Goal: Task Accomplishment & Management: Complete application form

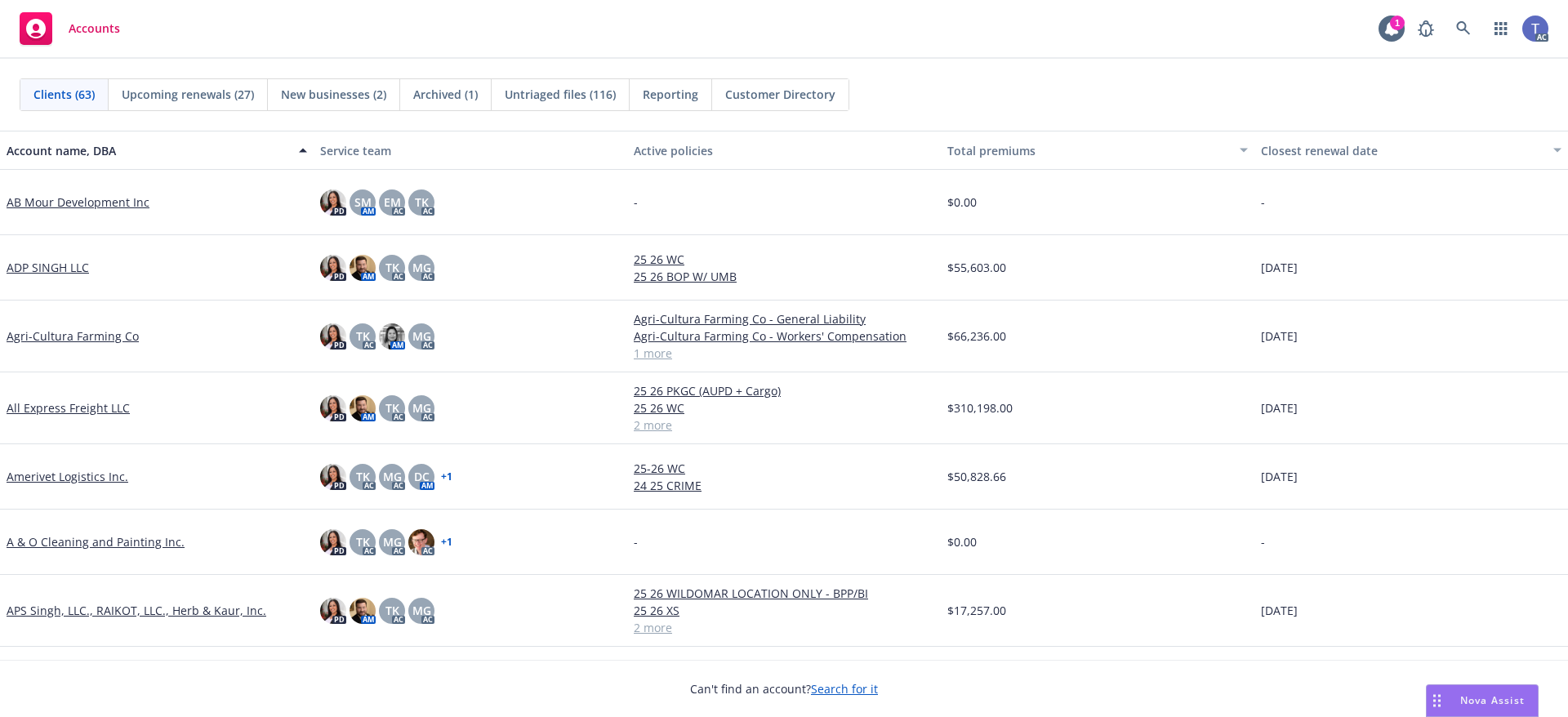
drag, startPoint x: 710, startPoint y: 44, endPoint x: 700, endPoint y: 25, distance: 21.5
click at [706, 36] on div "Accounts 1 AC" at bounding box center [784, 29] width 1568 height 59
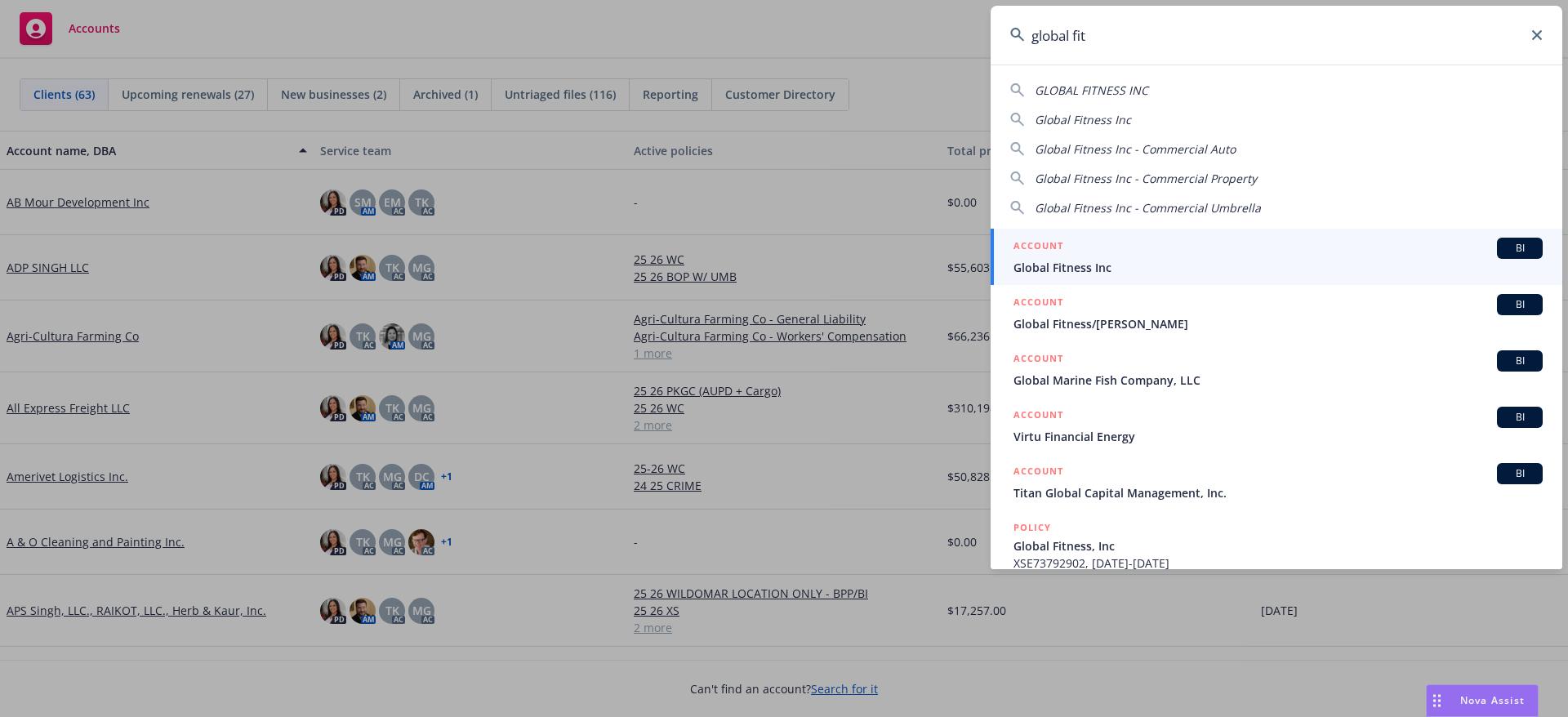
type input "global fit"
click at [1205, 257] on div "ACCOUNT BI" at bounding box center [1278, 248] width 529 height 21
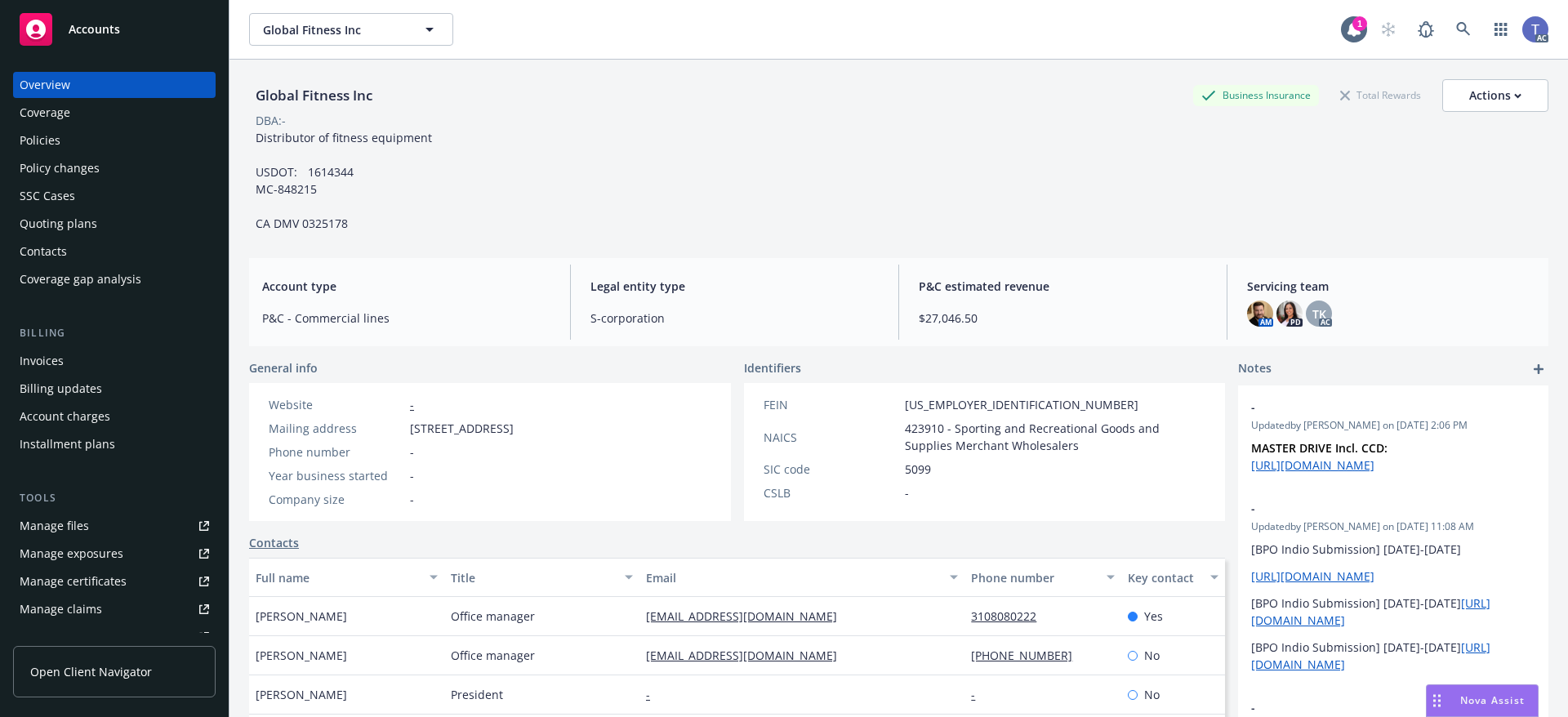
click at [48, 141] on div "Policies" at bounding box center [39, 141] width 41 height 26
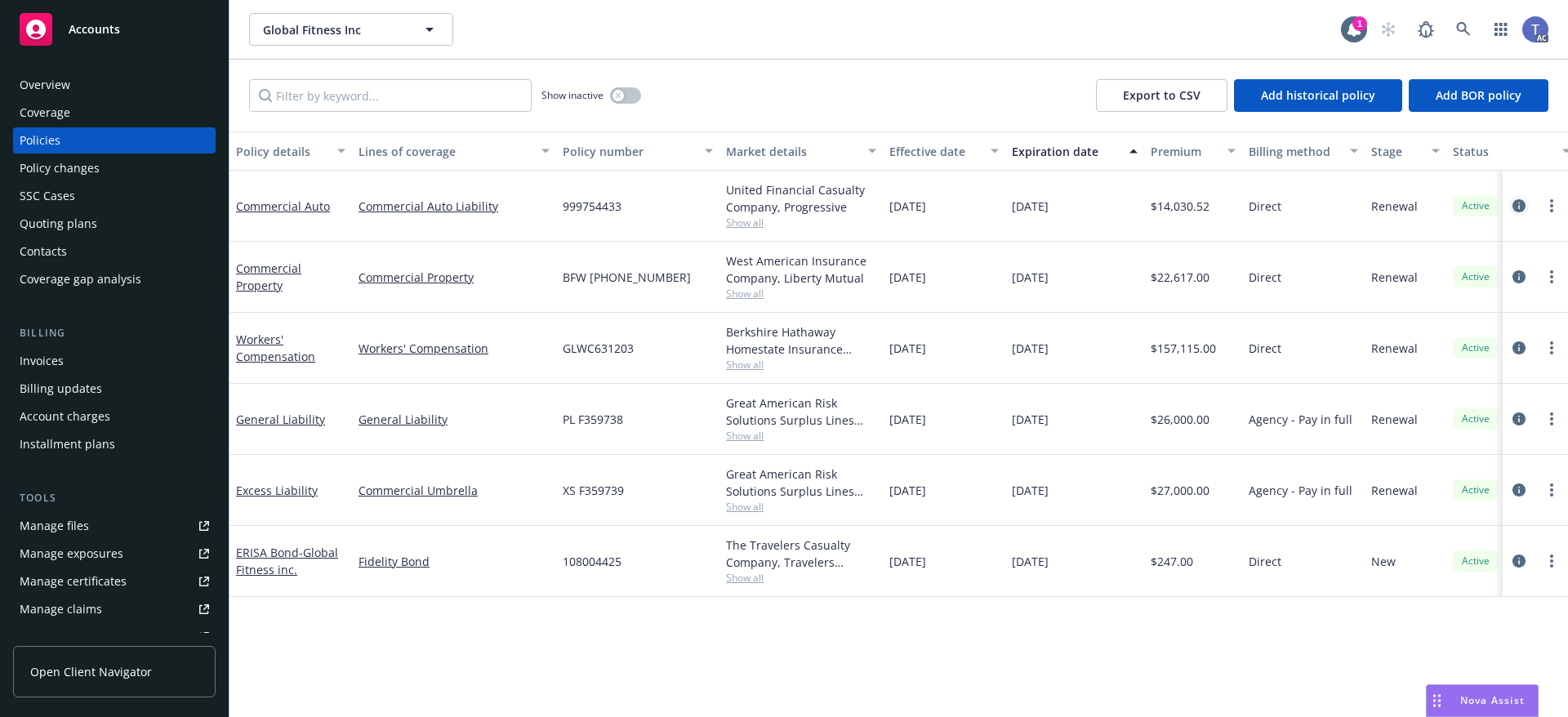
click at [1519, 202] on icon "circleInformation" at bounding box center [1518, 205] width 13 height 13
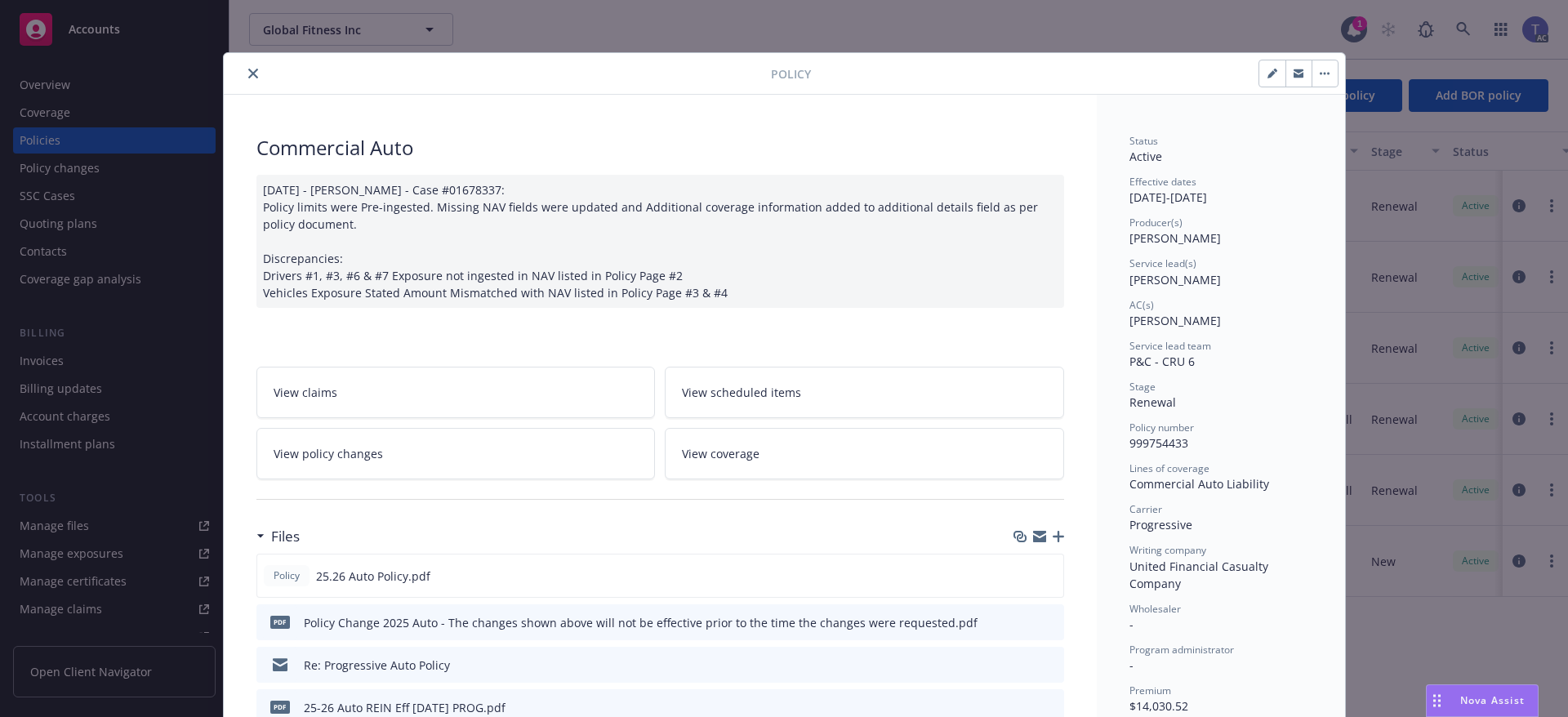
click at [244, 71] on button "close" at bounding box center [253, 73] width 19 height 19
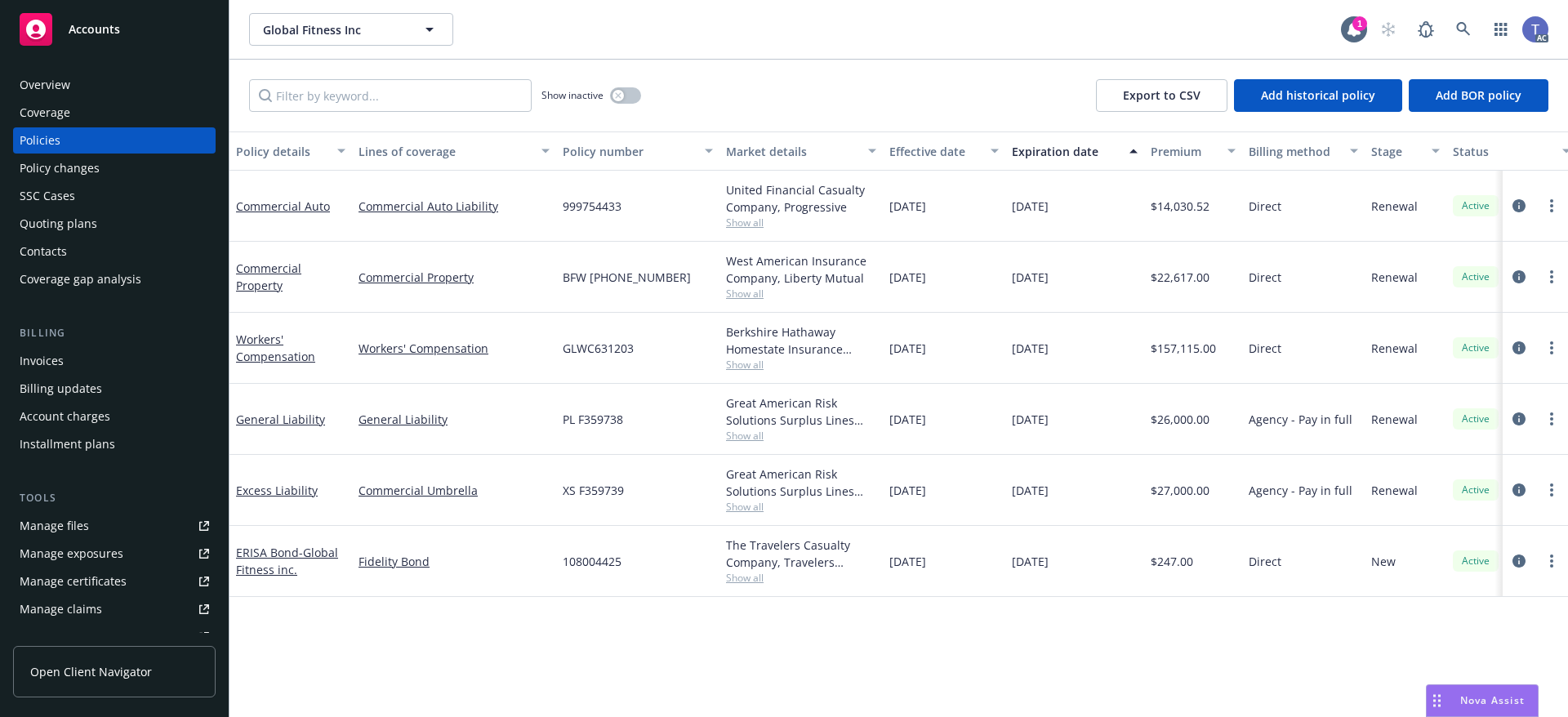
click at [53, 165] on div "Policy changes" at bounding box center [59, 169] width 80 height 26
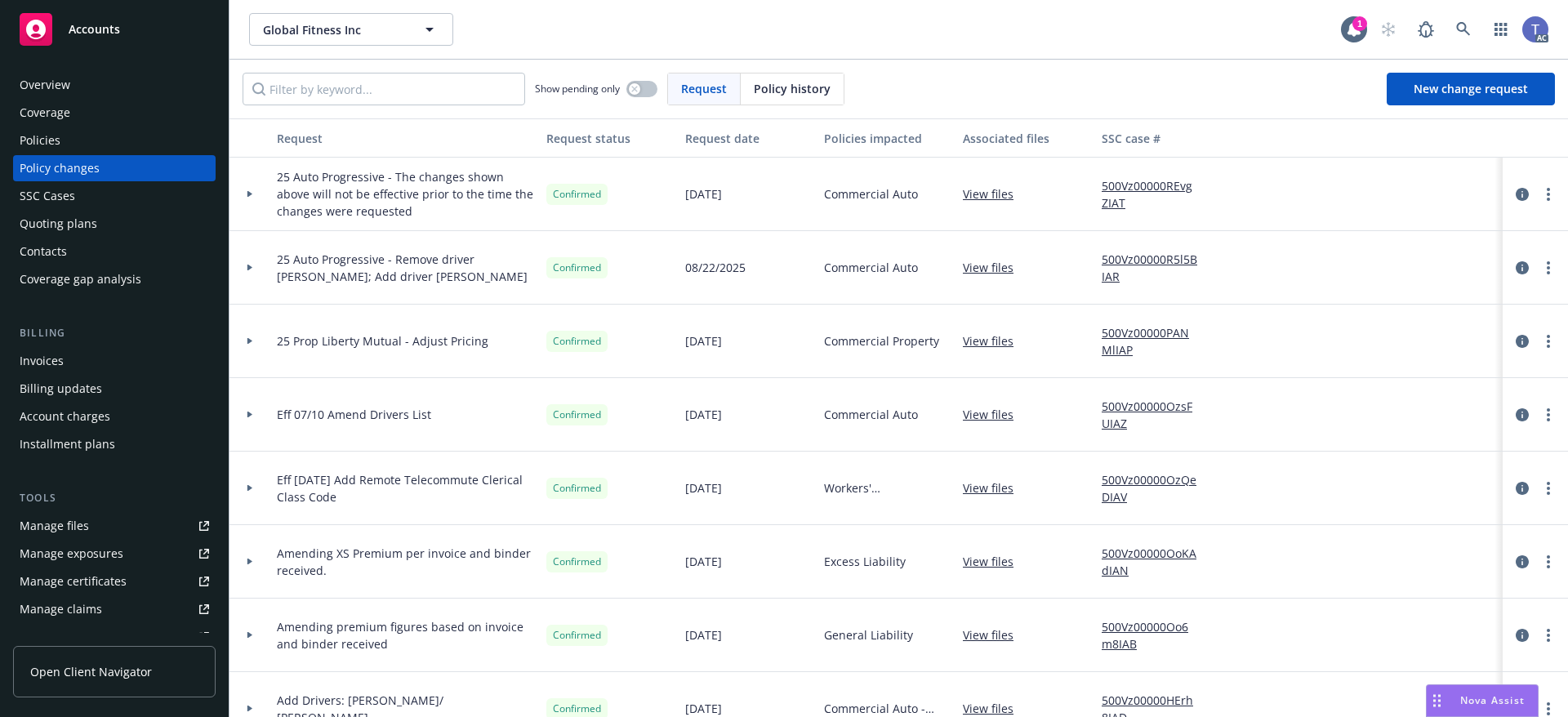
click at [846, 39] on div "Global Fitness Inc Global Fitness Inc" at bounding box center [795, 29] width 1092 height 32
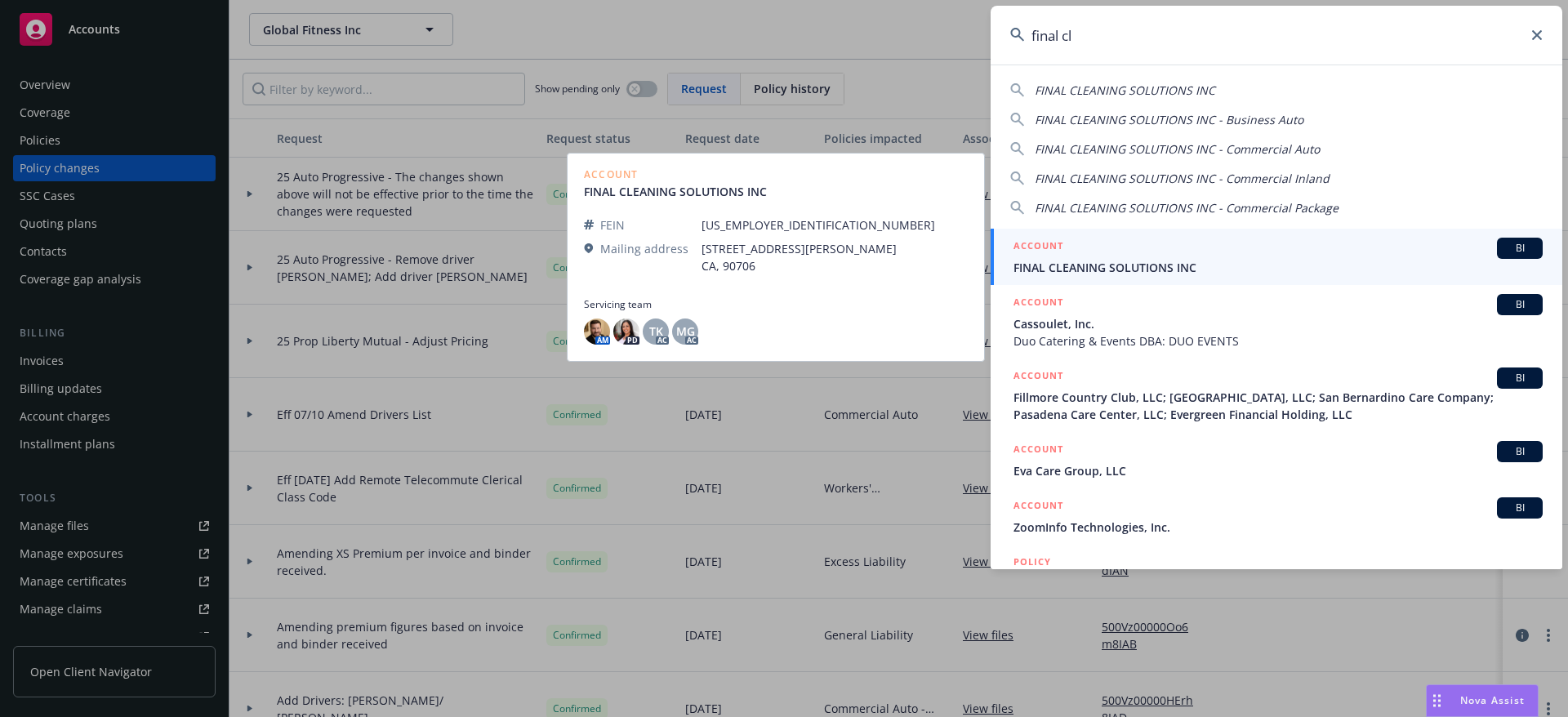
type input "final cl"
click at [1099, 250] on div "ACCOUNT BI" at bounding box center [1278, 248] width 529 height 21
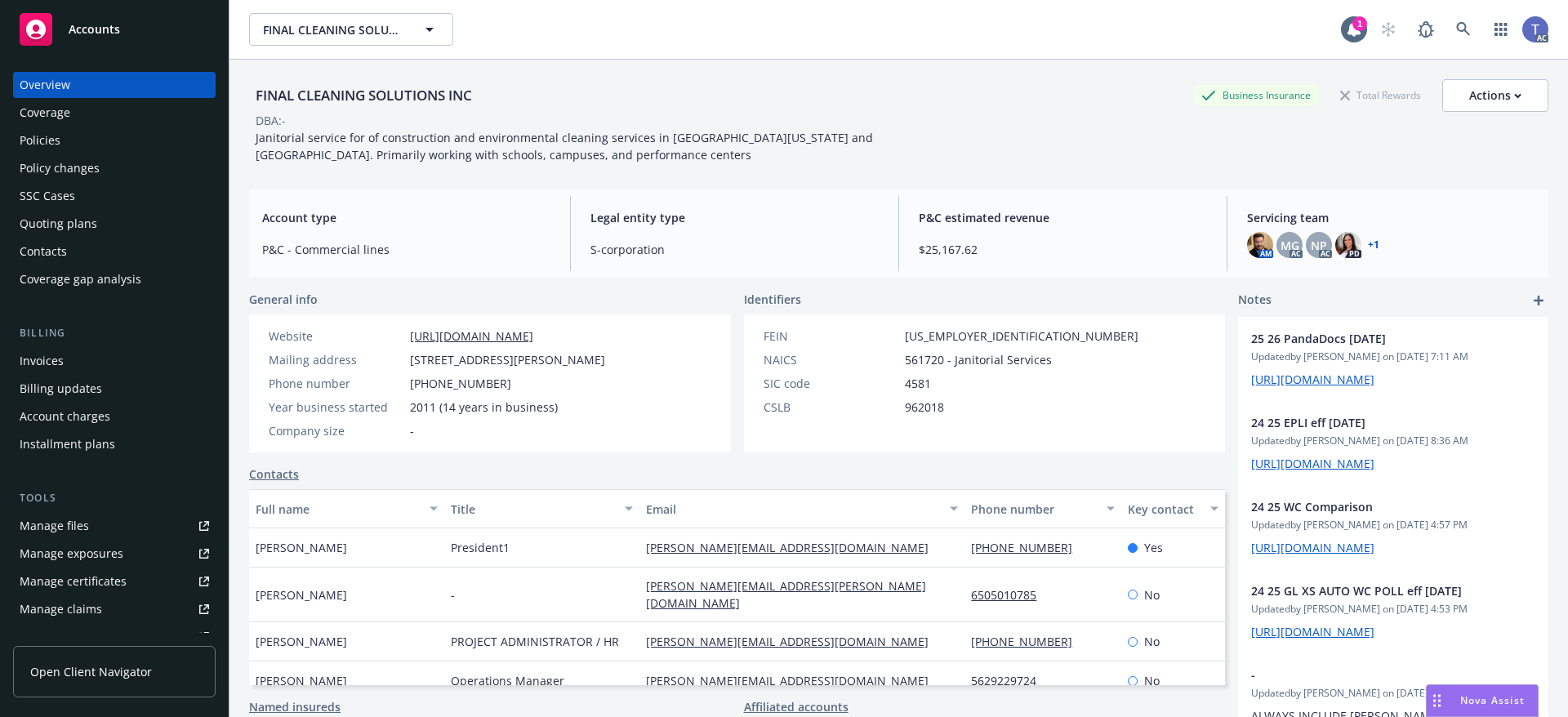
click at [132, 162] on div "Policy changes" at bounding box center [114, 169] width 190 height 26
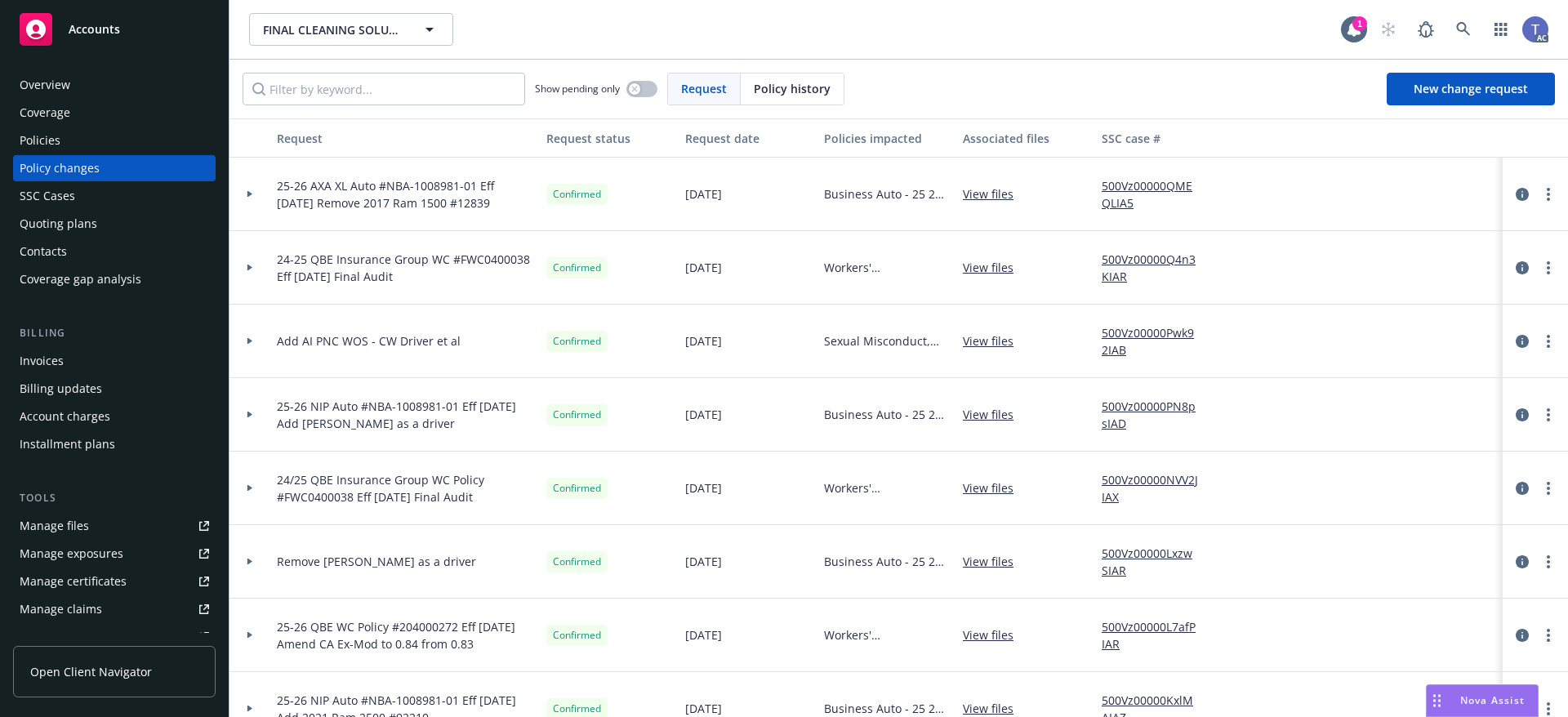
click at [608, 642] on div "Confirmed" at bounding box center [609, 635] width 139 height 73
click at [86, 134] on div "Policies" at bounding box center [114, 141] width 190 height 26
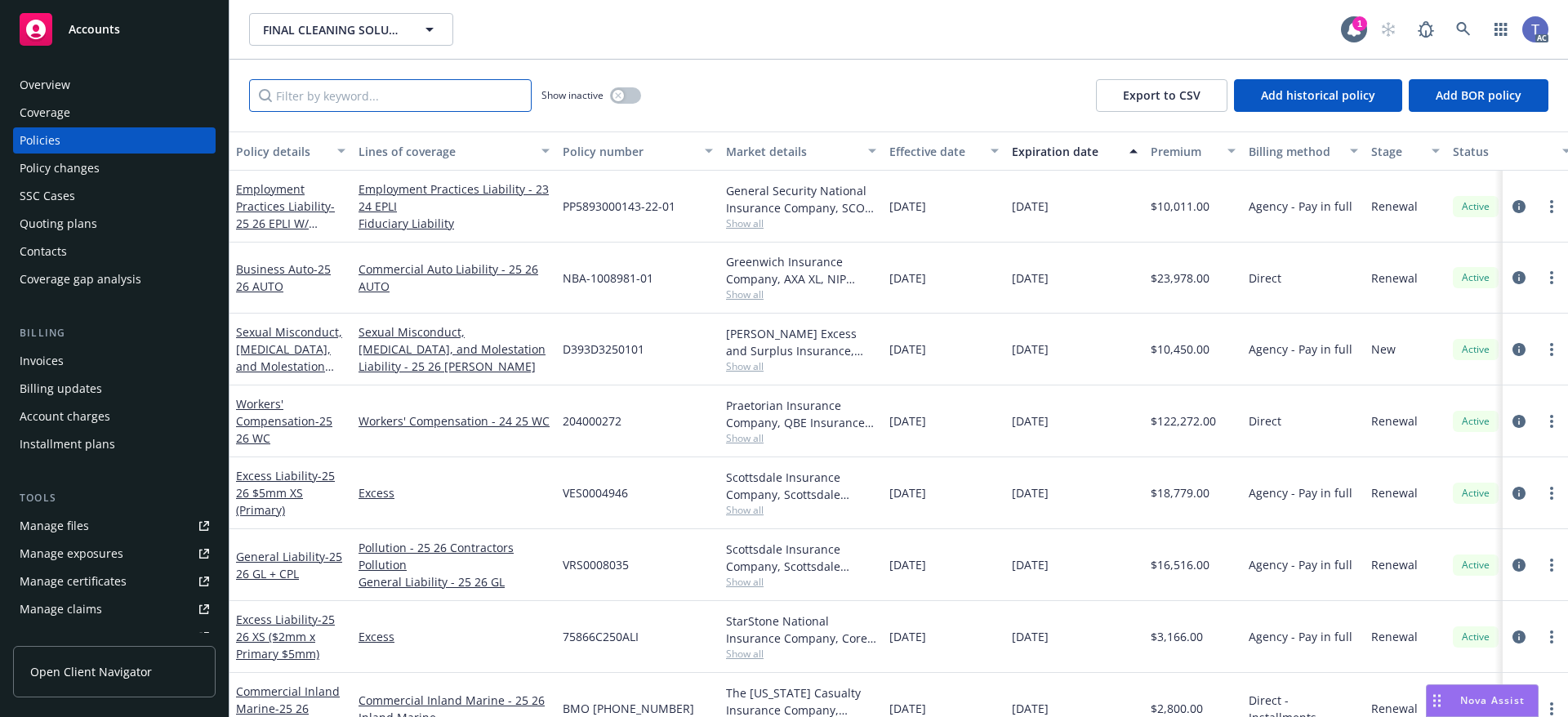
click at [391, 107] on input "Filter by keyword..." at bounding box center [390, 95] width 282 height 32
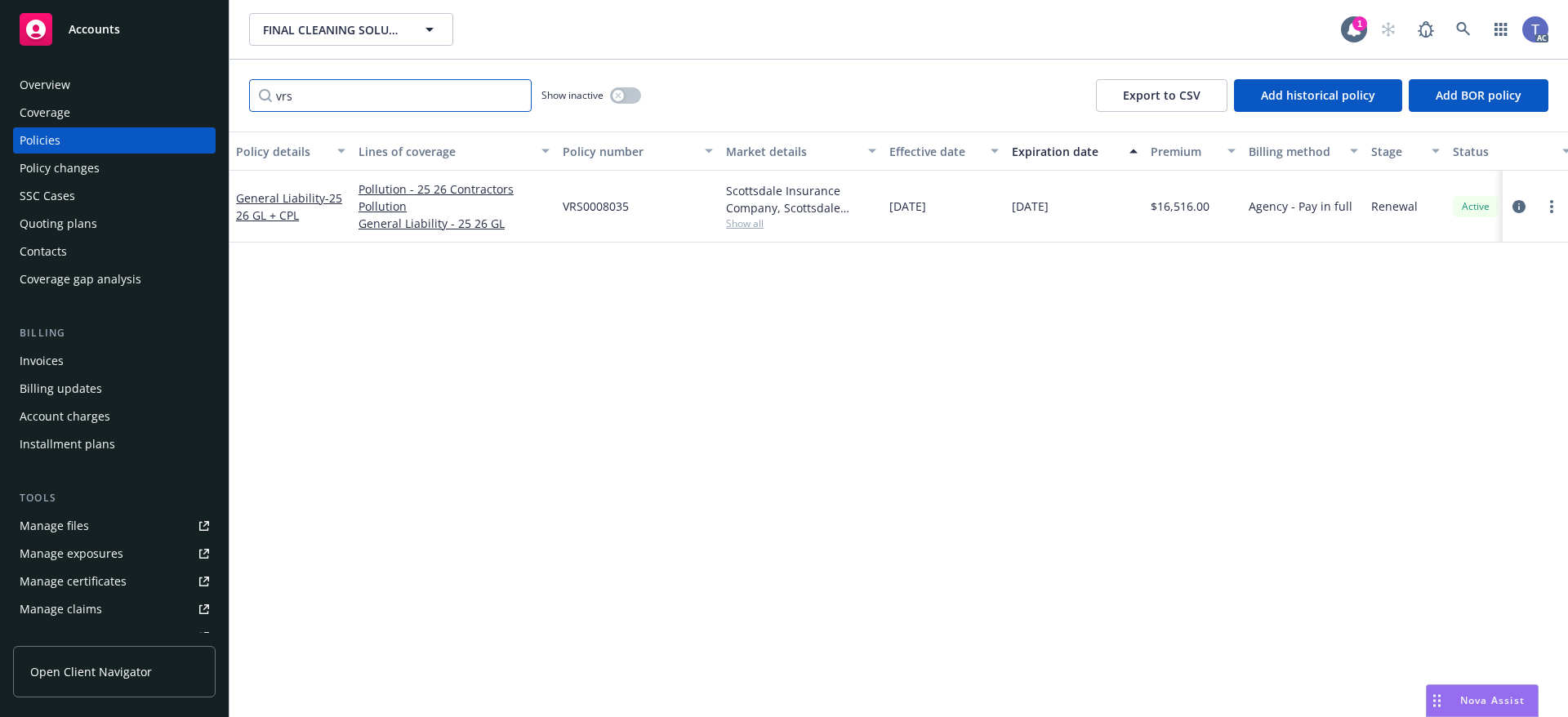
type input "vrs"
click at [746, 224] on span "Show all" at bounding box center [801, 224] width 150 height 14
click at [654, 318] on span "Scottsdale Insurance Company (Nationwide)" at bounding box center [712, 317] width 300 height 17
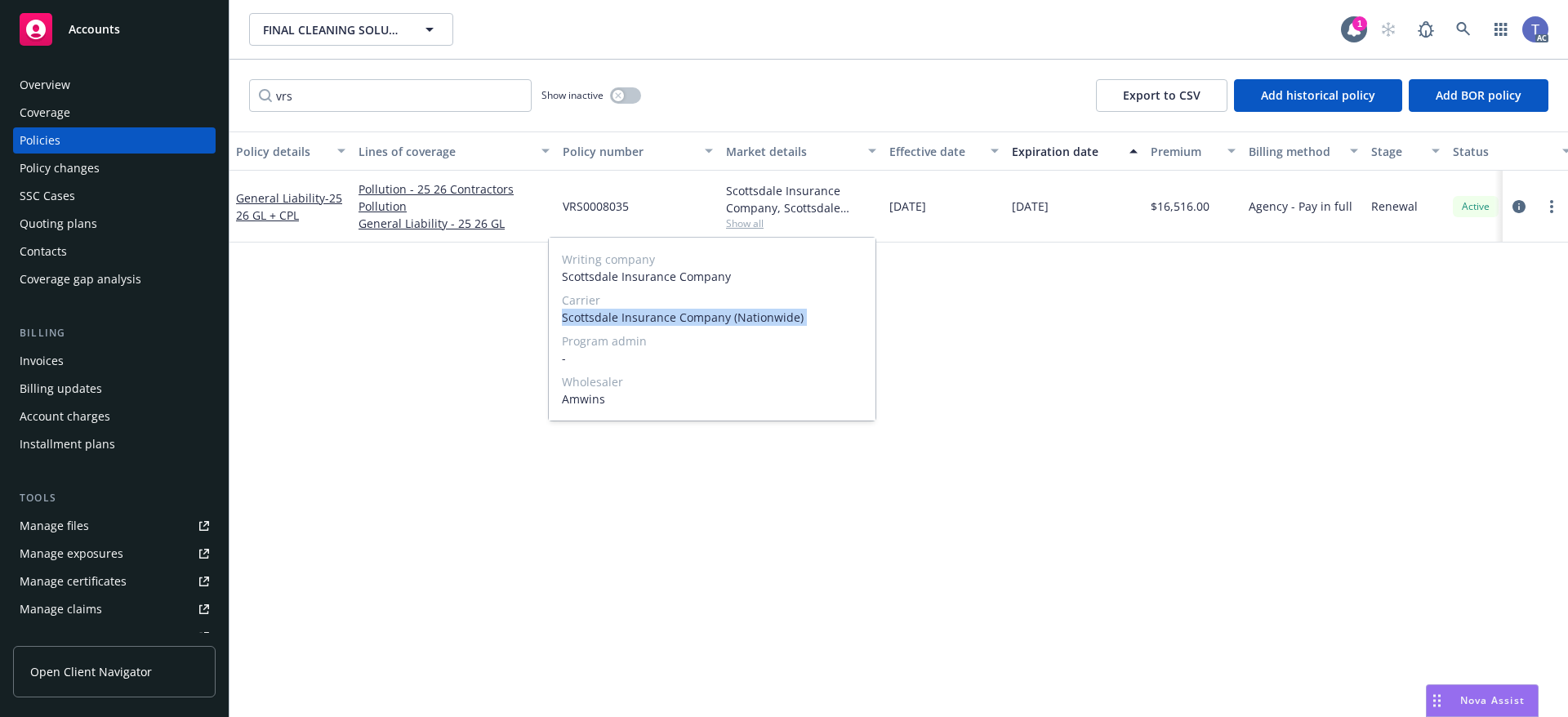
click at [654, 318] on span "Scottsdale Insurance Company (Nationwide)" at bounding box center [712, 317] width 300 height 17
copy span "Scottsdale Insurance Company (Nationwide)"
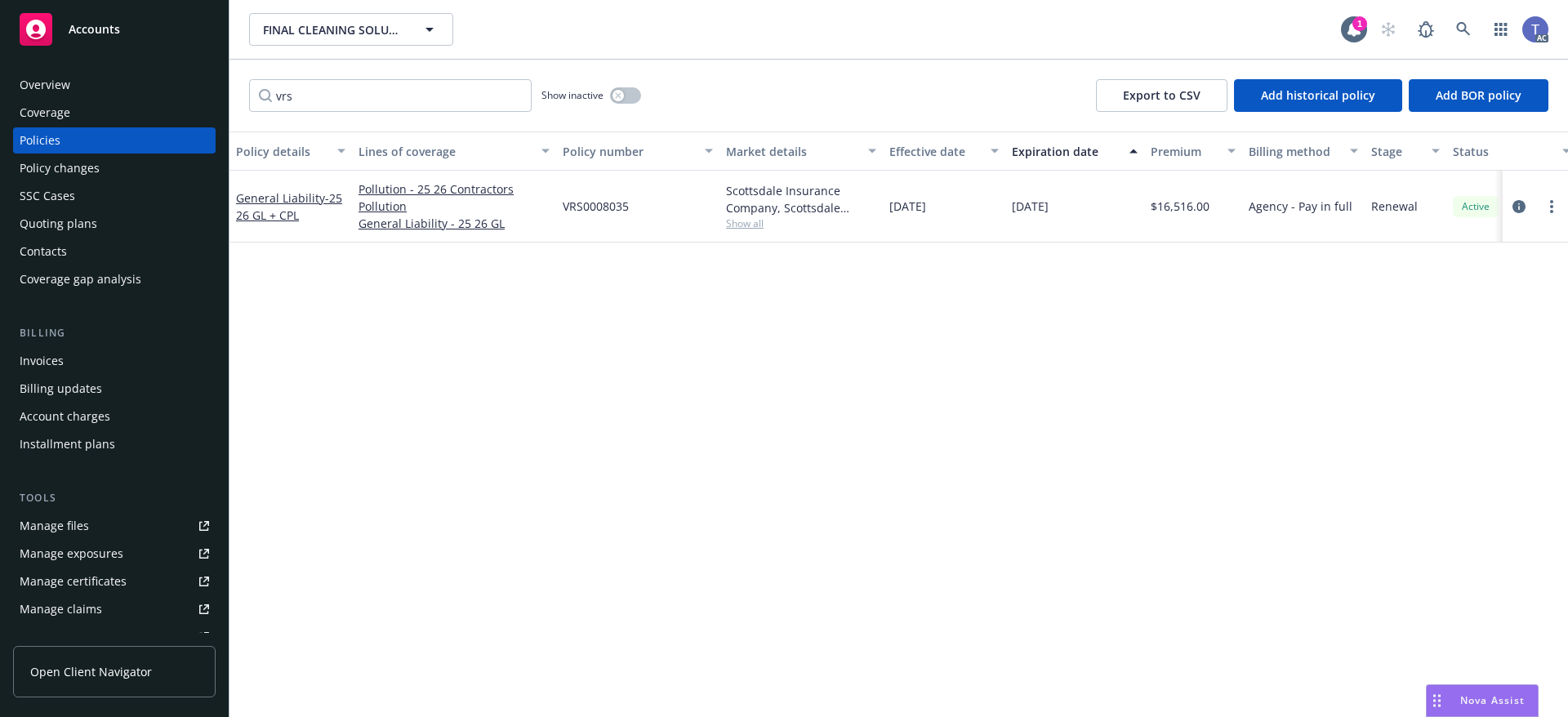
click at [114, 175] on div "Policy changes" at bounding box center [114, 169] width 190 height 26
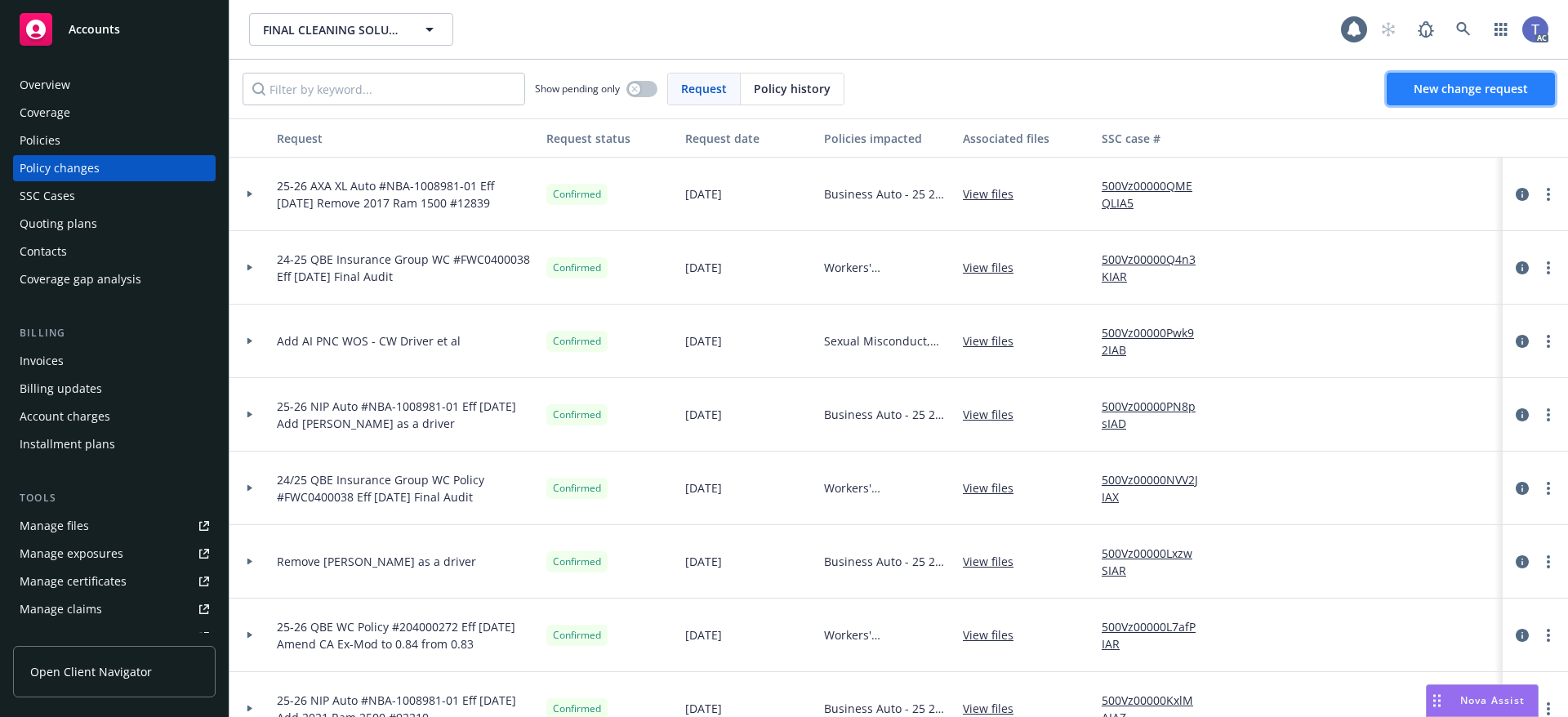
click at [1495, 89] on span "New change request" at bounding box center [1470, 89] width 114 height 16
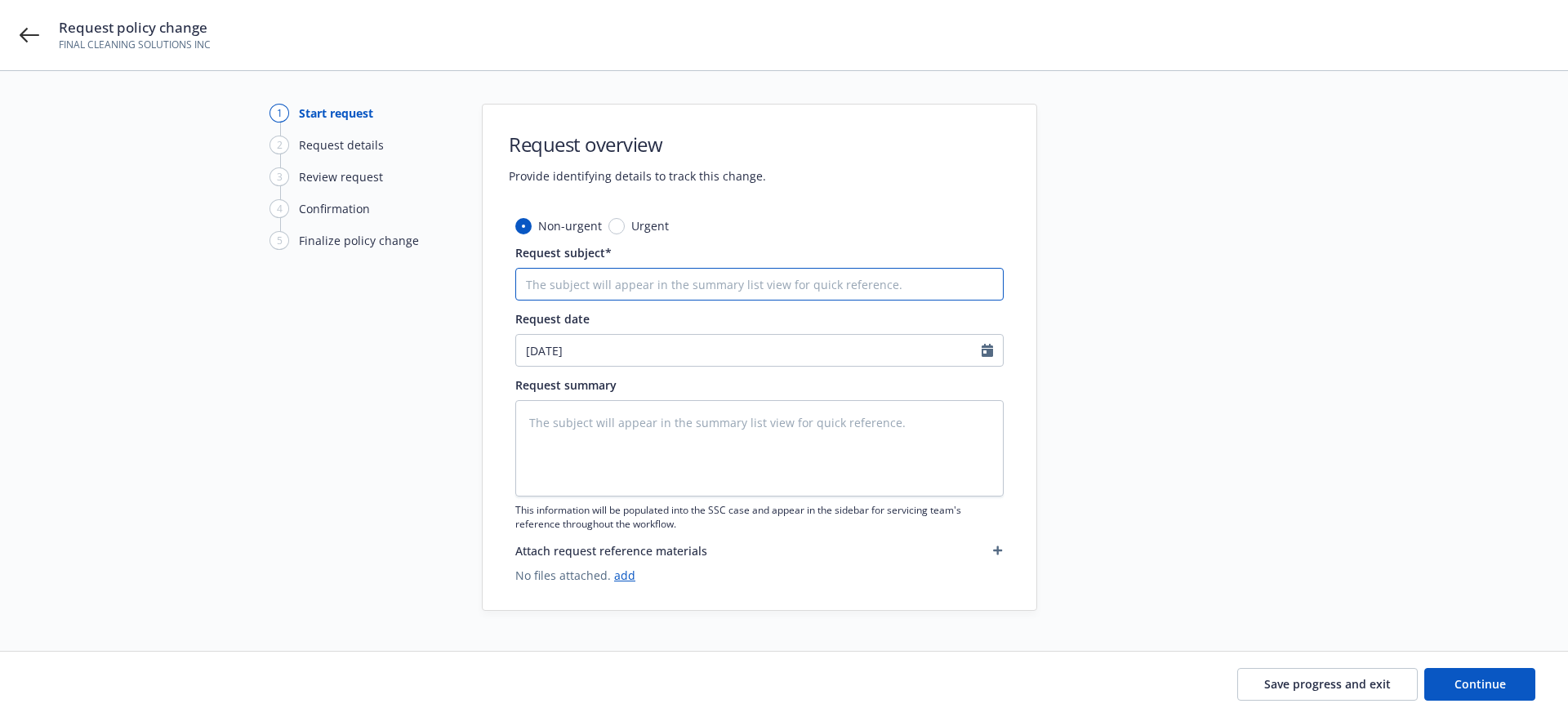
click at [733, 279] on input "Request subject*" at bounding box center [759, 284] width 488 height 32
paste input "25-26 Scottsdale Insurance Company (Nationwide) GL #VRS0008035 eff [DATE] Add N…"
type textarea "x"
type input "25-26 Scottsdale Insurance Company (Nationwide) GL #VRS0008035 eff [DATE] Add N…"
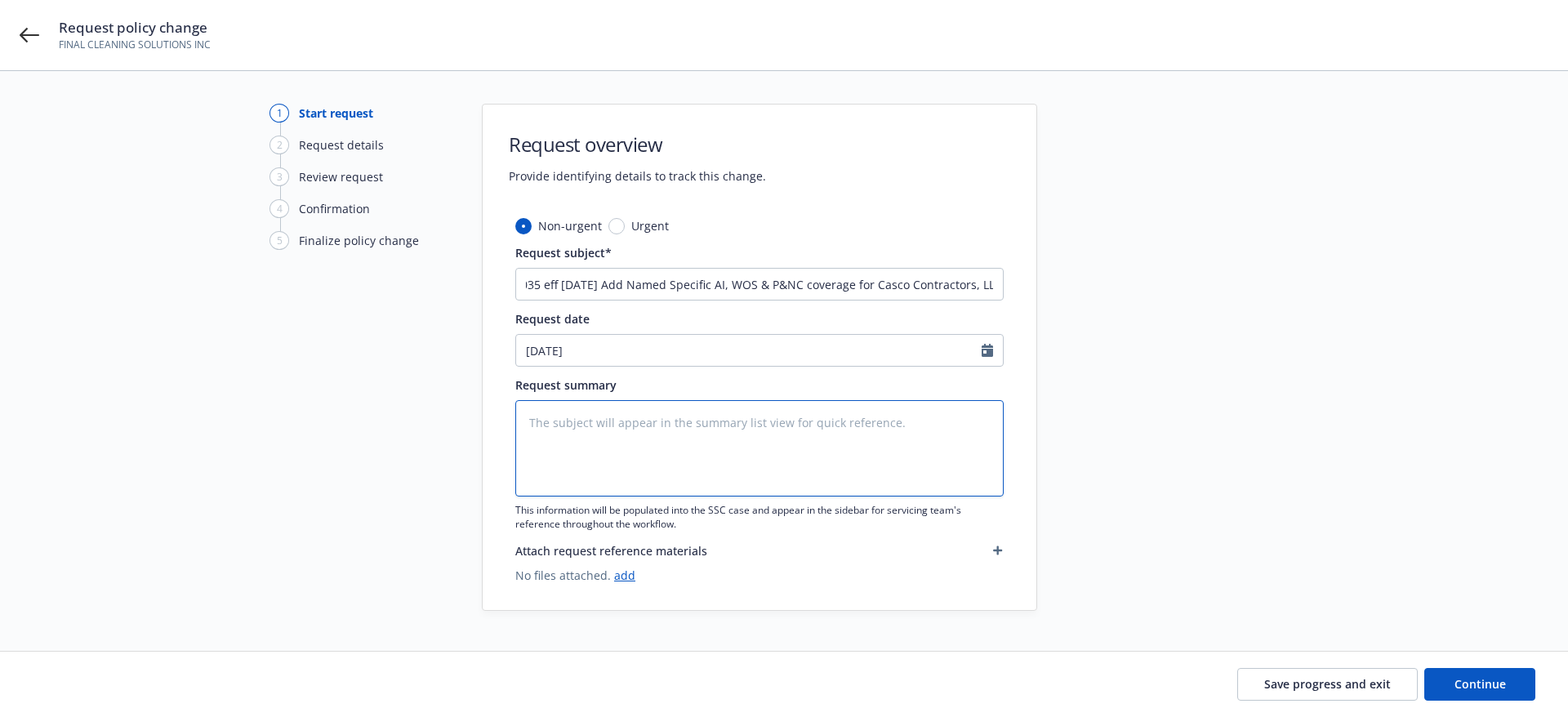
click at [747, 445] on textarea at bounding box center [759, 448] width 488 height 96
paste textarea "25-26 Scottsdale Insurance Company (Nationwide) GL #VRS0008035 eff [DATE] Add N…"
type textarea "x"
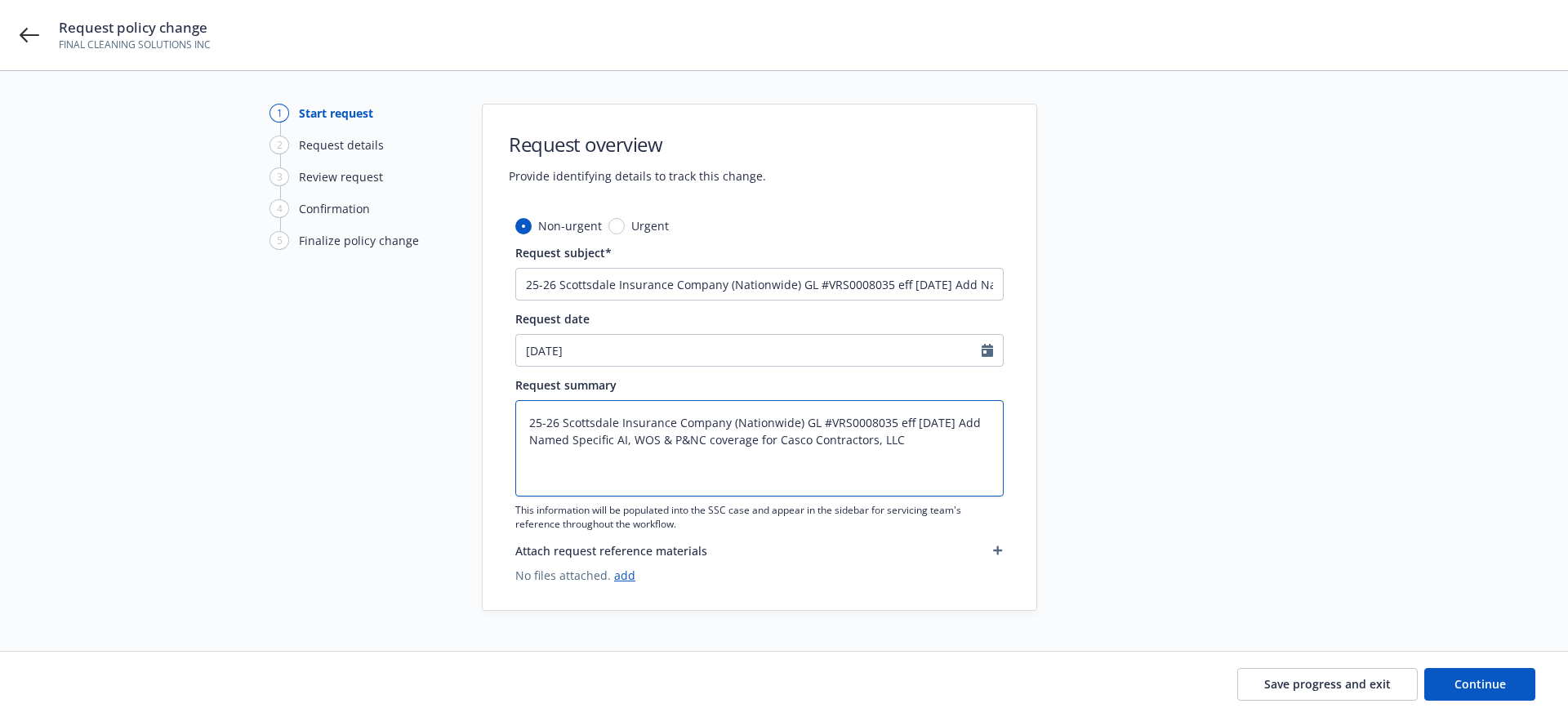
type textarea "25-26 Scottsdale Insurance Company (Nationwide) GL #VRS0008035 eff [DATE] Add N…"
click at [933, 282] on input "25-26 Scottsdale Insurance Company (Nationwide) GL #VRS0008035 eff [DATE] Add N…" at bounding box center [759, 284] width 488 height 32
type textarea "x"
type input "25-26 Scottsdale Insurance Company (Nationwide) GL #VRS0008035 eff [DATE] Add N…"
click at [939, 422] on textarea "25-26 Scottsdale Insurance Company (Nationwide) GL #VRS0008035 eff [DATE] Add N…" at bounding box center [759, 448] width 488 height 96
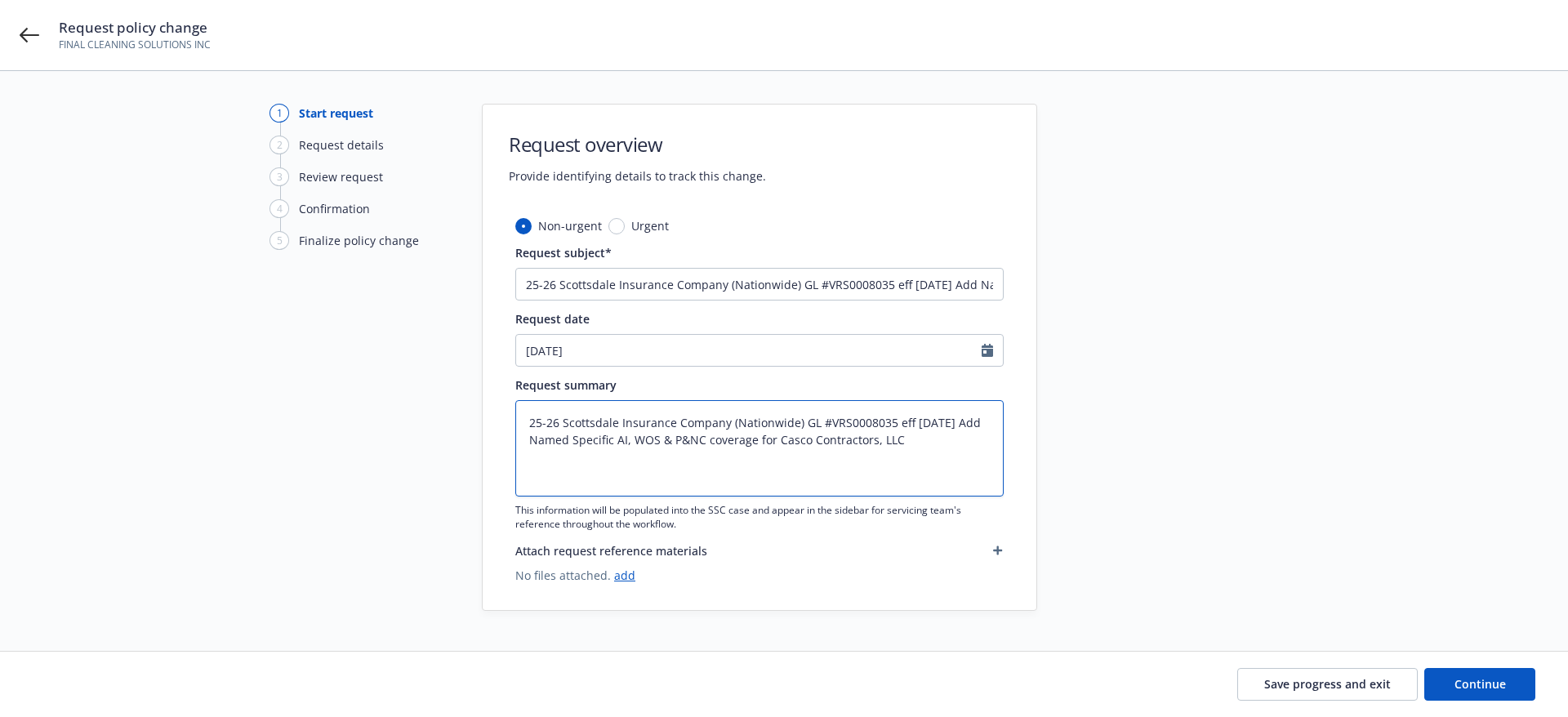
type textarea "x"
type textarea "25-26 Scottsdale Insurance Company (Nationwide) GL #VRS0008035 eff [DATE] Add N…"
type textarea "x"
type textarea "25-26 Scottsdale Insurance Company (Nationwide) GL #VRS0008035 eff [DATE] Add N…"
click at [1474, 677] on span "Continue" at bounding box center [1480, 684] width 52 height 16
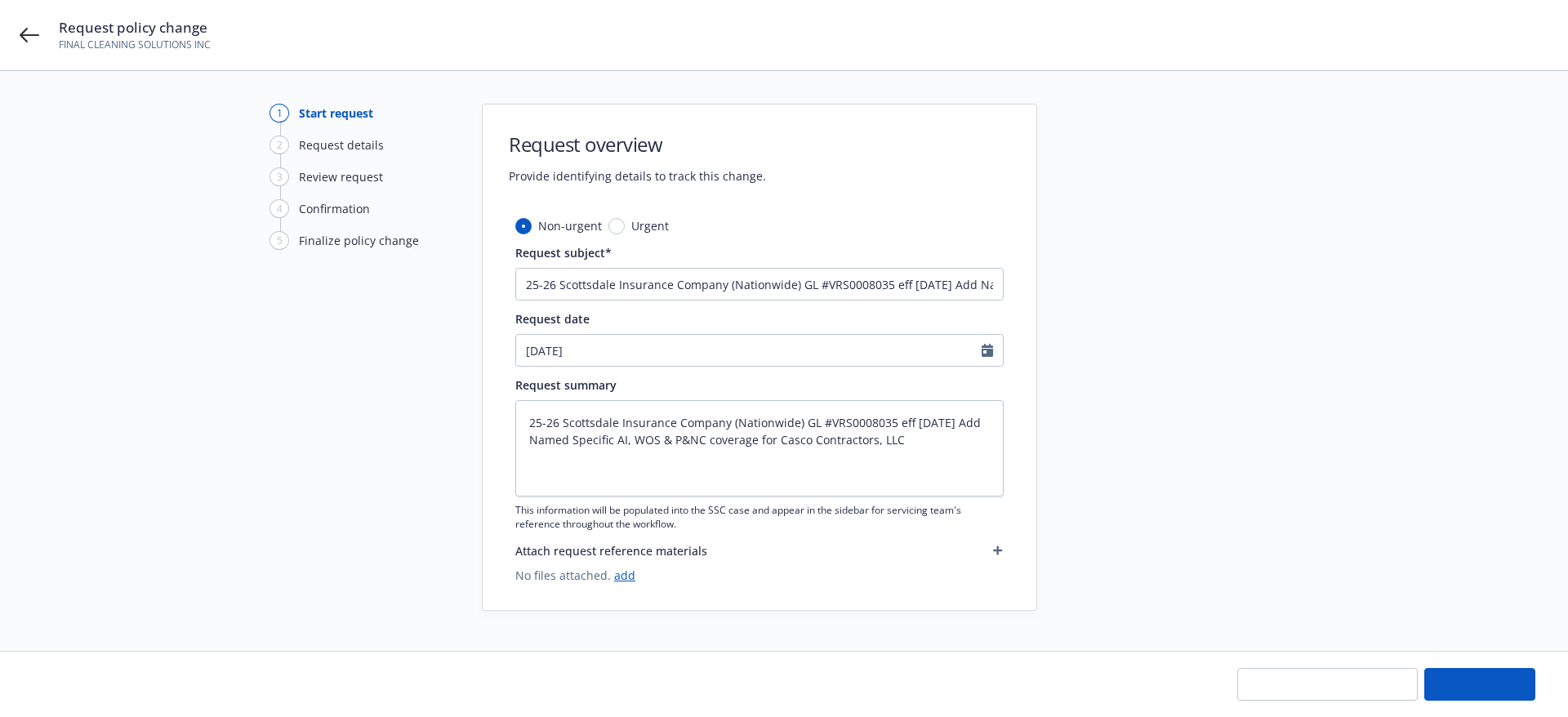
type textarea "x"
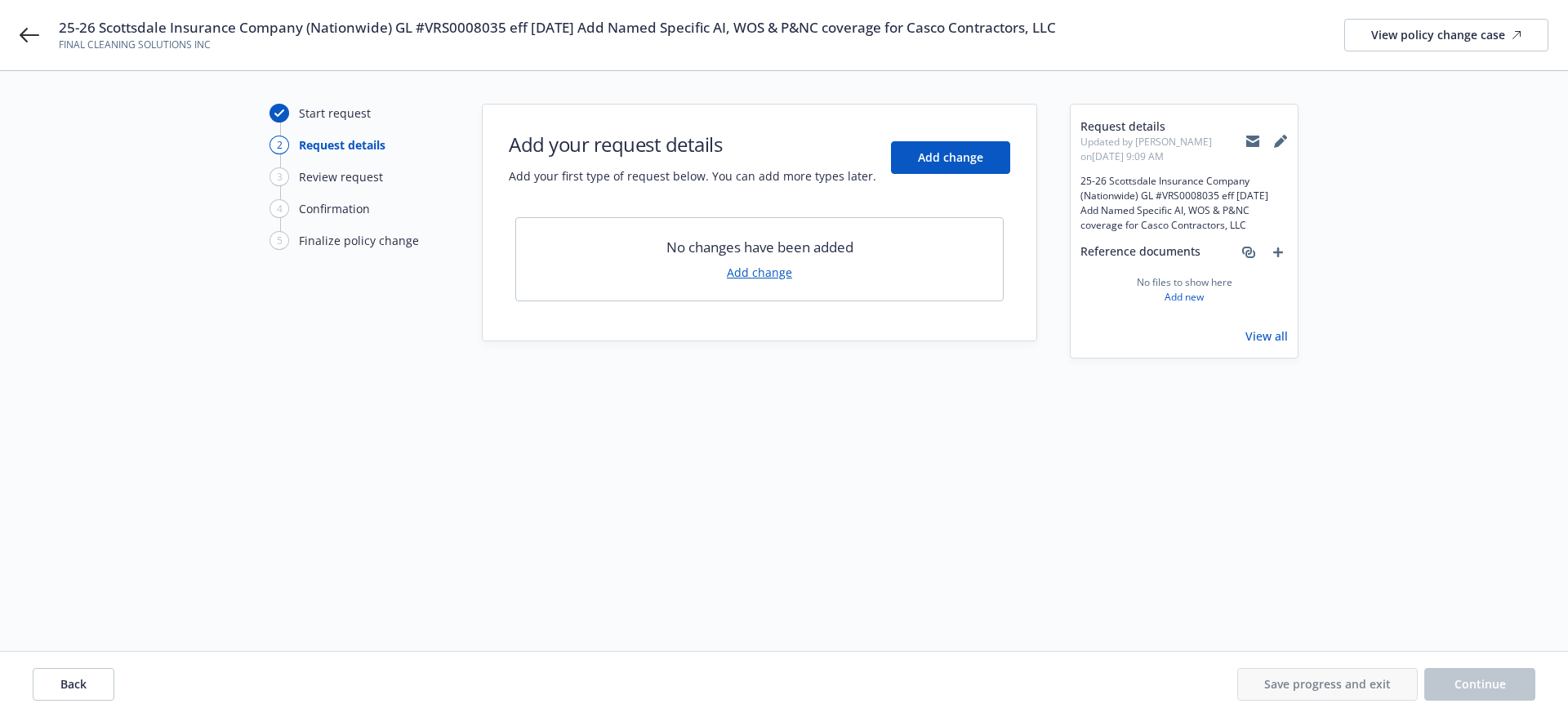
click at [747, 274] on link "Add change" at bounding box center [759, 272] width 66 height 17
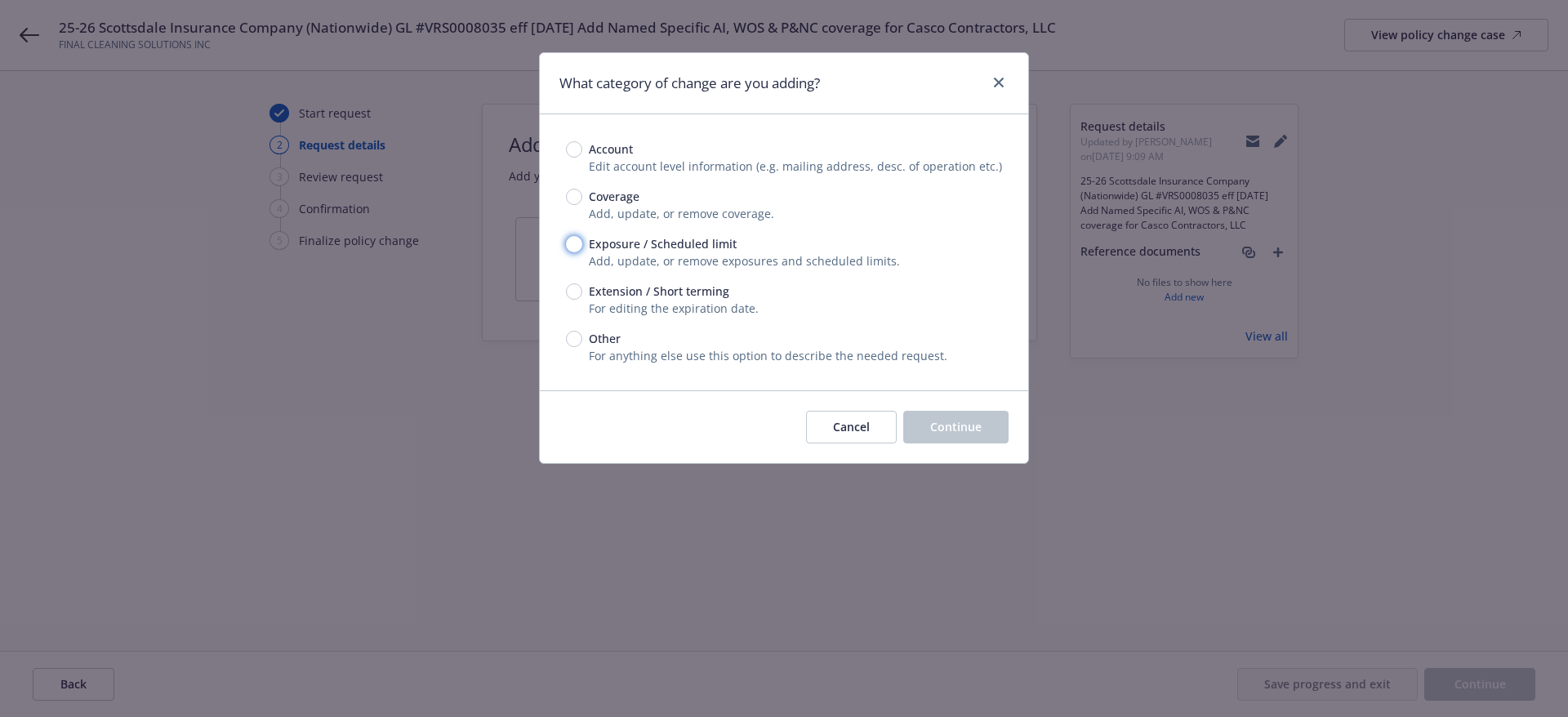
click at [575, 244] on input "Exposure / Scheduled limit" at bounding box center [574, 244] width 17 height 17
radio input "true"
click at [957, 431] on span "Continue" at bounding box center [956, 427] width 52 height 16
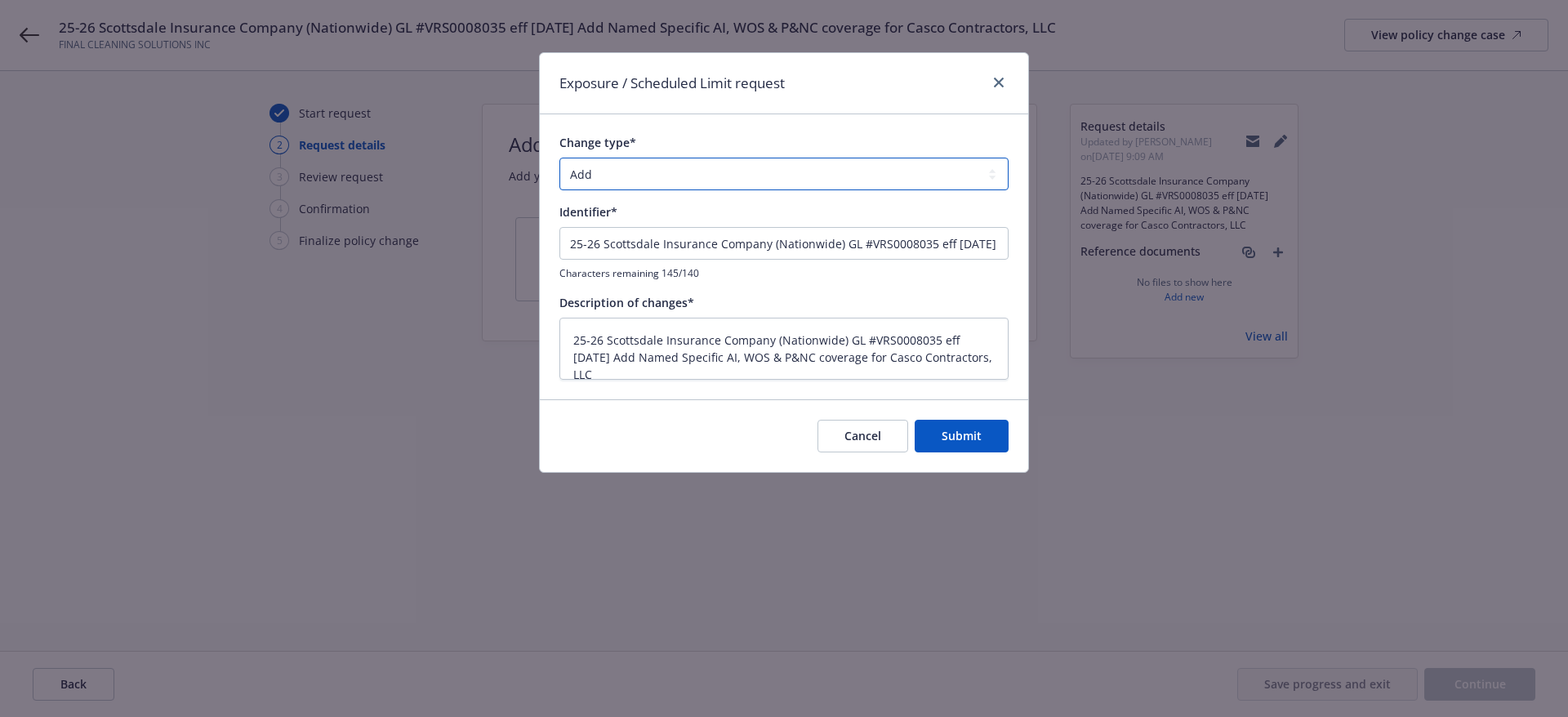
click at [657, 163] on select "Add Audit Change Remove" at bounding box center [784, 173] width 449 height 32
click at [656, 180] on select "Add Audit Change Remove" at bounding box center [784, 173] width 449 height 32
click at [996, 428] on button "Submit" at bounding box center [962, 435] width 94 height 32
type textarea "x"
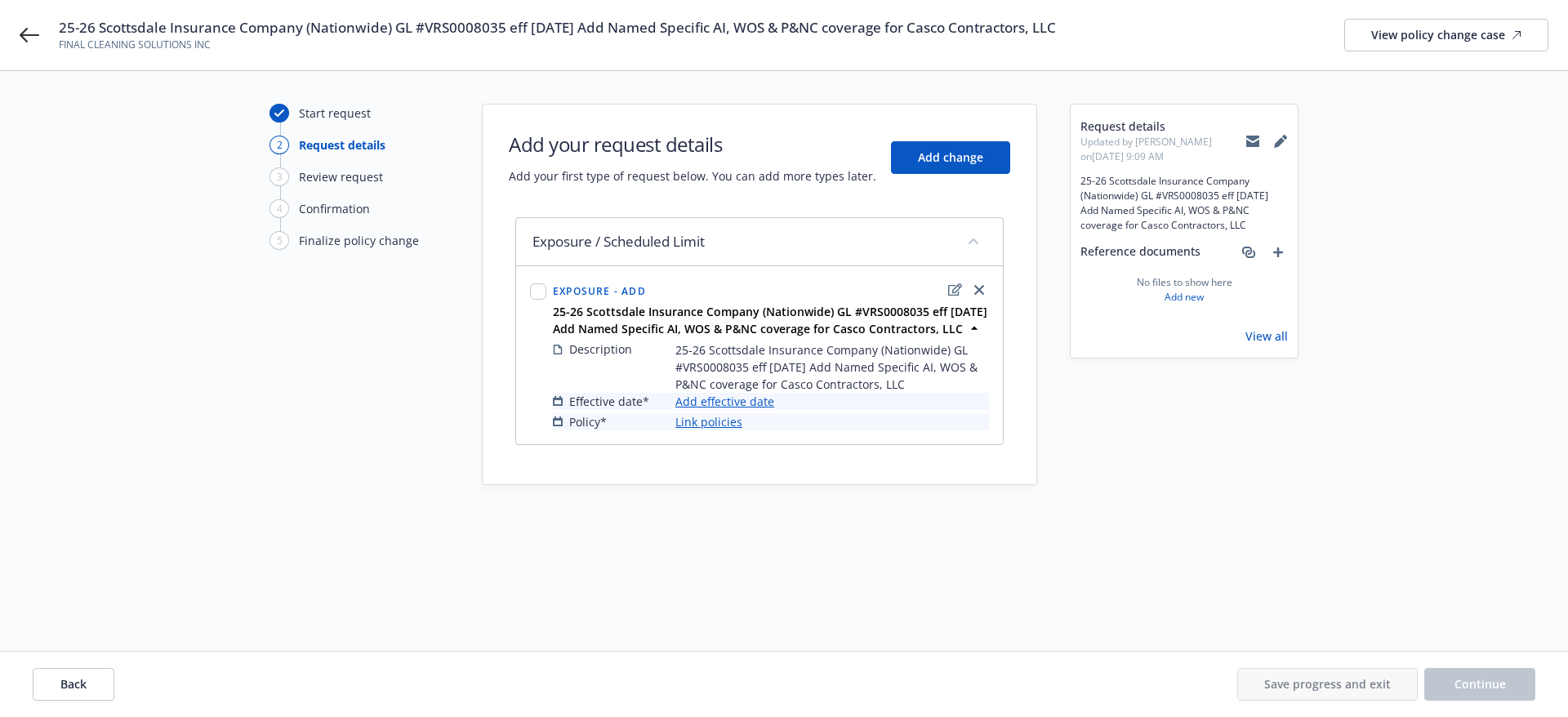
click at [729, 398] on link "Add effective date" at bounding box center [724, 402] width 99 height 17
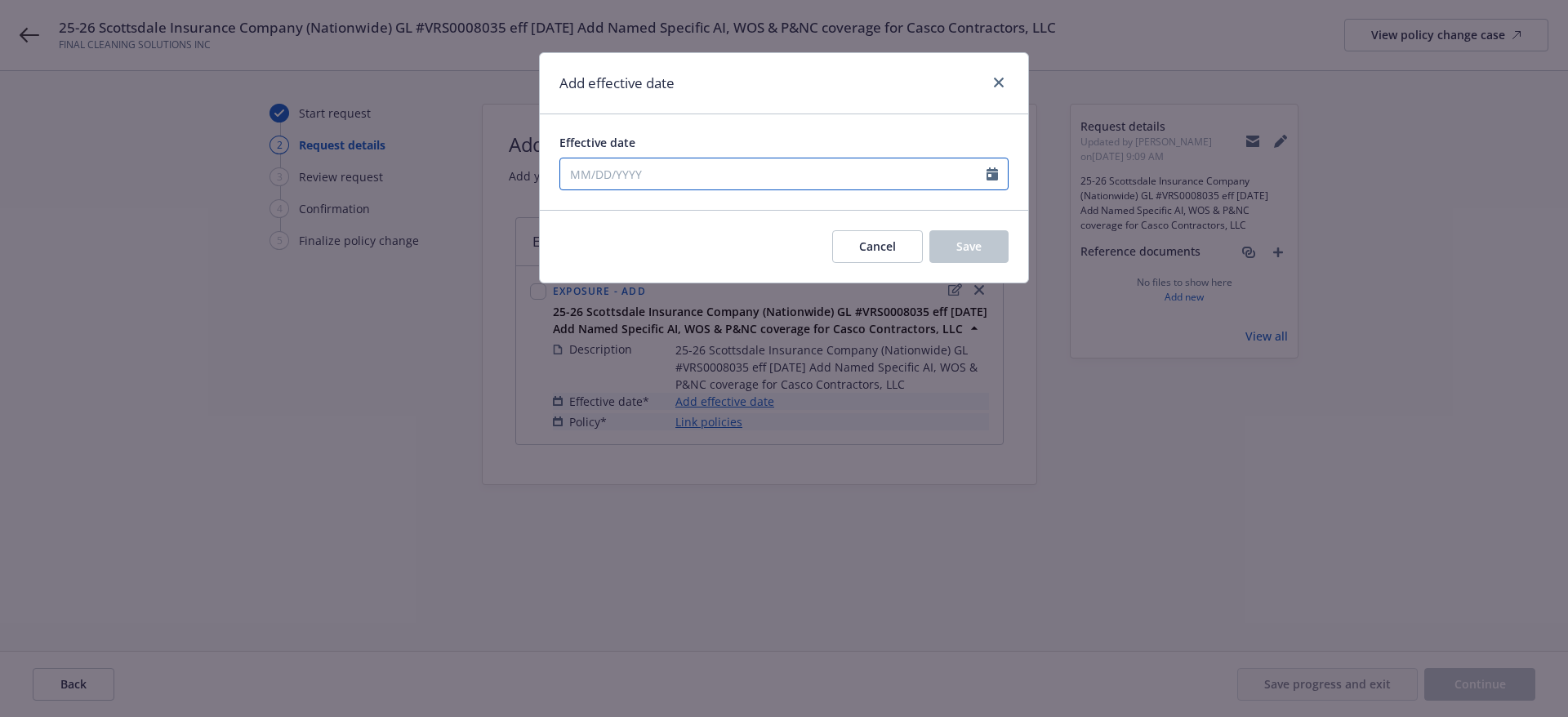
click at [613, 176] on input "Effective date" at bounding box center [773, 174] width 426 height 31
select select "8"
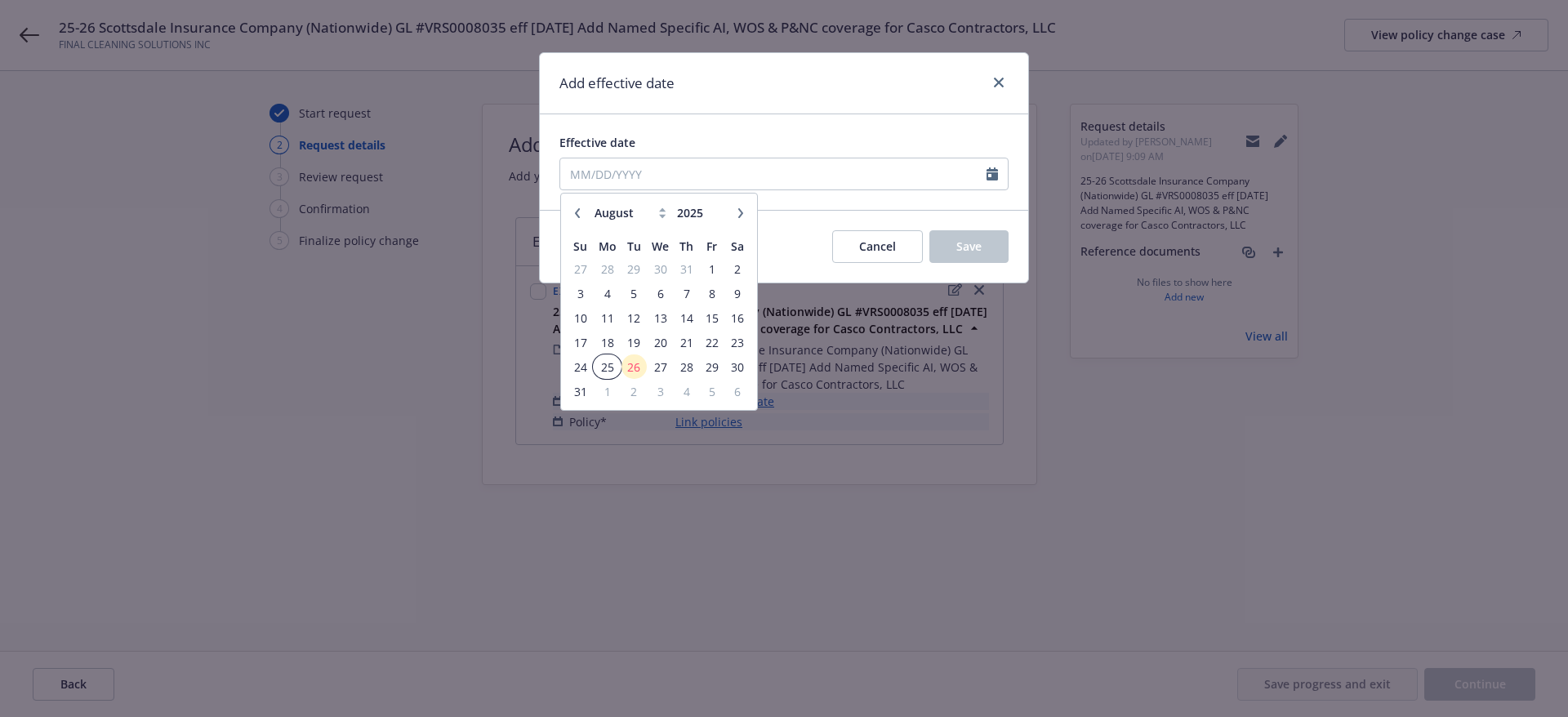
click at [614, 363] on span "25" at bounding box center [607, 367] width 24 height 20
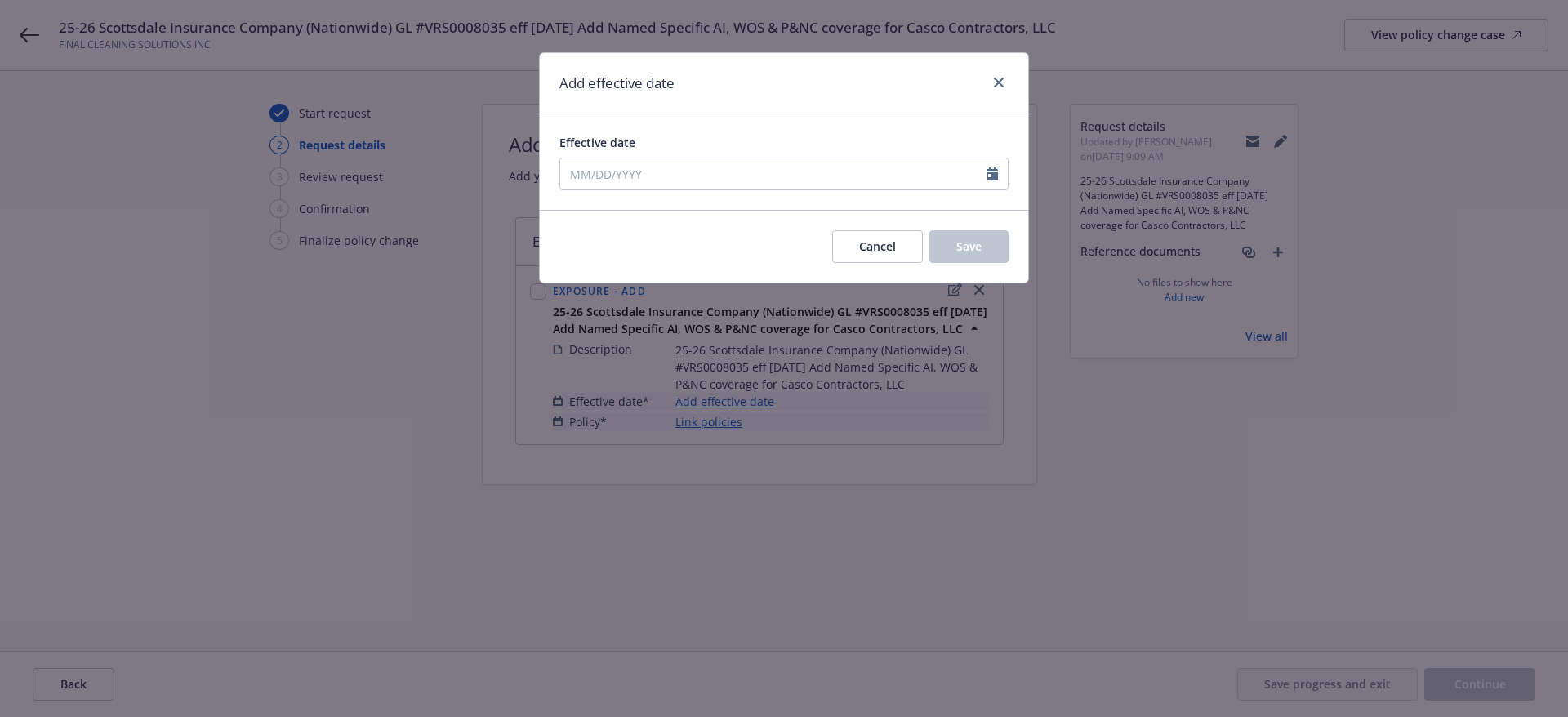
type input "[DATE]"
click at [948, 252] on button "Save" at bounding box center [969, 246] width 79 height 32
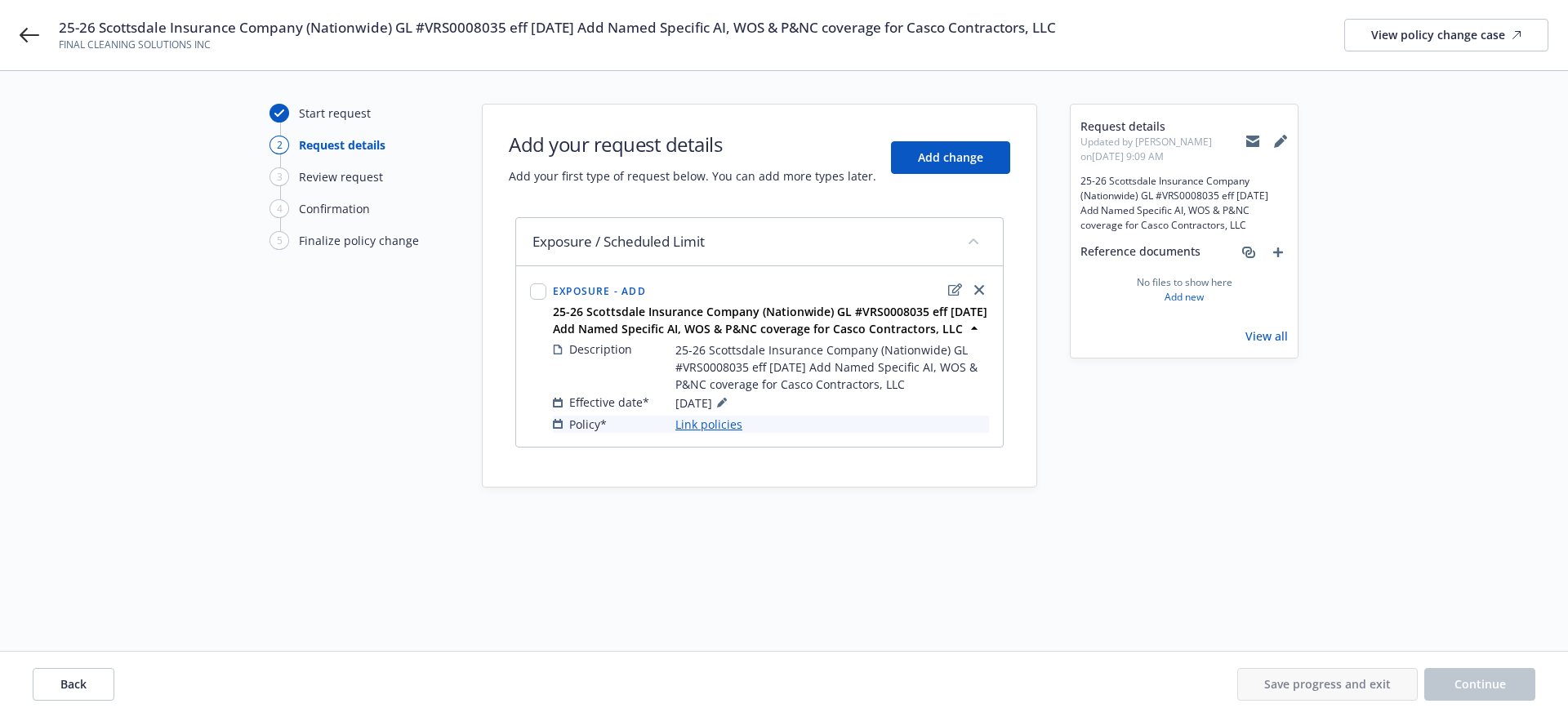
click at [697, 424] on link "Link policies" at bounding box center [708, 424] width 67 height 17
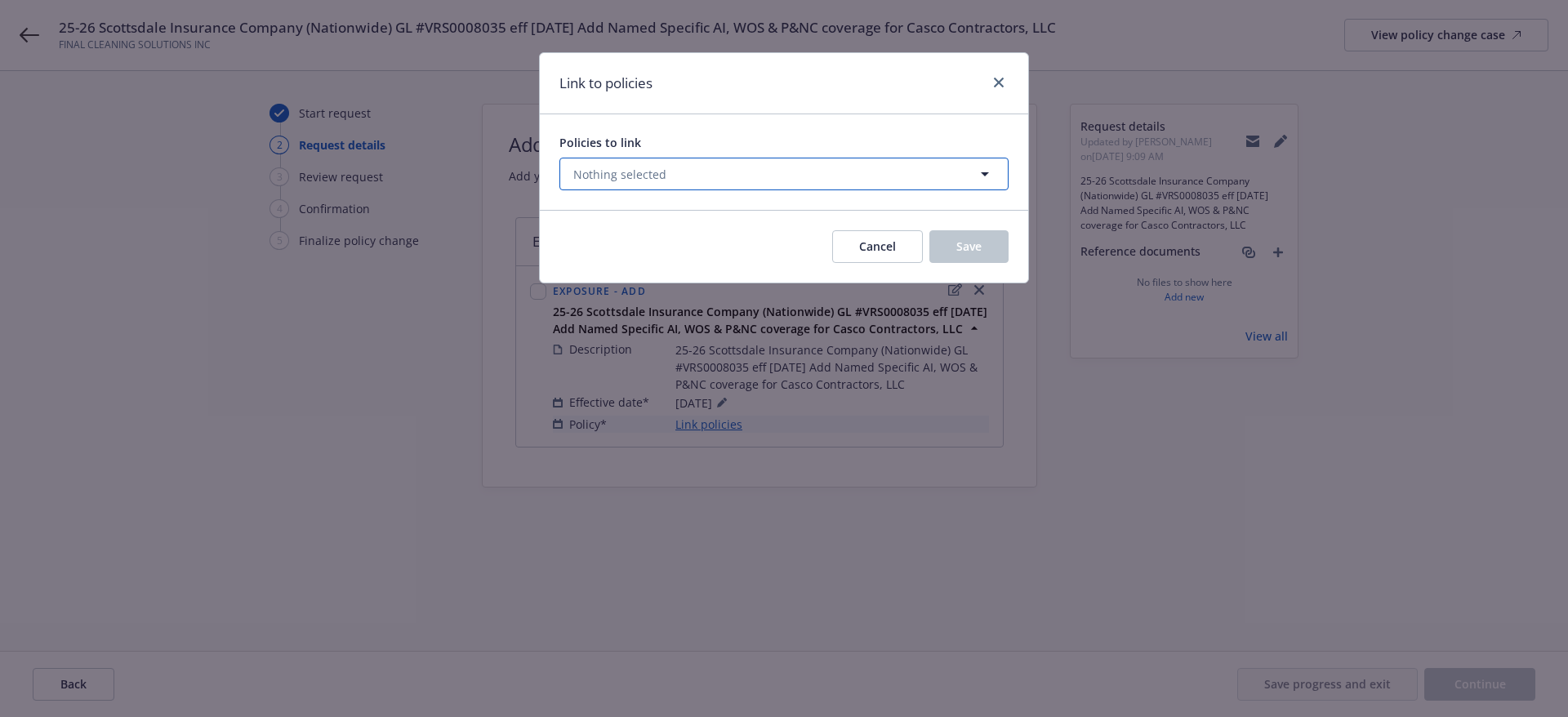
click at [629, 168] on span "Nothing selected" at bounding box center [619, 175] width 93 height 17
select select "ACTIVE"
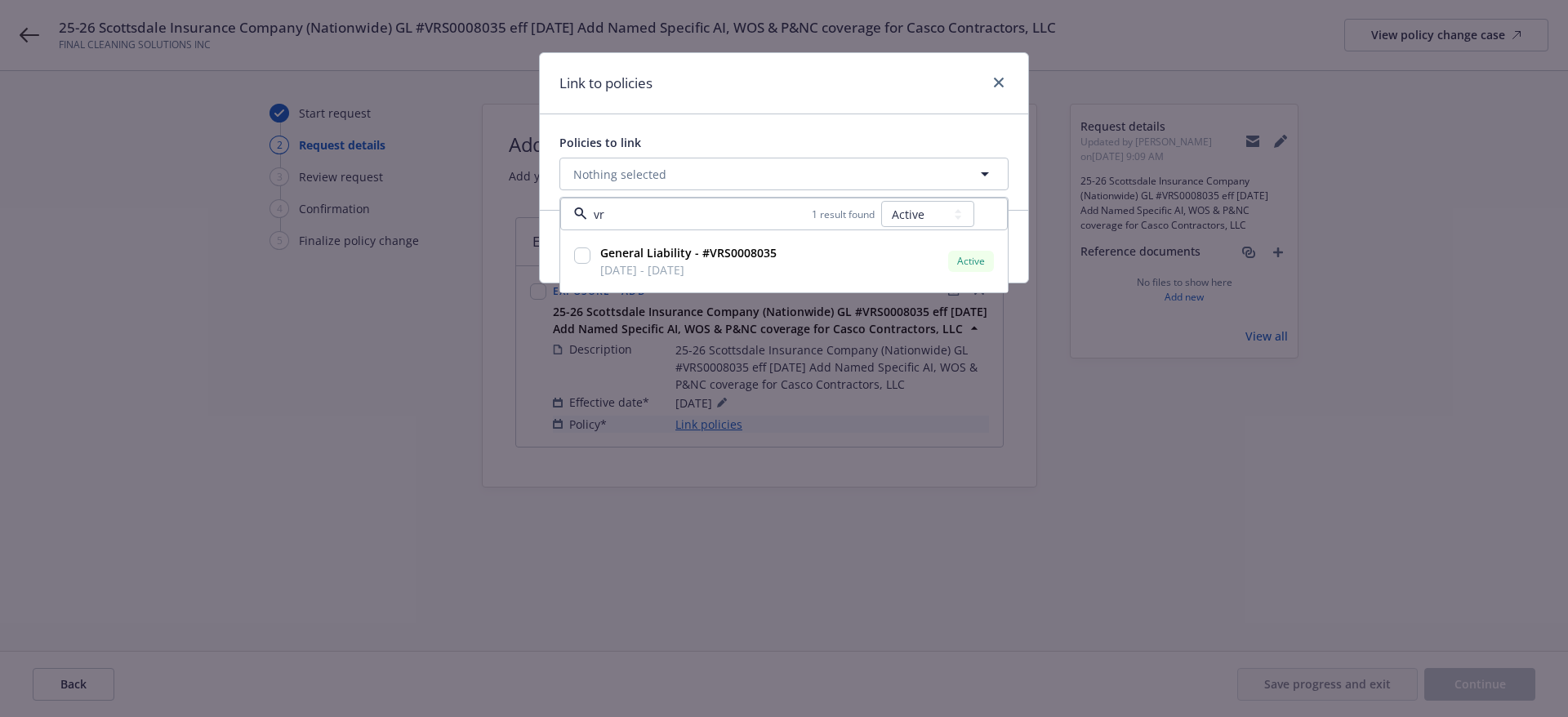
type input "vrs"
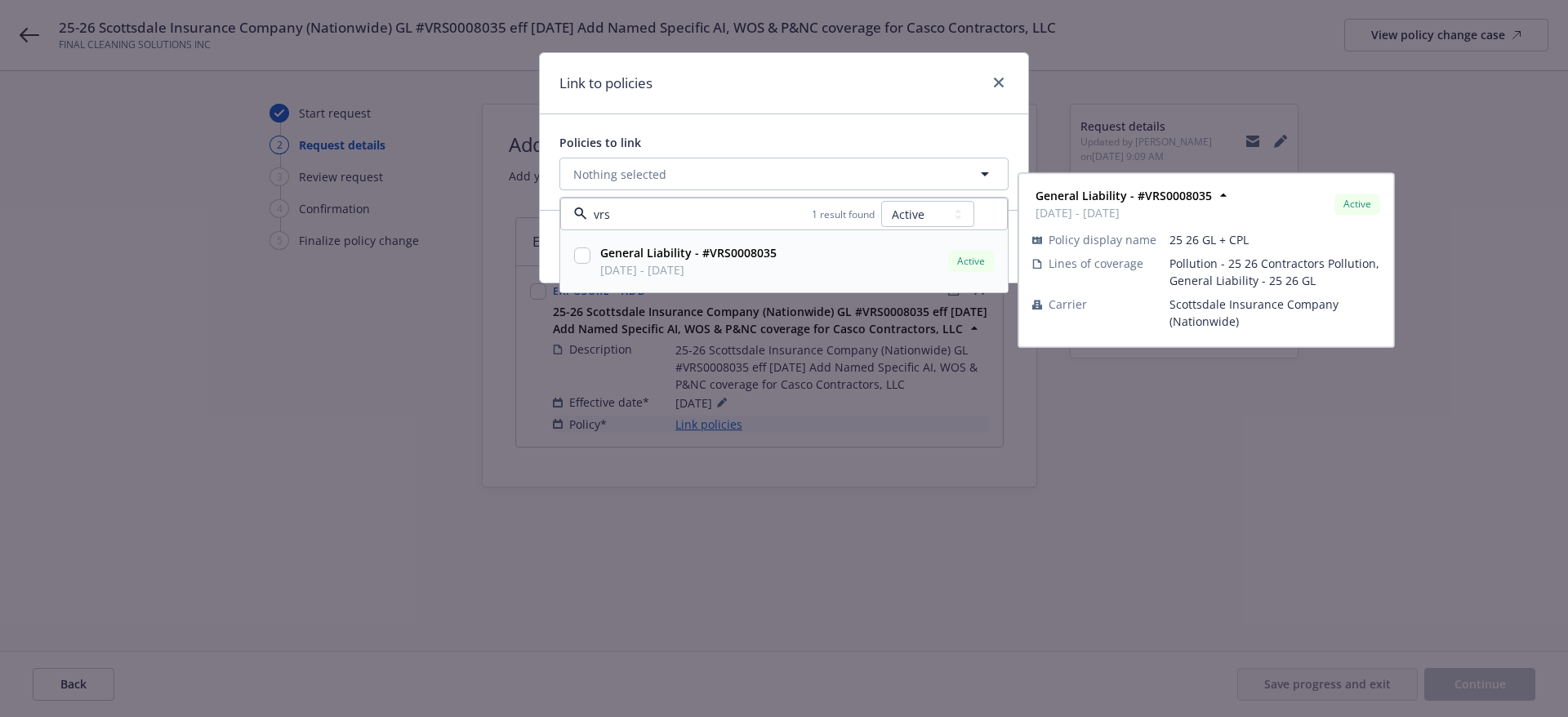
click at [639, 246] on strong "General Liability - #VRS0008035" at bounding box center [688, 252] width 176 height 16
checkbox input "true"
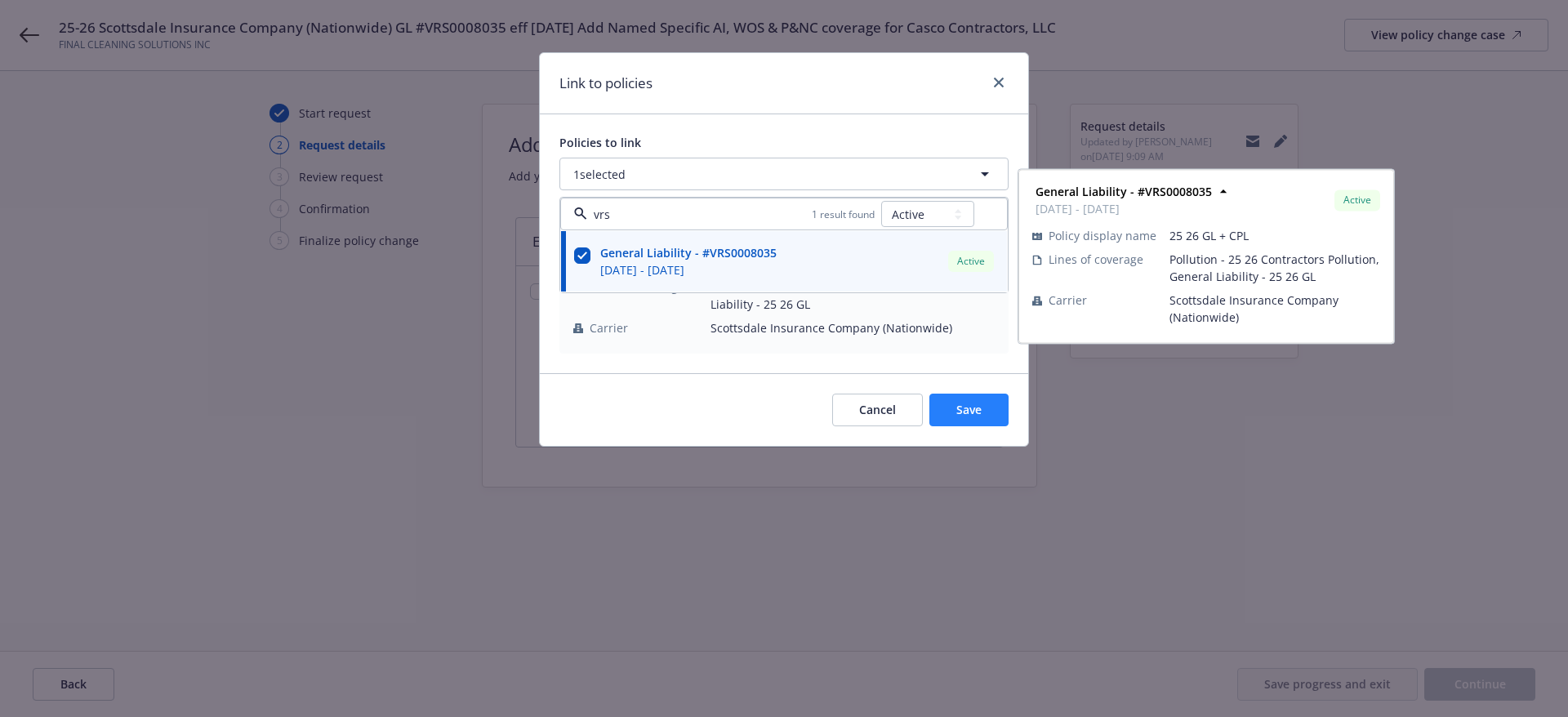
type input "vrs"
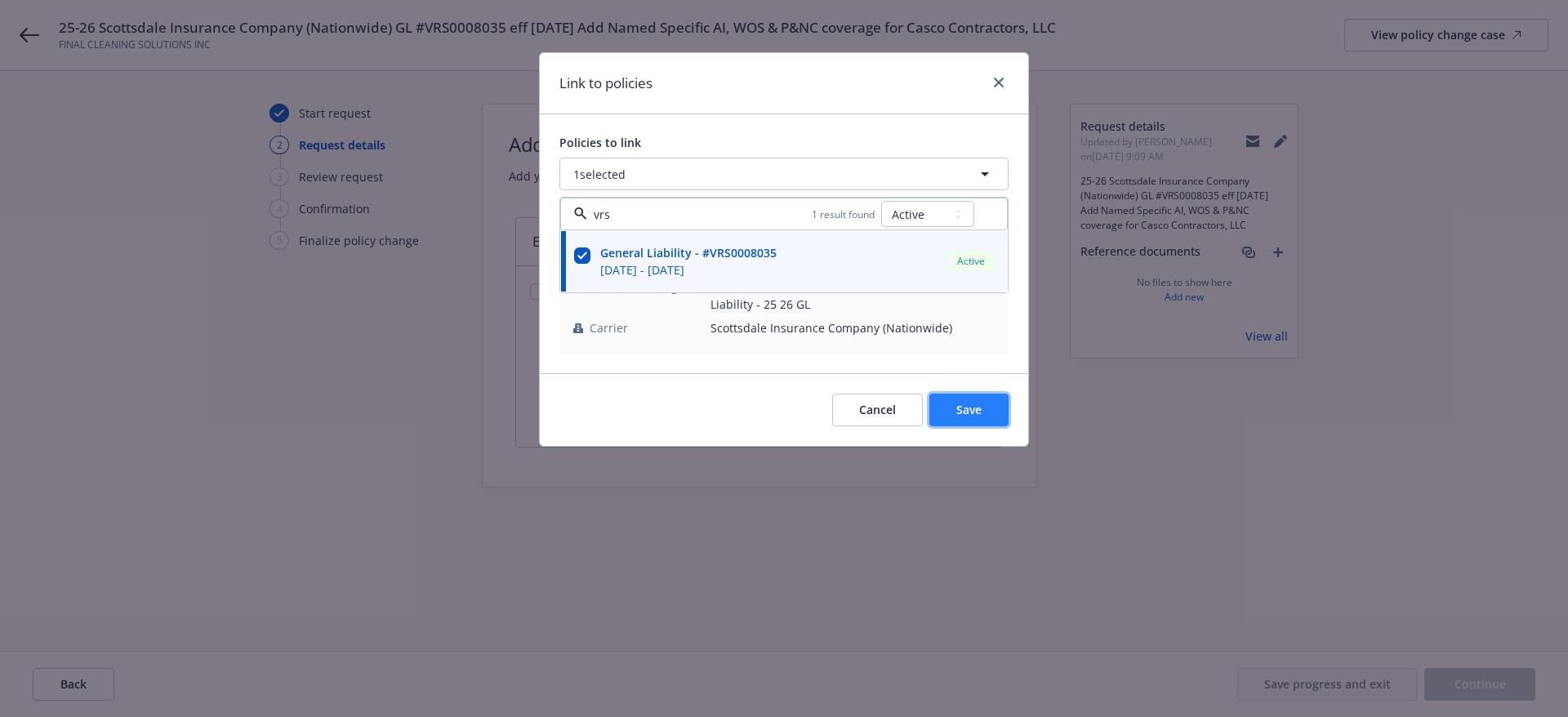
click at [968, 406] on span "Save" at bounding box center [969, 410] width 25 height 16
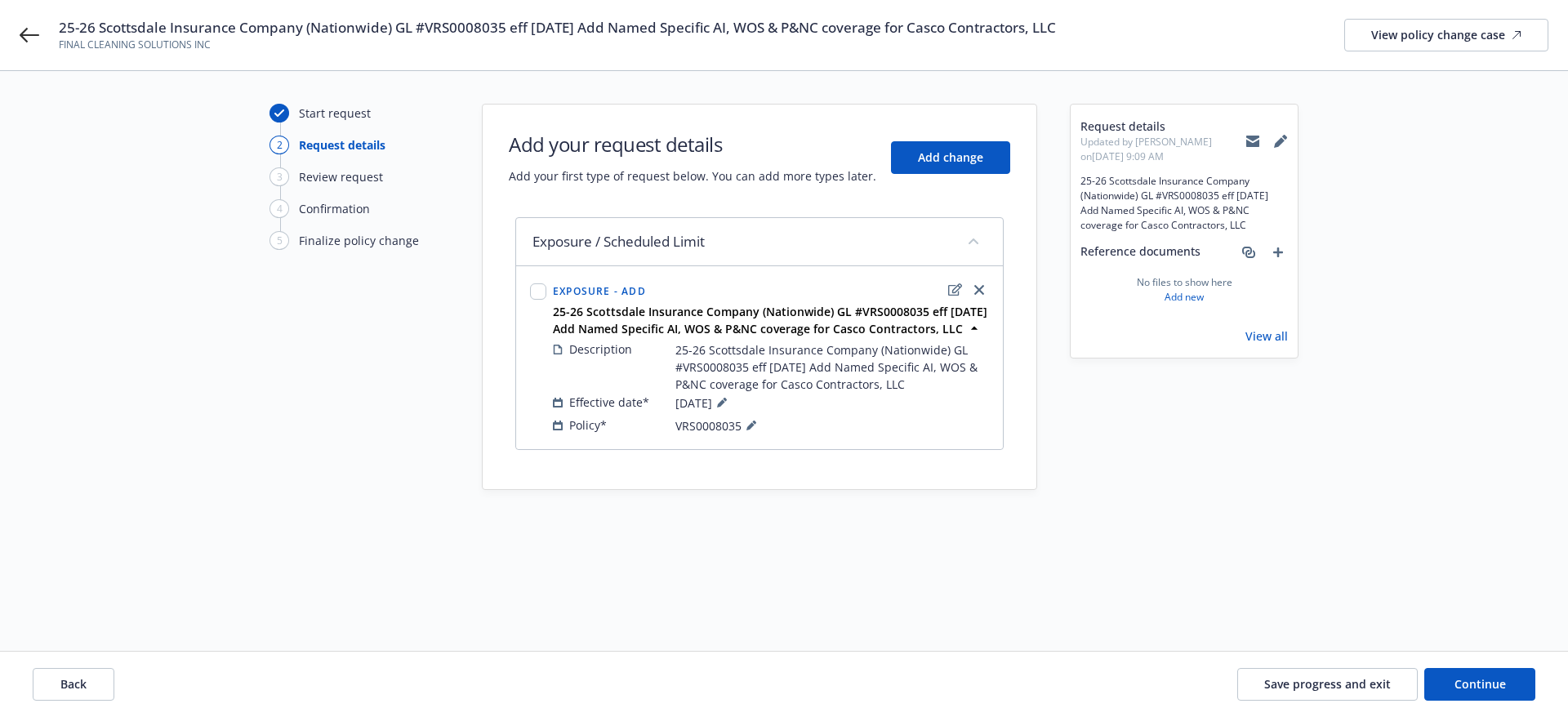
click at [1254, 142] on icon at bounding box center [1253, 141] width 13 height 13
click at [1408, 31] on div "View policy change case" at bounding box center [1447, 35] width 150 height 31
click at [1492, 683] on span "Continue" at bounding box center [1480, 684] width 52 height 16
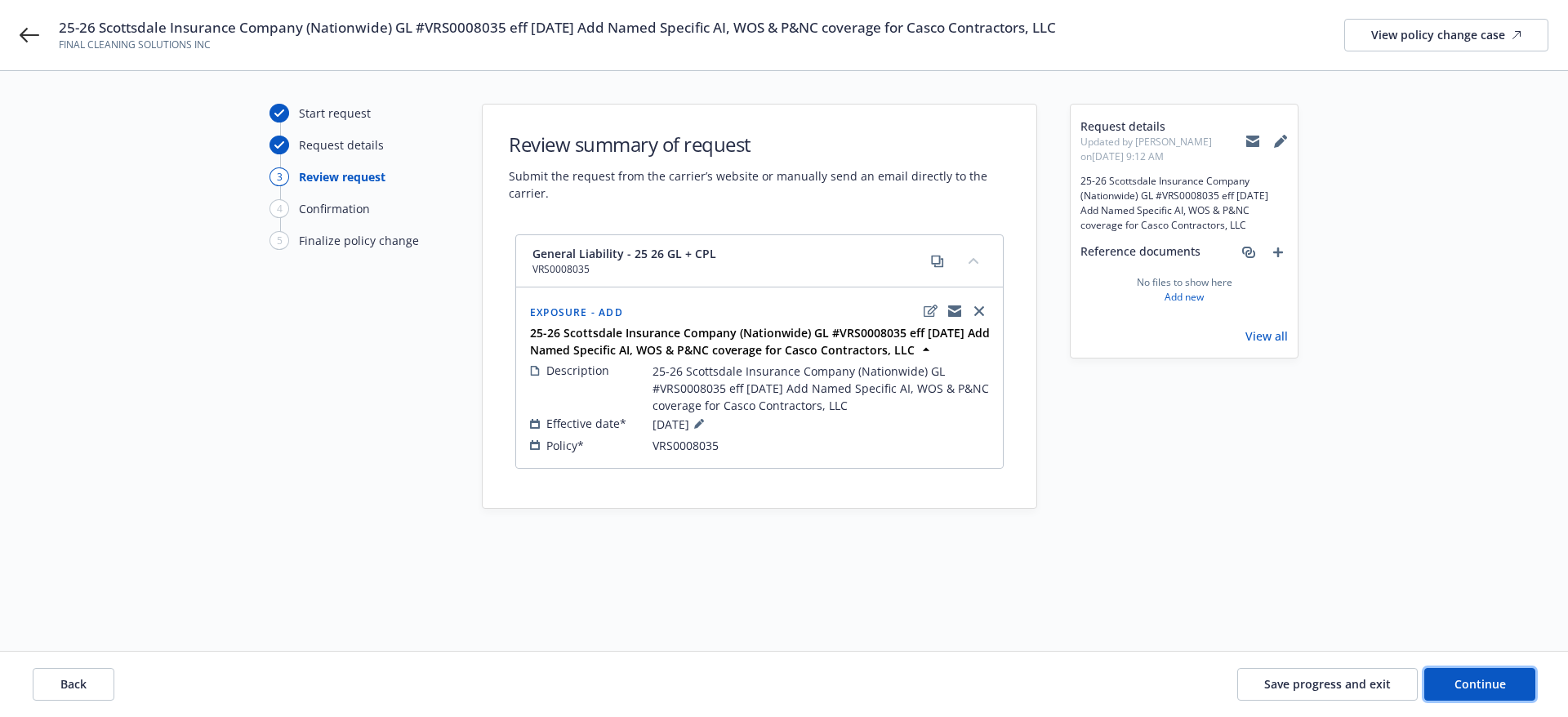
click at [1489, 679] on span "Continue" at bounding box center [1480, 684] width 52 height 16
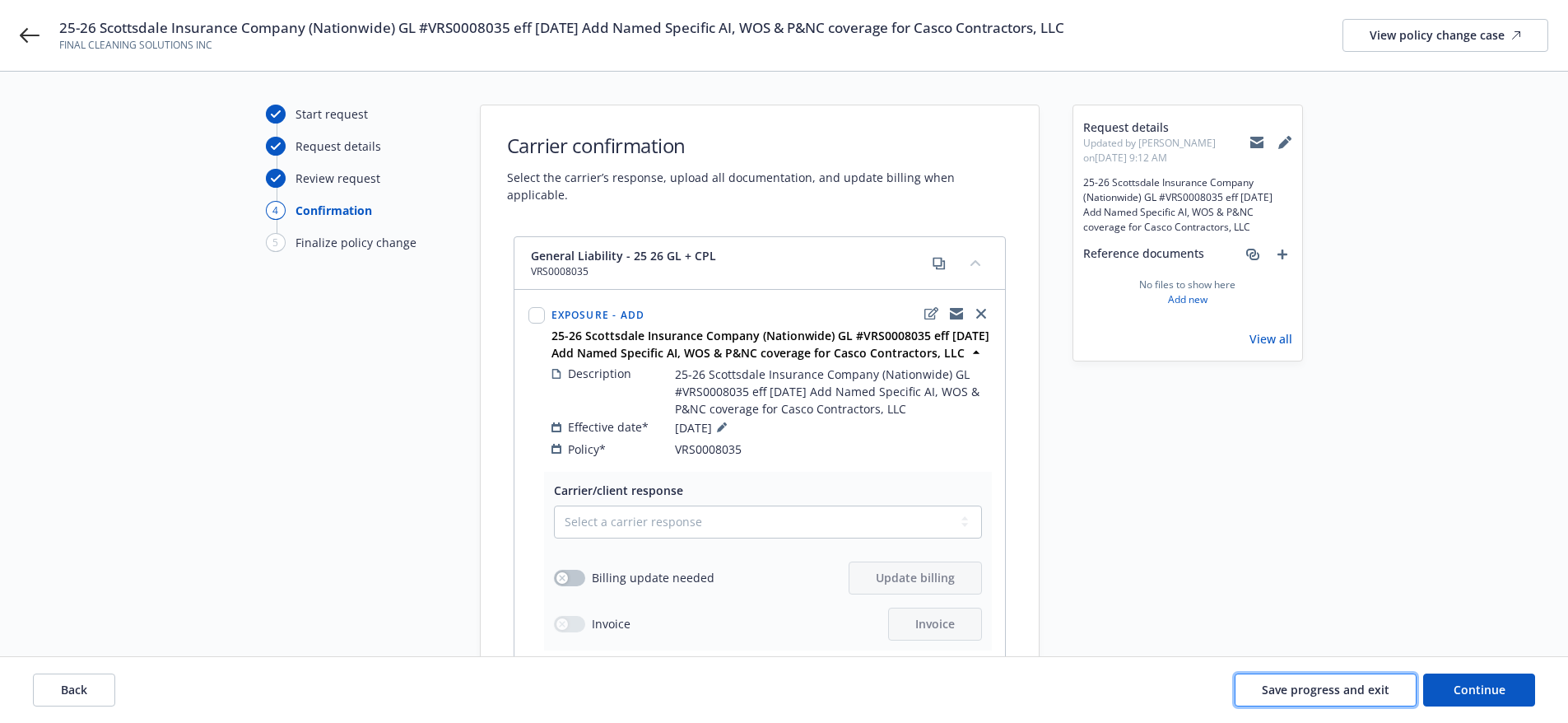
click at [1346, 690] on span "Save progress and exit" at bounding box center [1325, 690] width 128 height 16
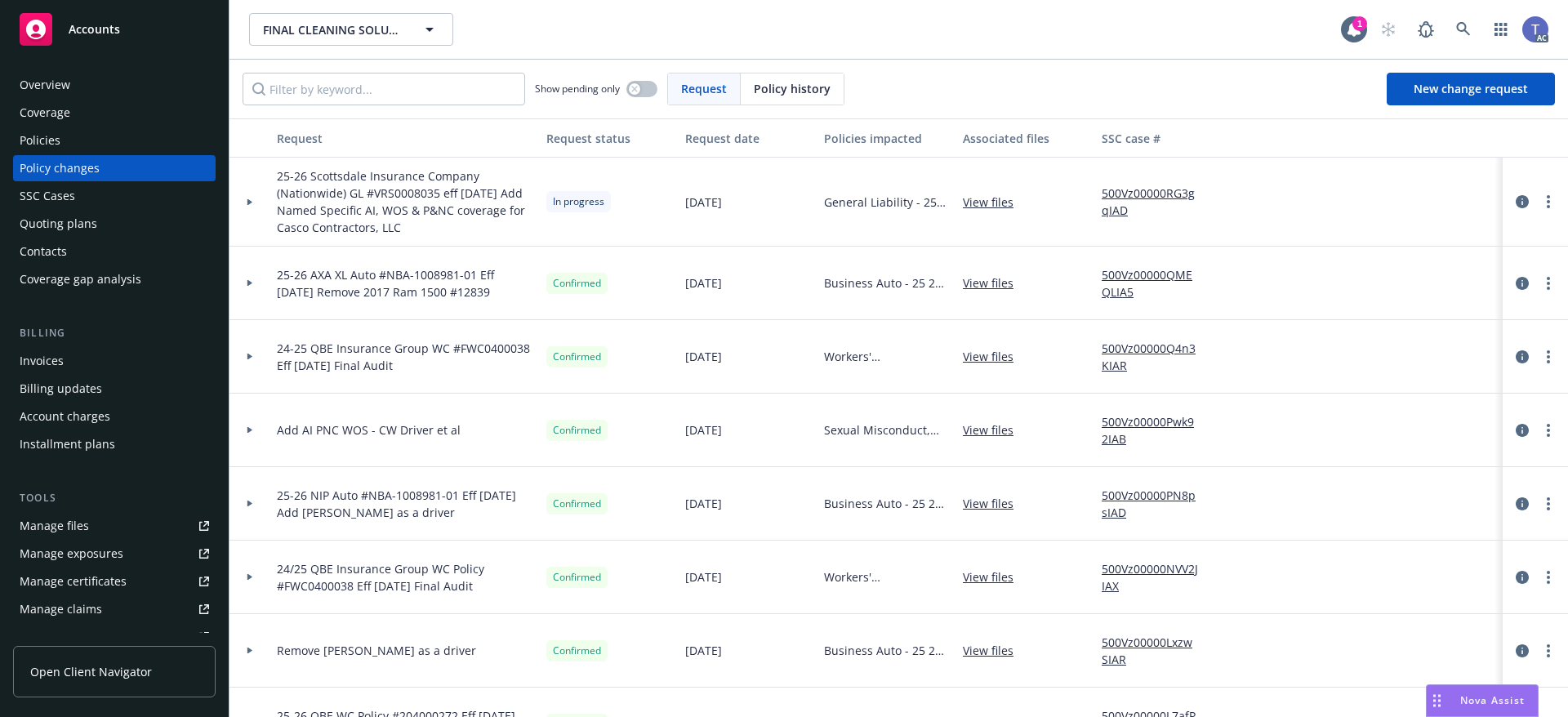
click at [59, 145] on div "Policies" at bounding box center [114, 141] width 190 height 26
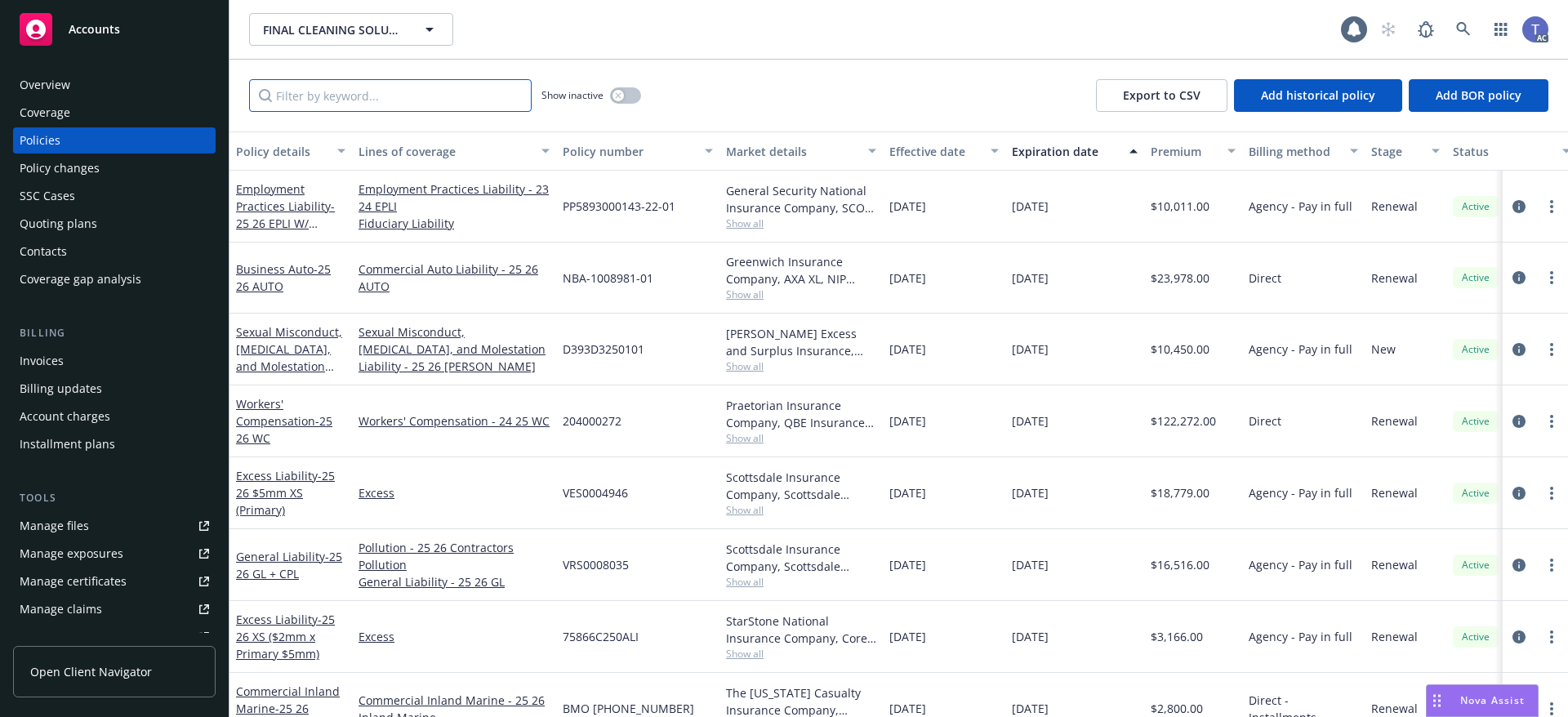
click at [321, 100] on input "Filter by keyword..." at bounding box center [390, 95] width 282 height 32
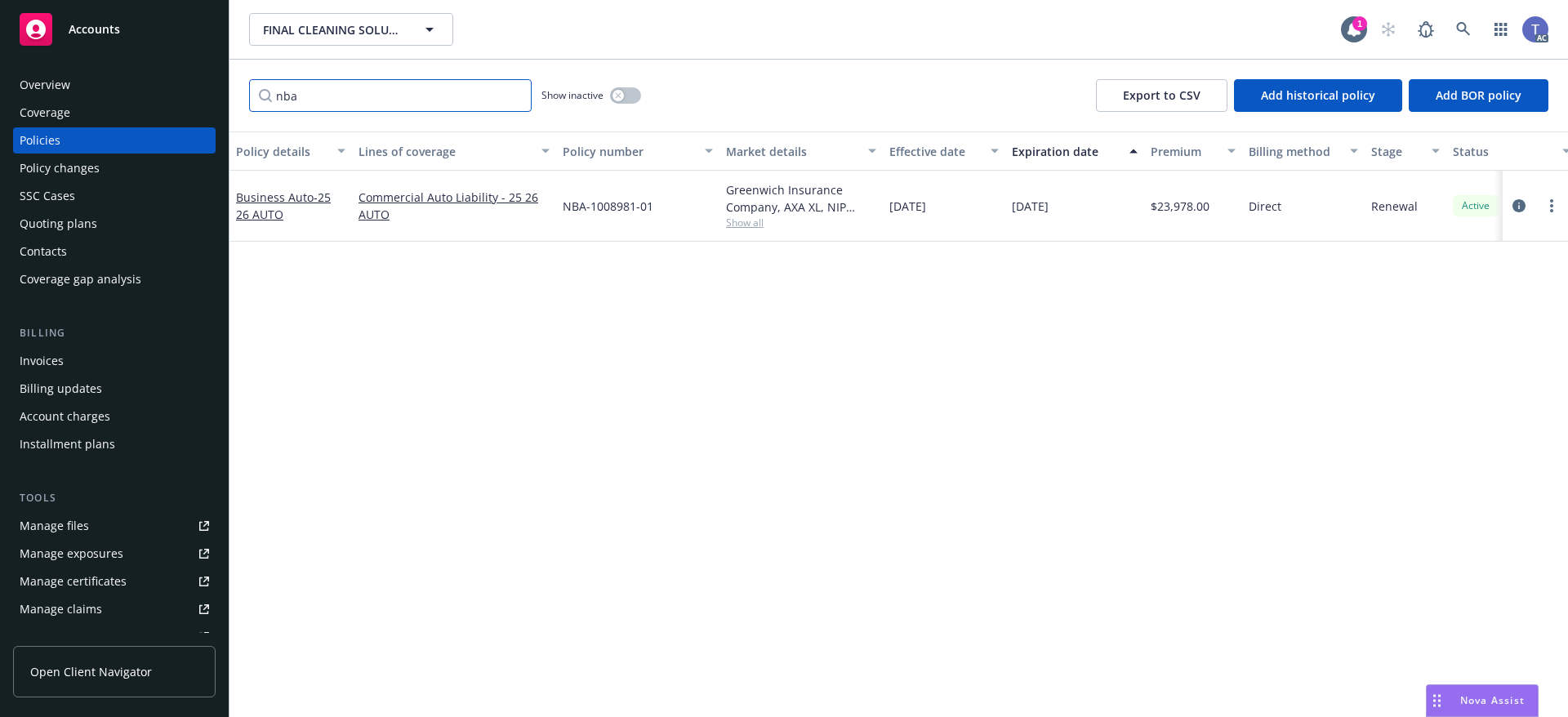
type input "nba"
click at [757, 221] on span "Show all" at bounding box center [801, 223] width 150 height 14
click at [565, 313] on span "AXA XL" at bounding box center [712, 317] width 300 height 17
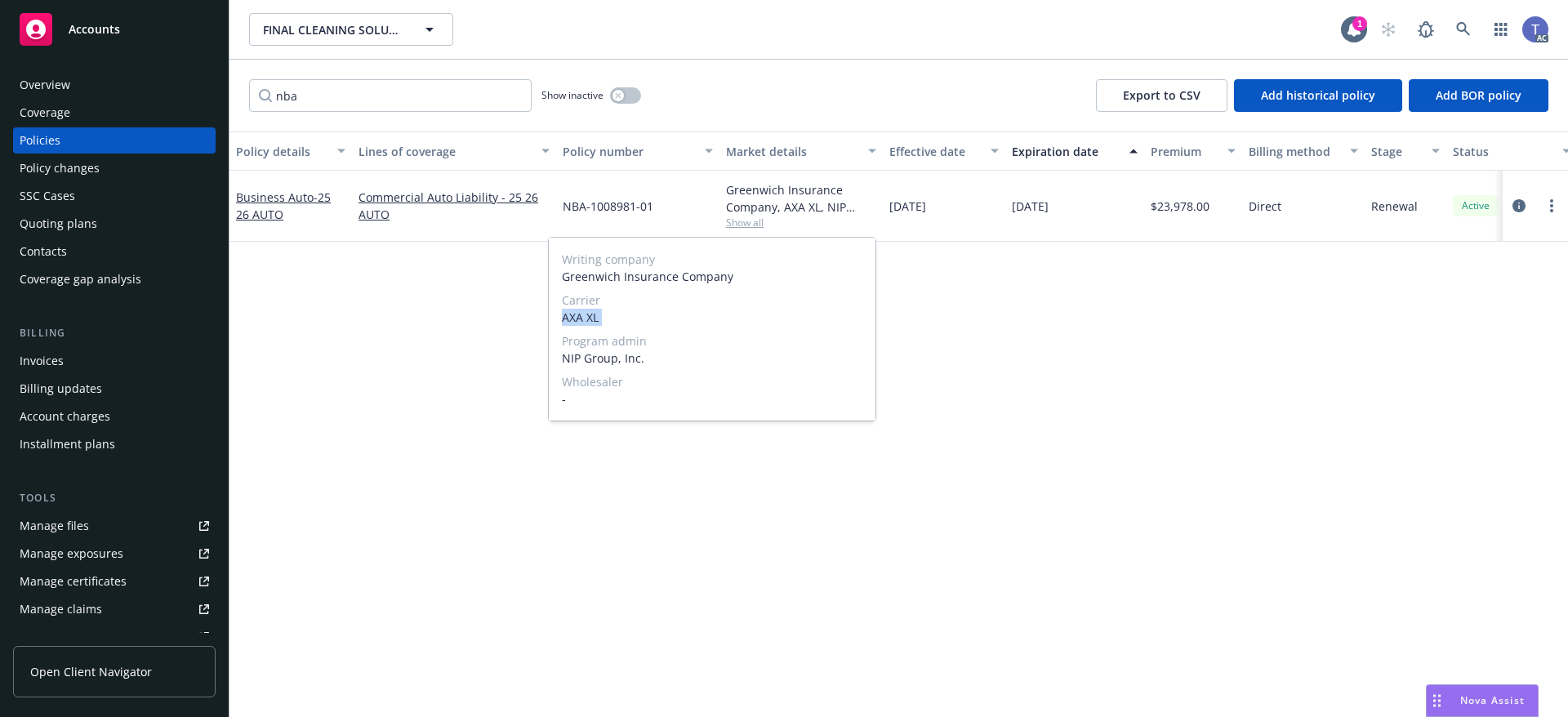
copy span "AXA XL"
click at [632, 205] on span "NBA-1008981-01" at bounding box center [608, 206] width 91 height 17
copy span "NBA-1008981-01"
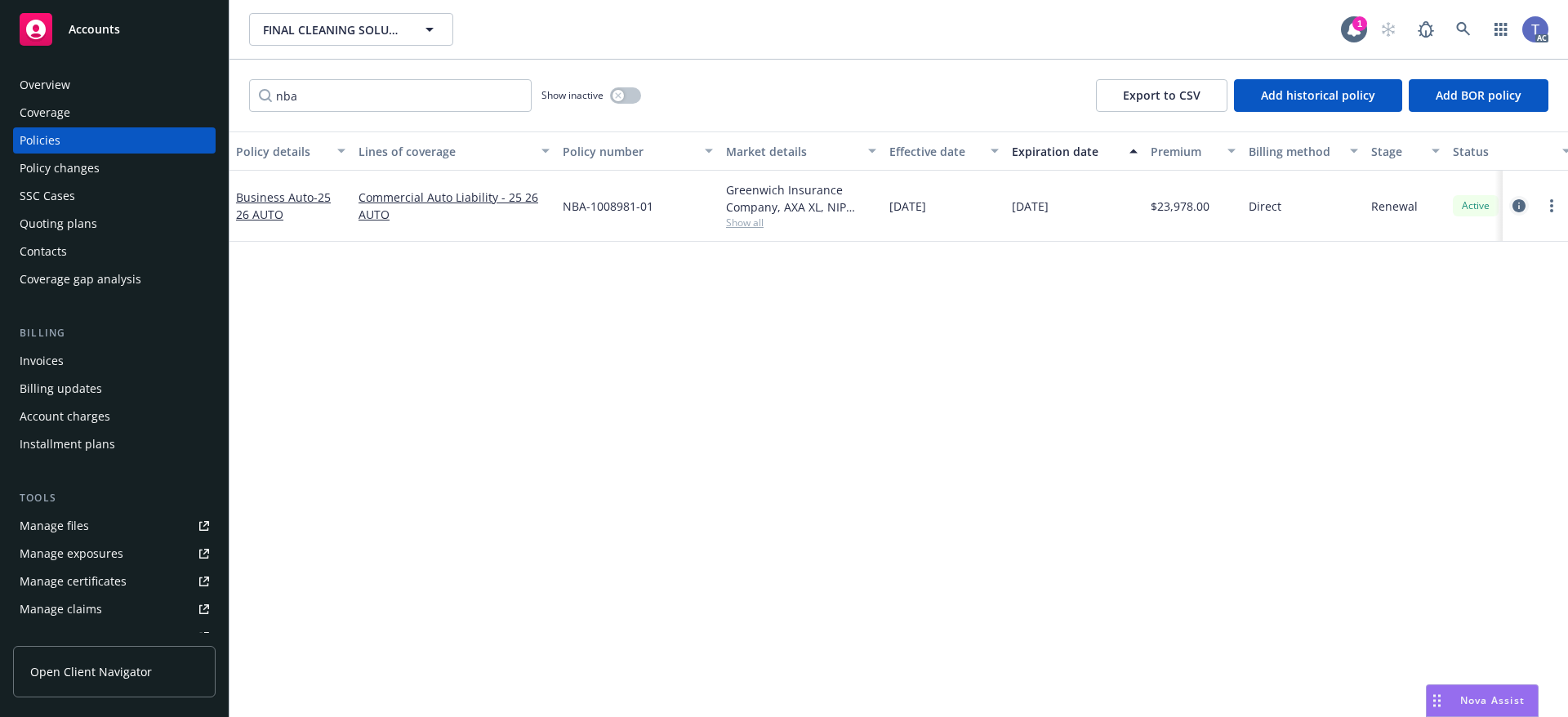
click at [1527, 203] on link "circleInformation" at bounding box center [1519, 205] width 19 height 19
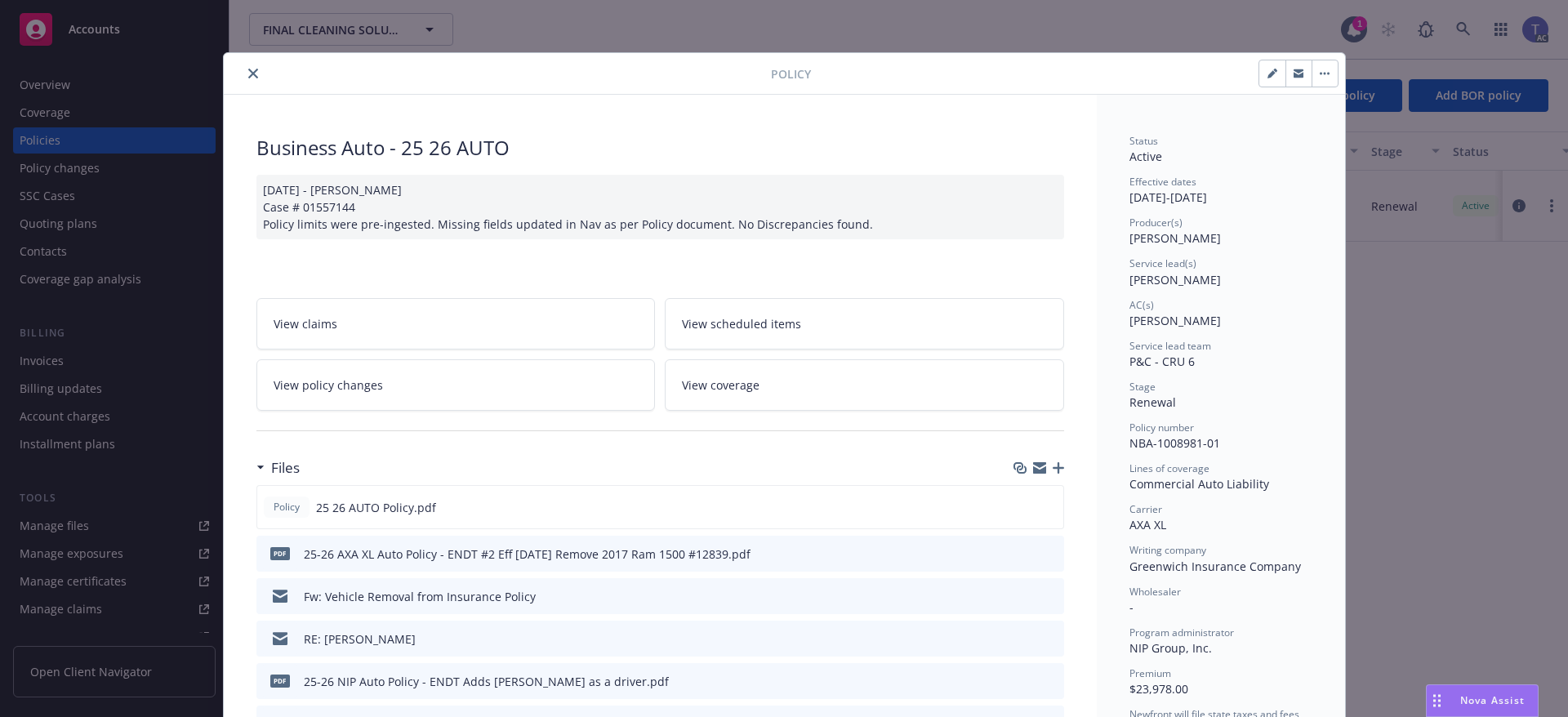
click at [419, 378] on link "View policy changes" at bounding box center [456, 384] width 399 height 52
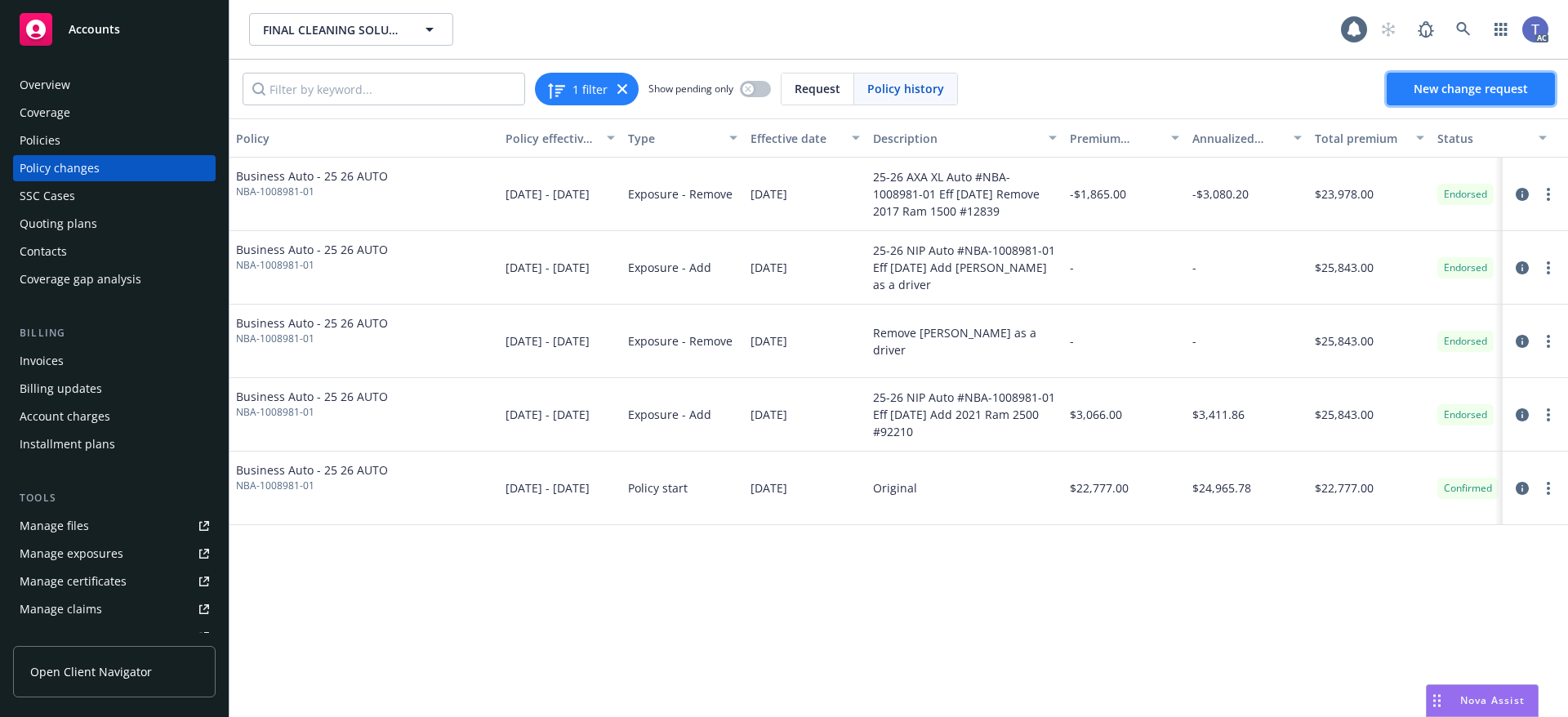
click at [1494, 87] on span "New change request" at bounding box center [1470, 89] width 114 height 16
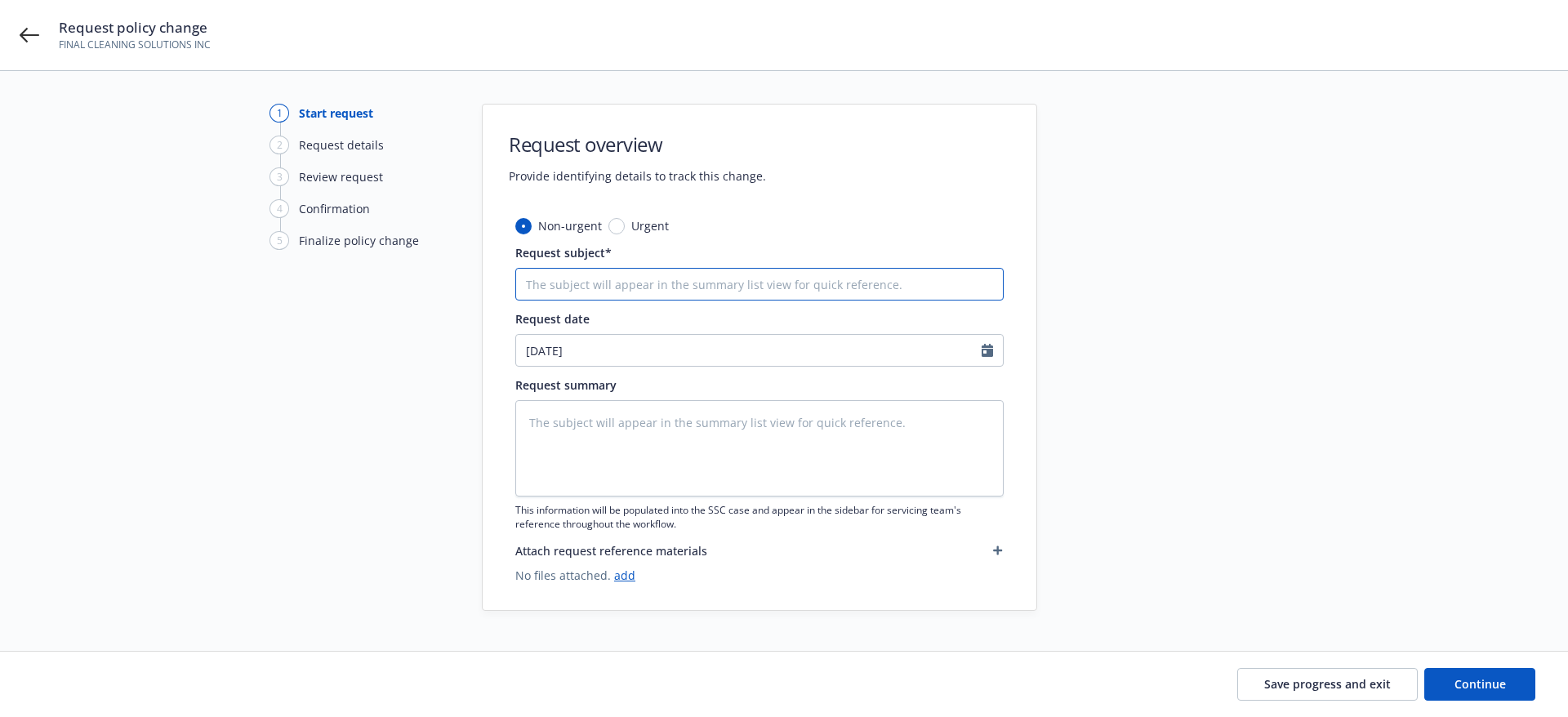
click at [666, 284] on input "Request subject*" at bounding box center [759, 284] width 488 height 32
paste input "25-26 AXA XL Auto #NBA-1008981-01 eff [DATE] Add Named Specific CA 2048 for Cas…"
type textarea "x"
type input "25-26 AXA XL Auto #NBA-1008981-01 eff [DATE] Add Named Specific CA 2048 for Cas…"
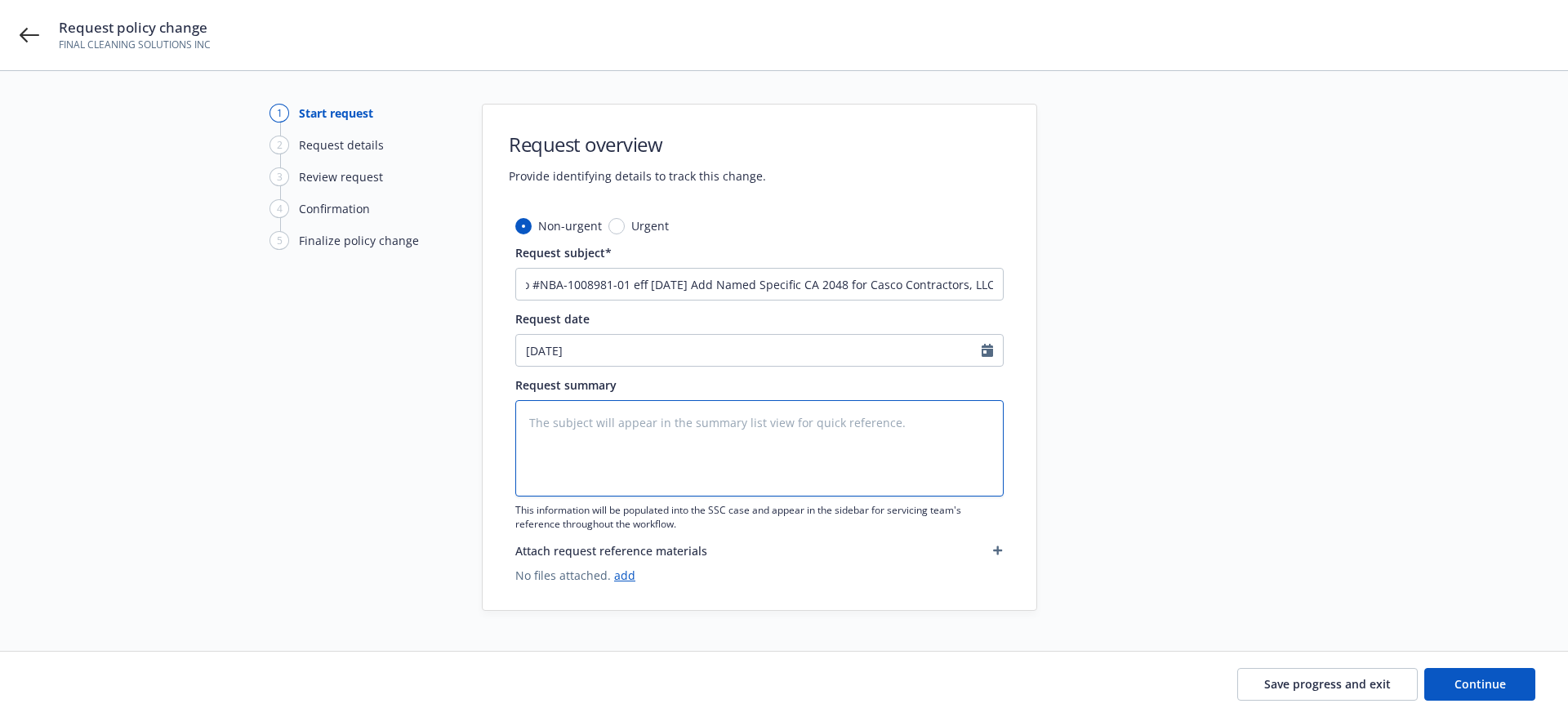
click at [620, 432] on textarea at bounding box center [759, 448] width 488 height 96
paste textarea "25-26 AXA XL Auto #NBA-1008981-01 eff [DATE] Add Named Specific CA 2048 for Cas…"
type textarea "x"
type textarea "25-26 AXA XL Auto #NBA-1008981-01 eff [DATE] Add Named Specific CA 2048 for Cas…"
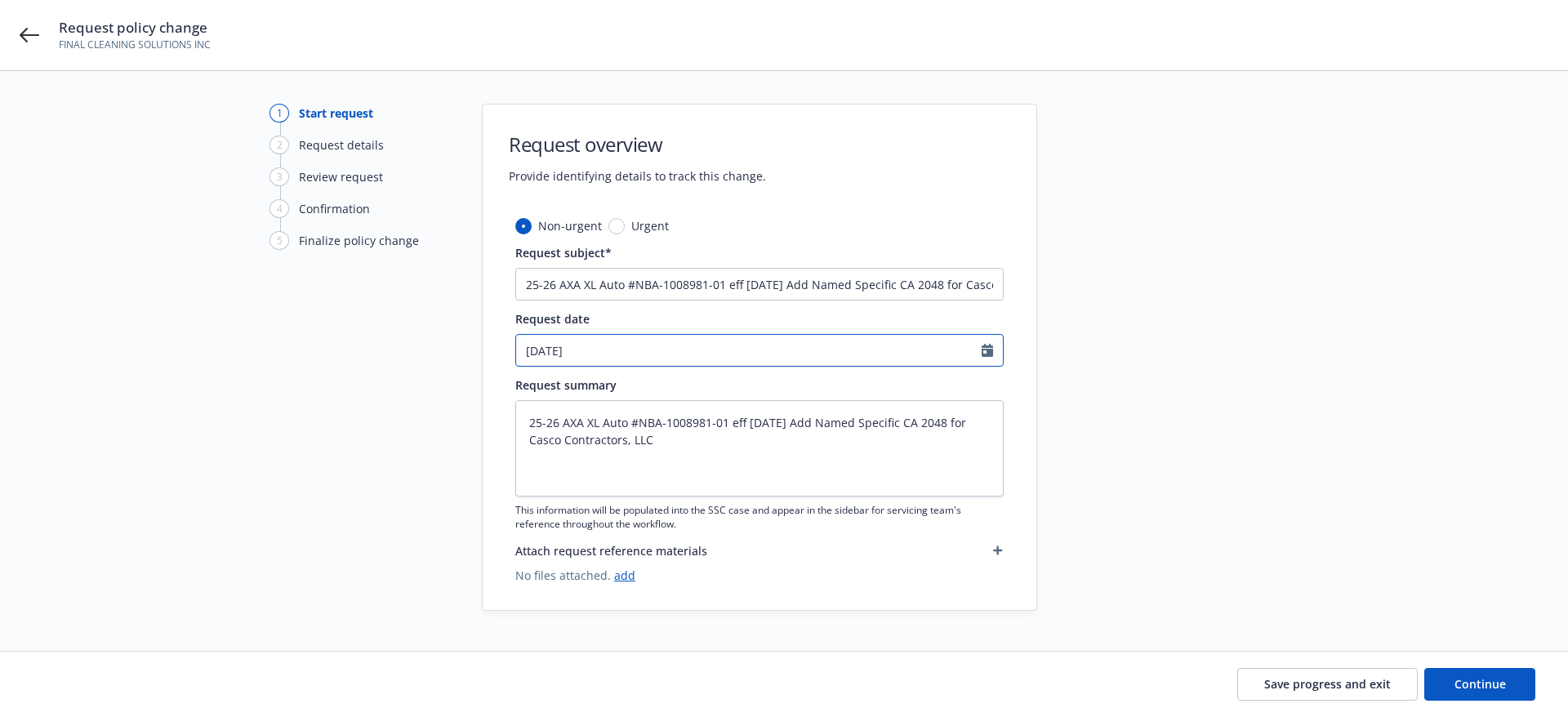
click at [736, 363] on input "[DATE]" at bounding box center [749, 350] width 466 height 31
select select "8"
click at [556, 549] on span "25" at bounding box center [563, 542] width 24 height 20
type textarea "x"
type input "[DATE]"
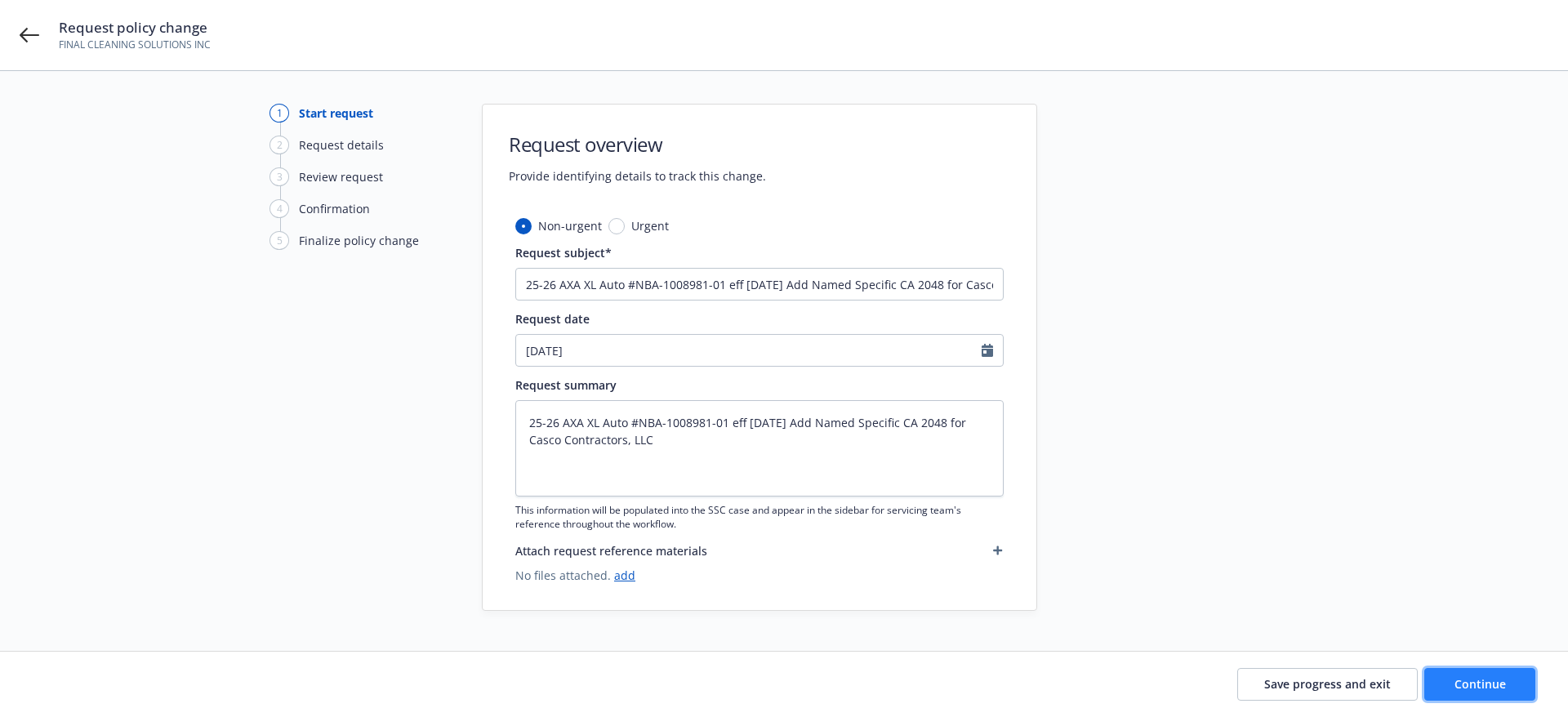
click at [1454, 681] on button "Continue" at bounding box center [1479, 684] width 111 height 32
type textarea "x"
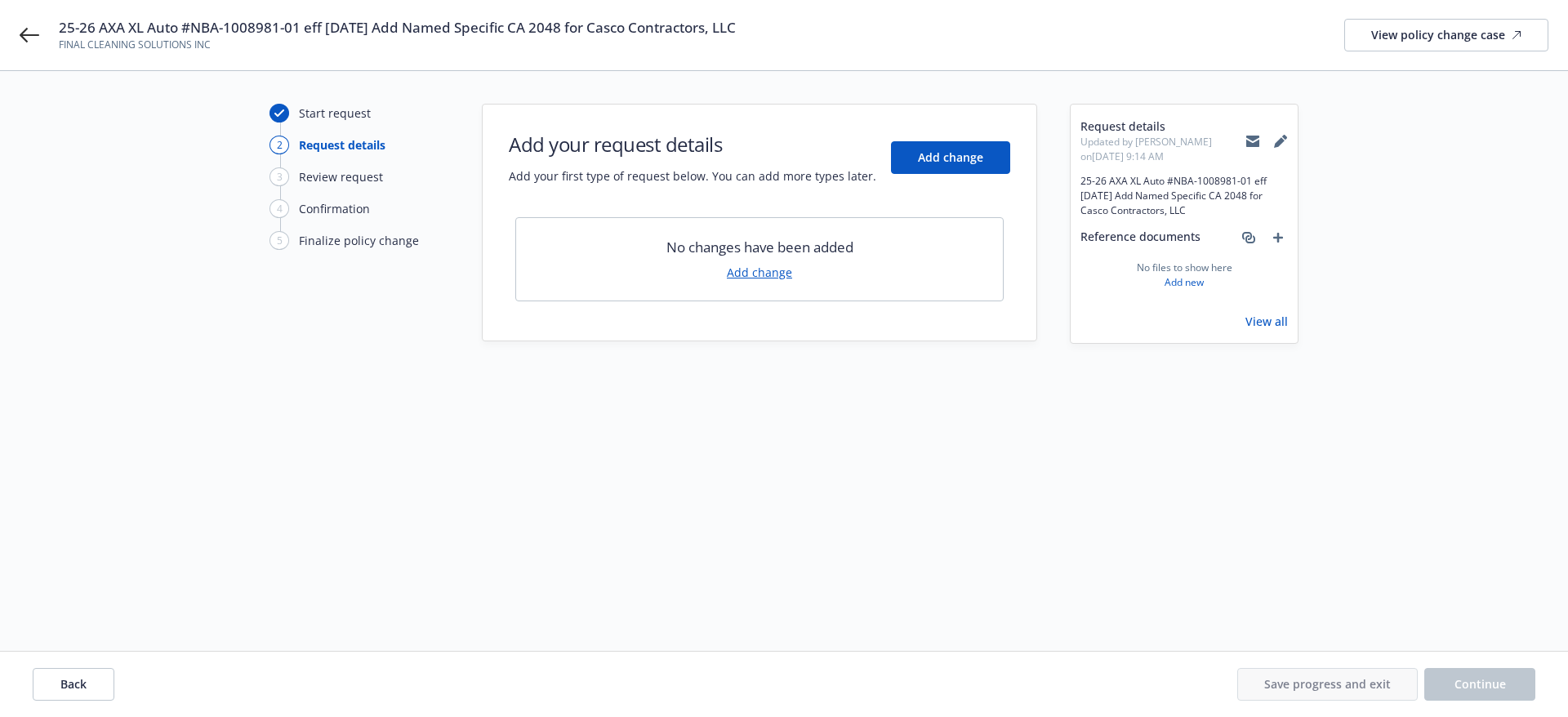
click at [754, 269] on link "Add change" at bounding box center [759, 272] width 66 height 17
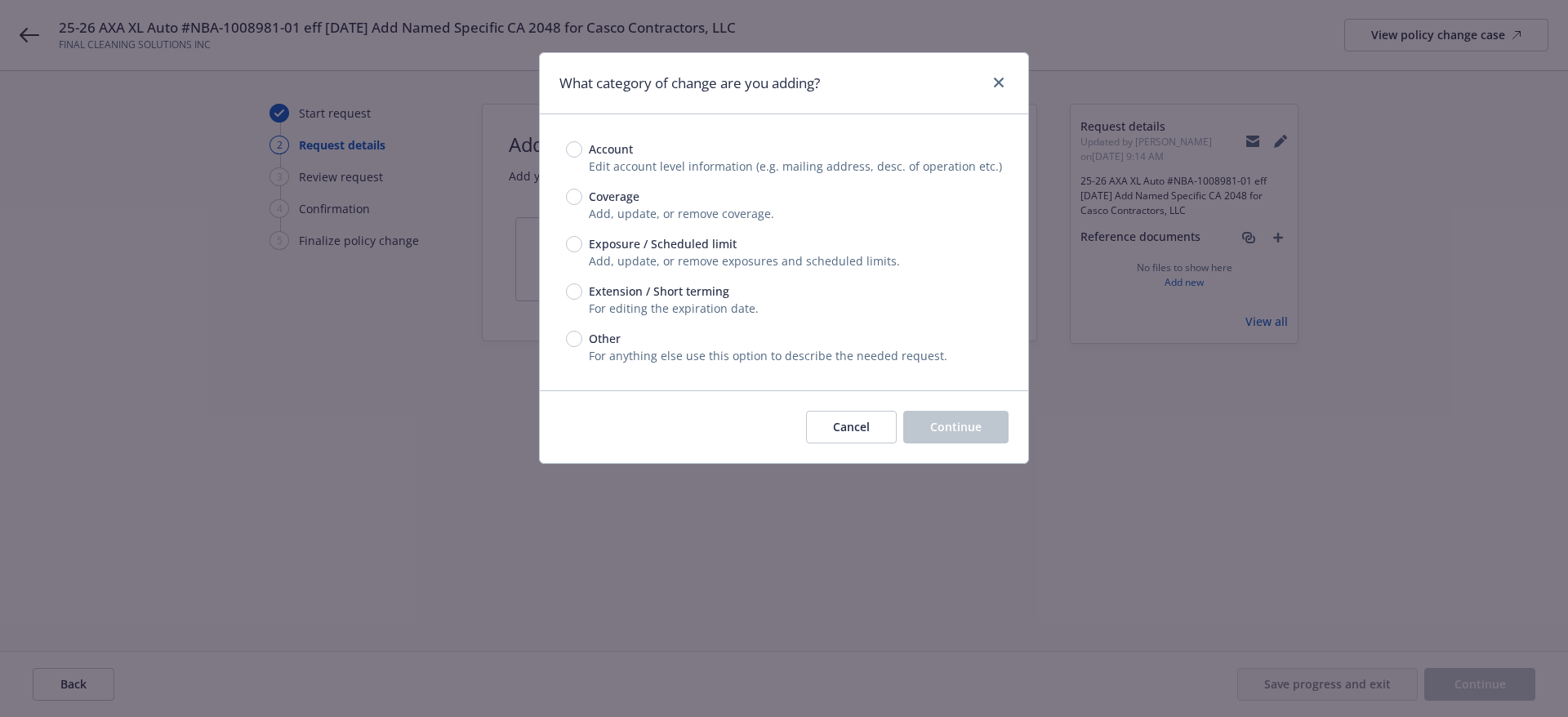
click at [561, 238] on div "Account Edit account level information (e.g. mailing address, desc. of operatio…" at bounding box center [784, 252] width 488 height 276
click at [566, 242] on input "Exposure / Scheduled limit" at bounding box center [574, 244] width 17 height 17
radio input "true"
click at [943, 420] on span "Continue" at bounding box center [956, 427] width 52 height 16
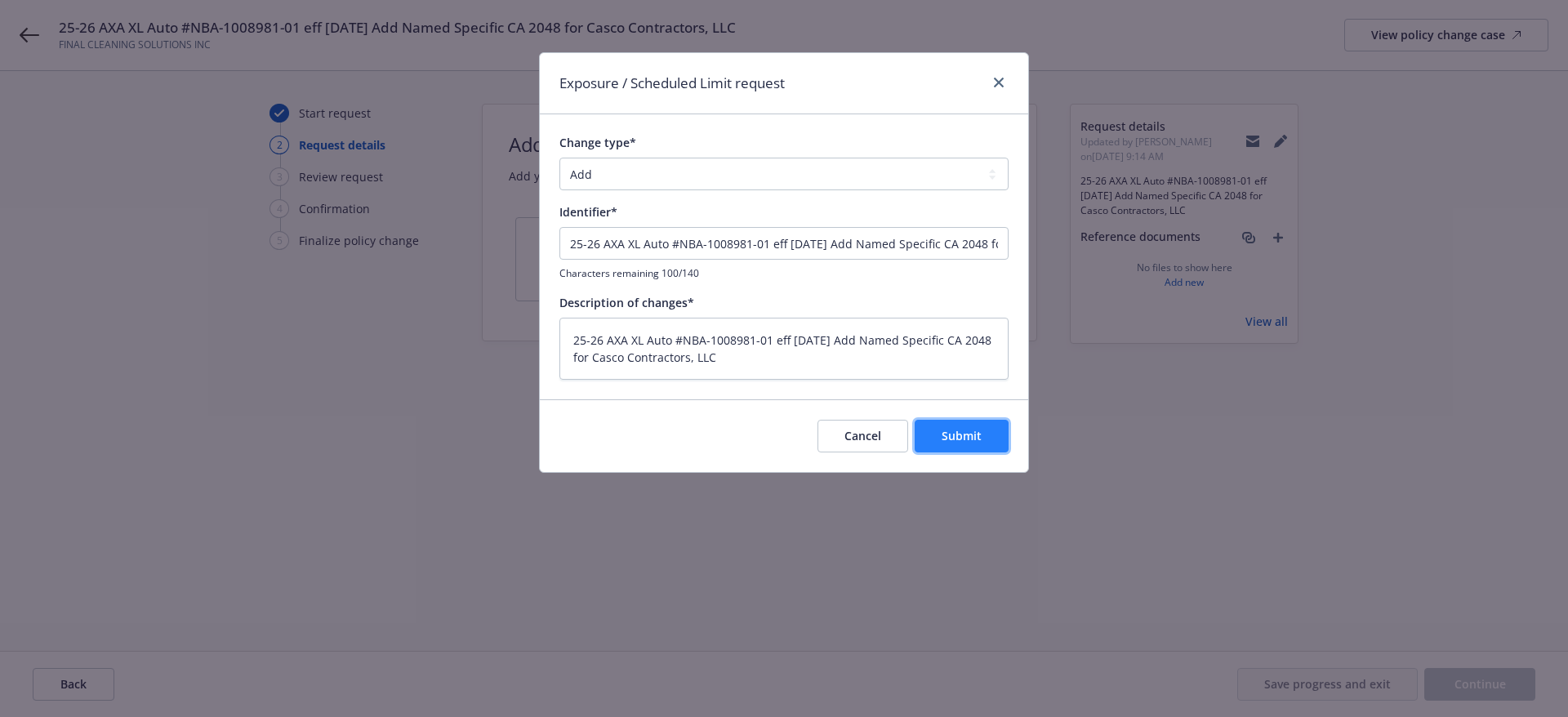
click at [954, 437] on span "Submit" at bounding box center [962, 436] width 40 height 16
type textarea "x"
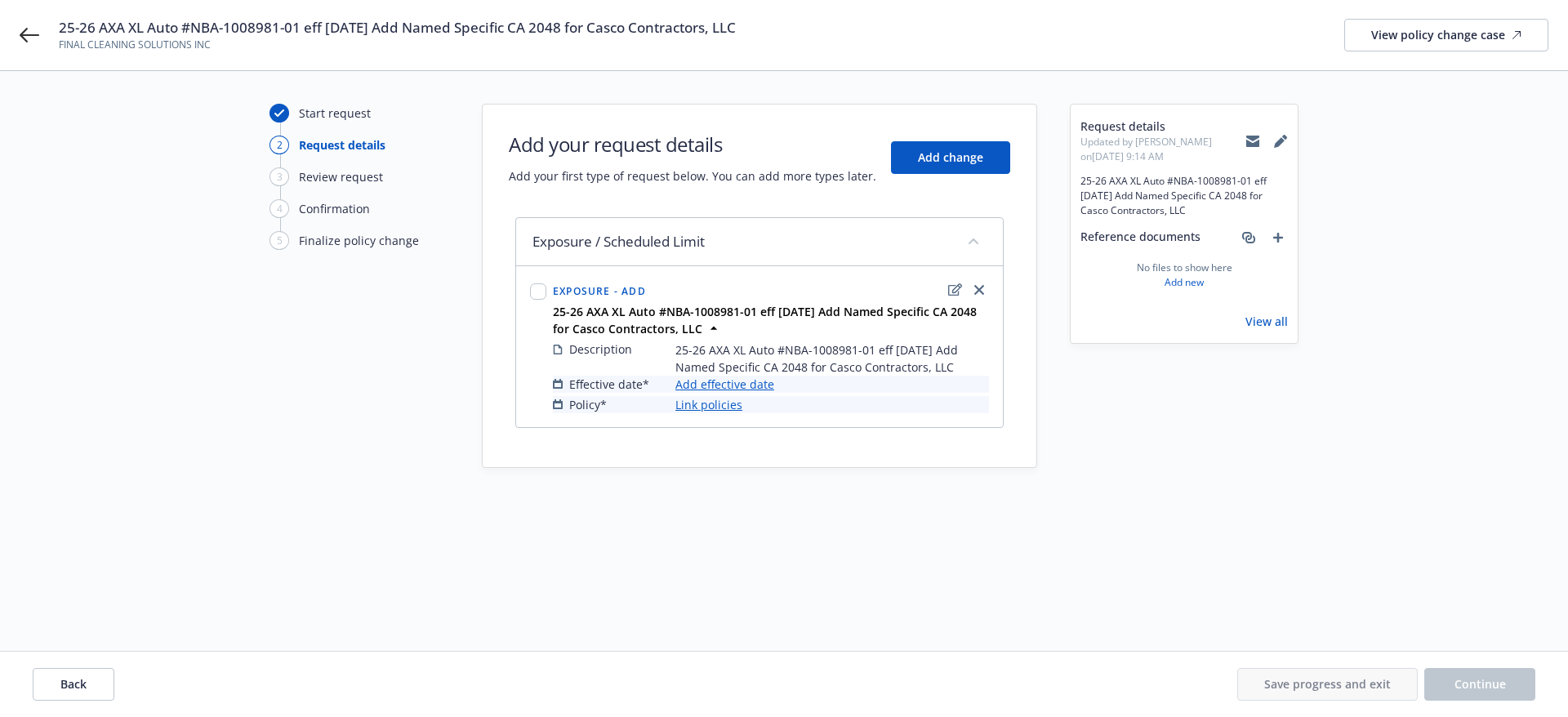
click at [748, 389] on link "Add effective date" at bounding box center [724, 384] width 99 height 17
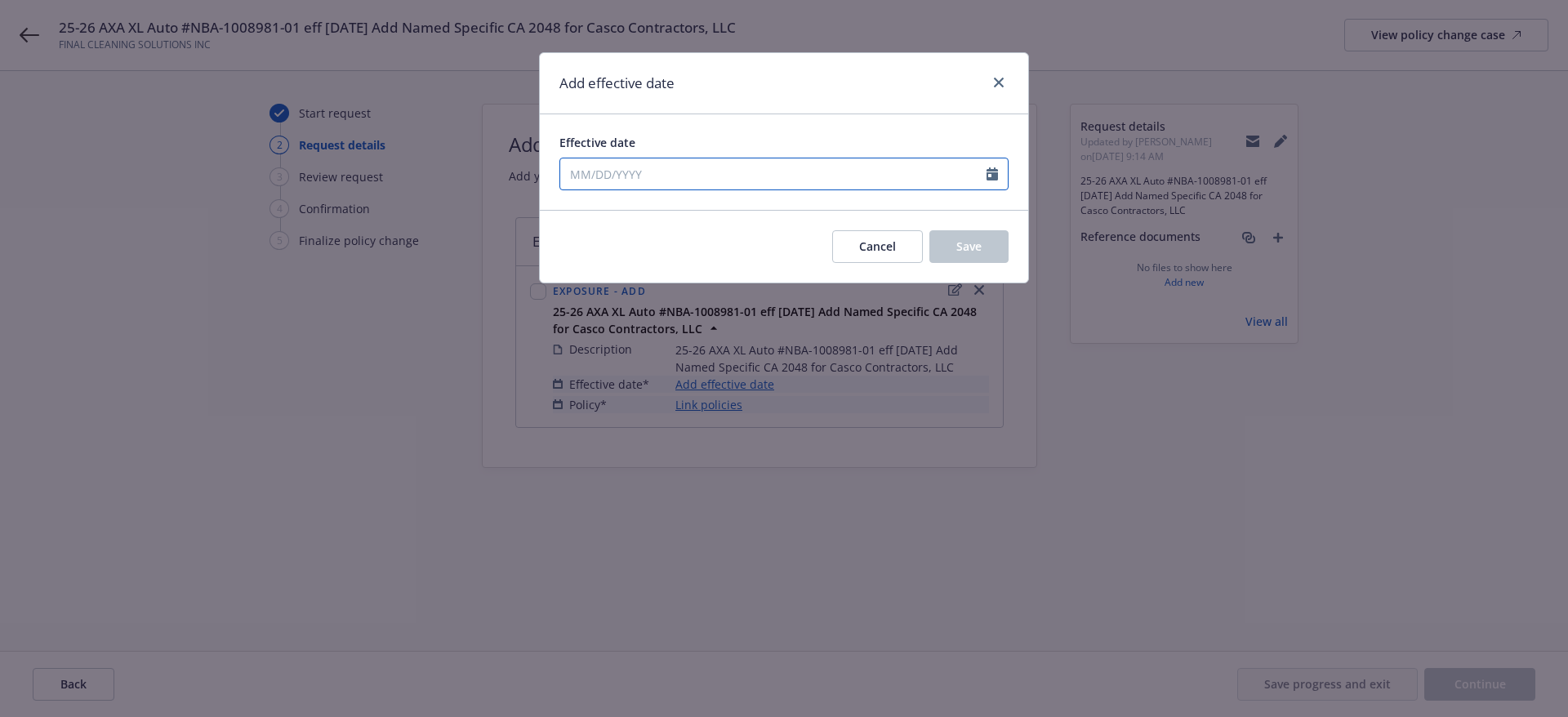
click at [692, 169] on input "Effective date" at bounding box center [773, 174] width 426 height 31
select select "8"
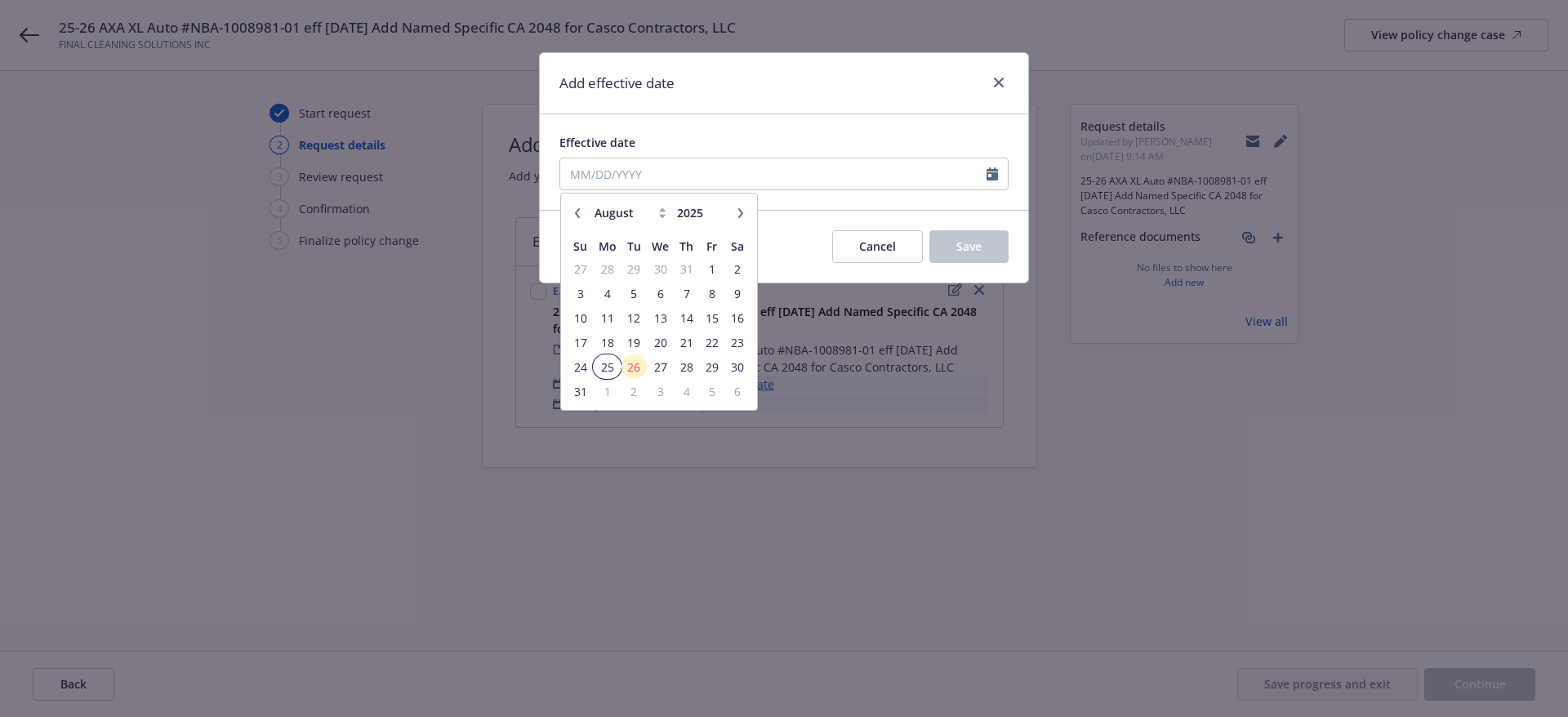
click at [603, 374] on span "25" at bounding box center [607, 367] width 24 height 20
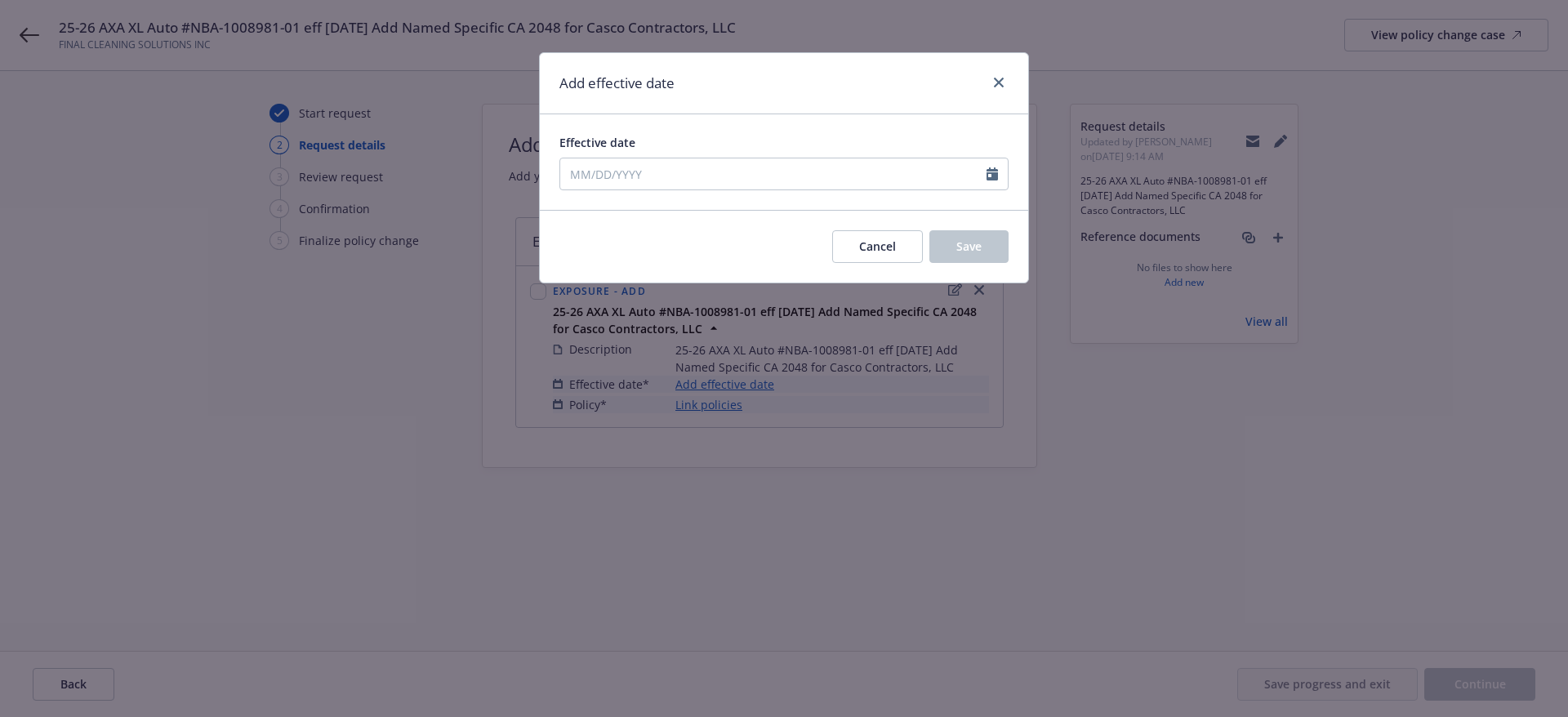
type input "[DATE]"
drag, startPoint x: 964, startPoint y: 245, endPoint x: 945, endPoint y: 249, distance: 19.4
click at [963, 245] on span "Save" at bounding box center [969, 246] width 25 height 16
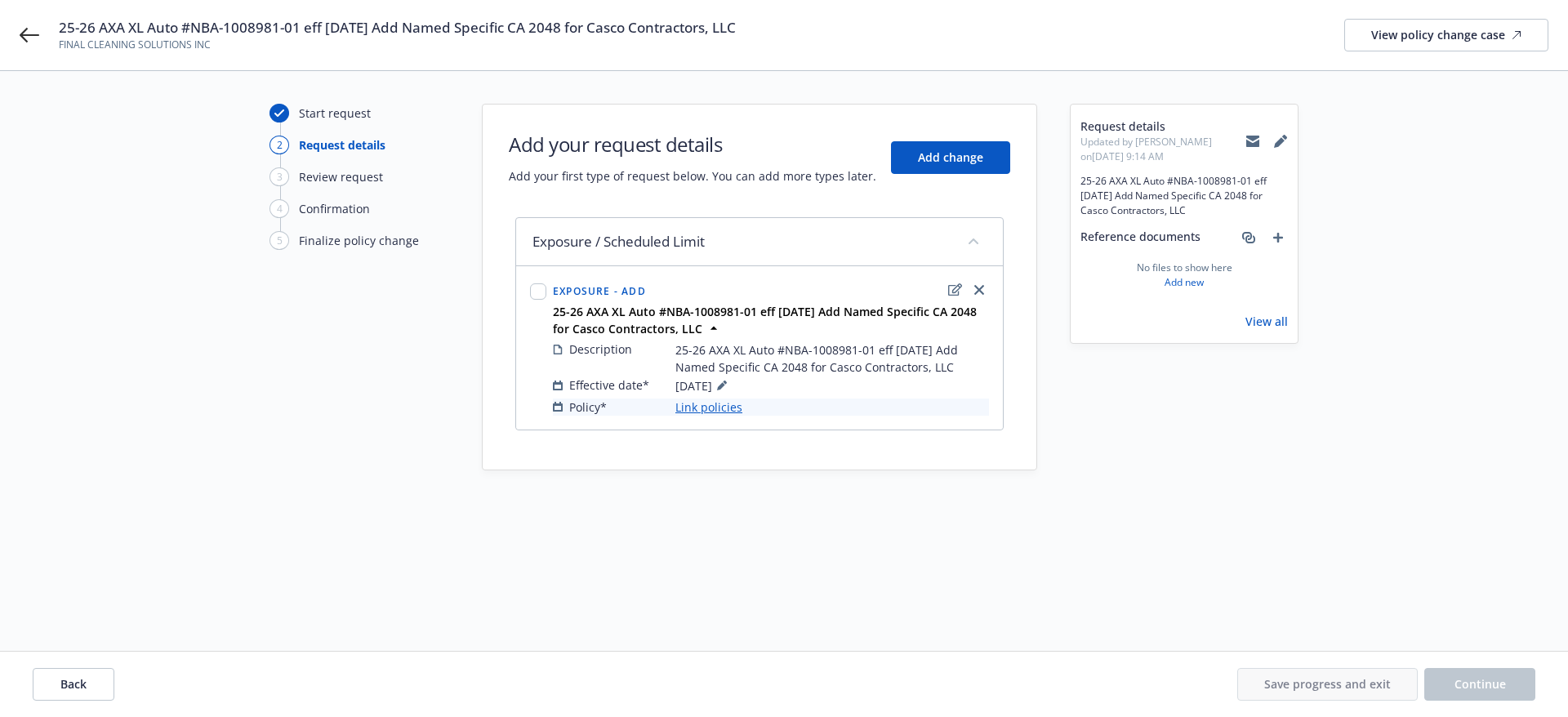
click at [709, 409] on link "Link policies" at bounding box center [708, 407] width 67 height 17
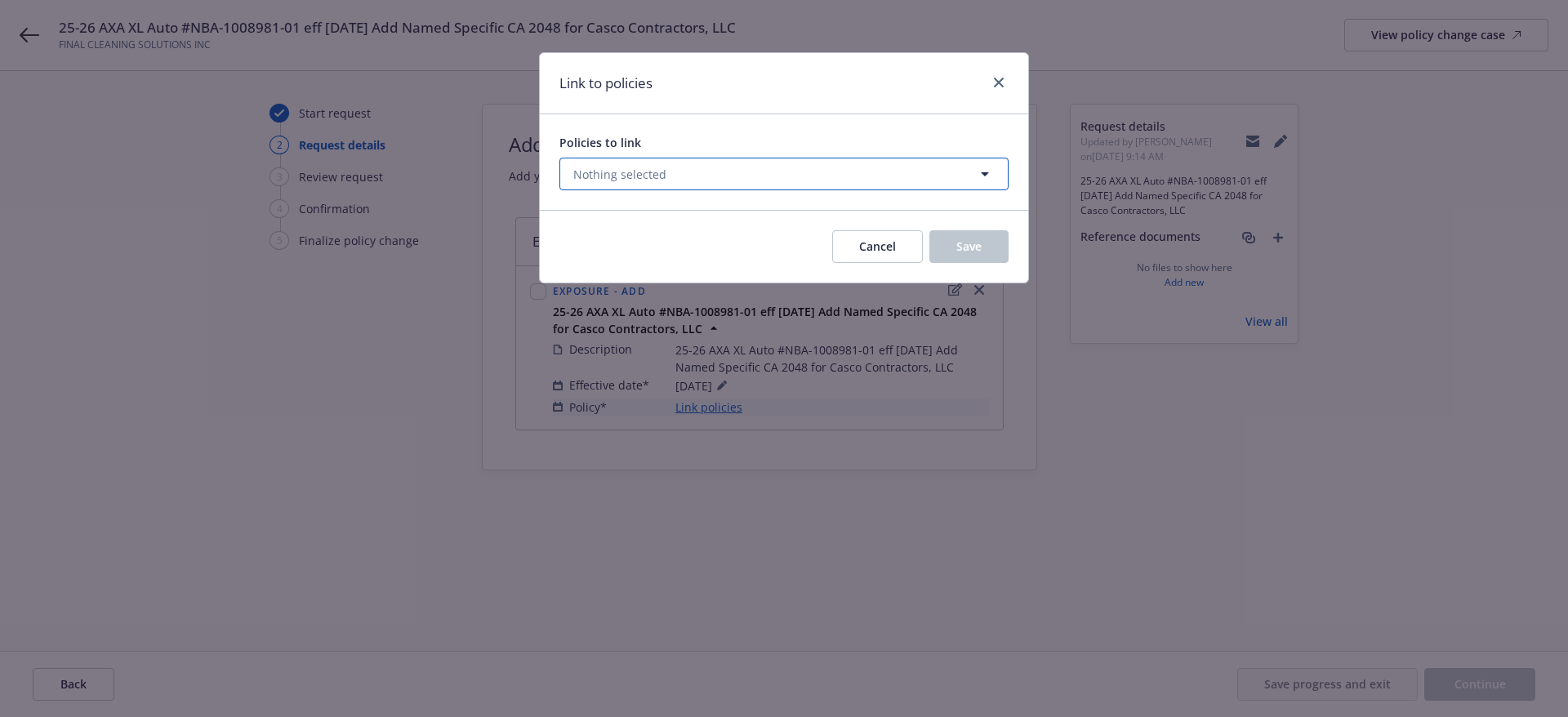
click at [670, 177] on button "Nothing selected" at bounding box center [784, 173] width 449 height 32
select select "ACTIVE"
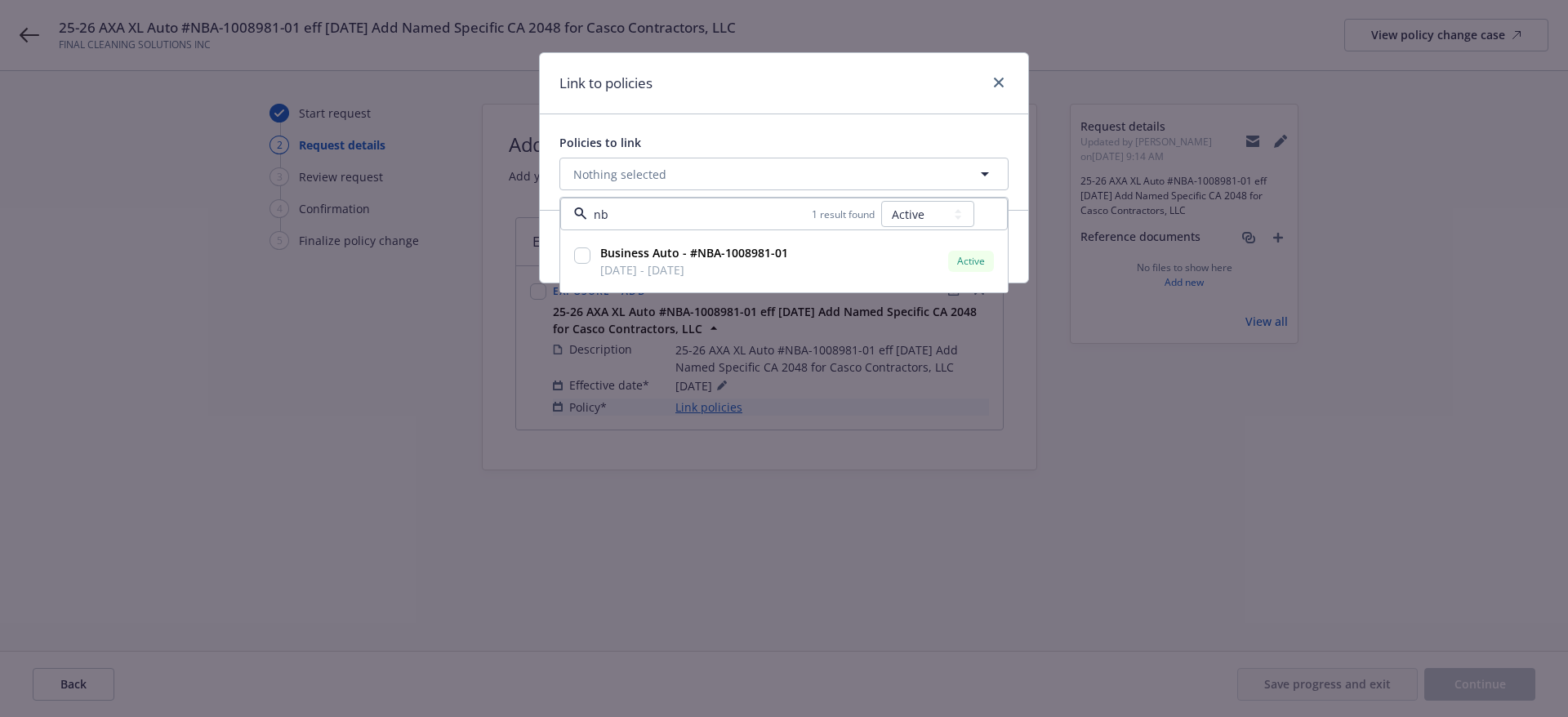
type input "nba"
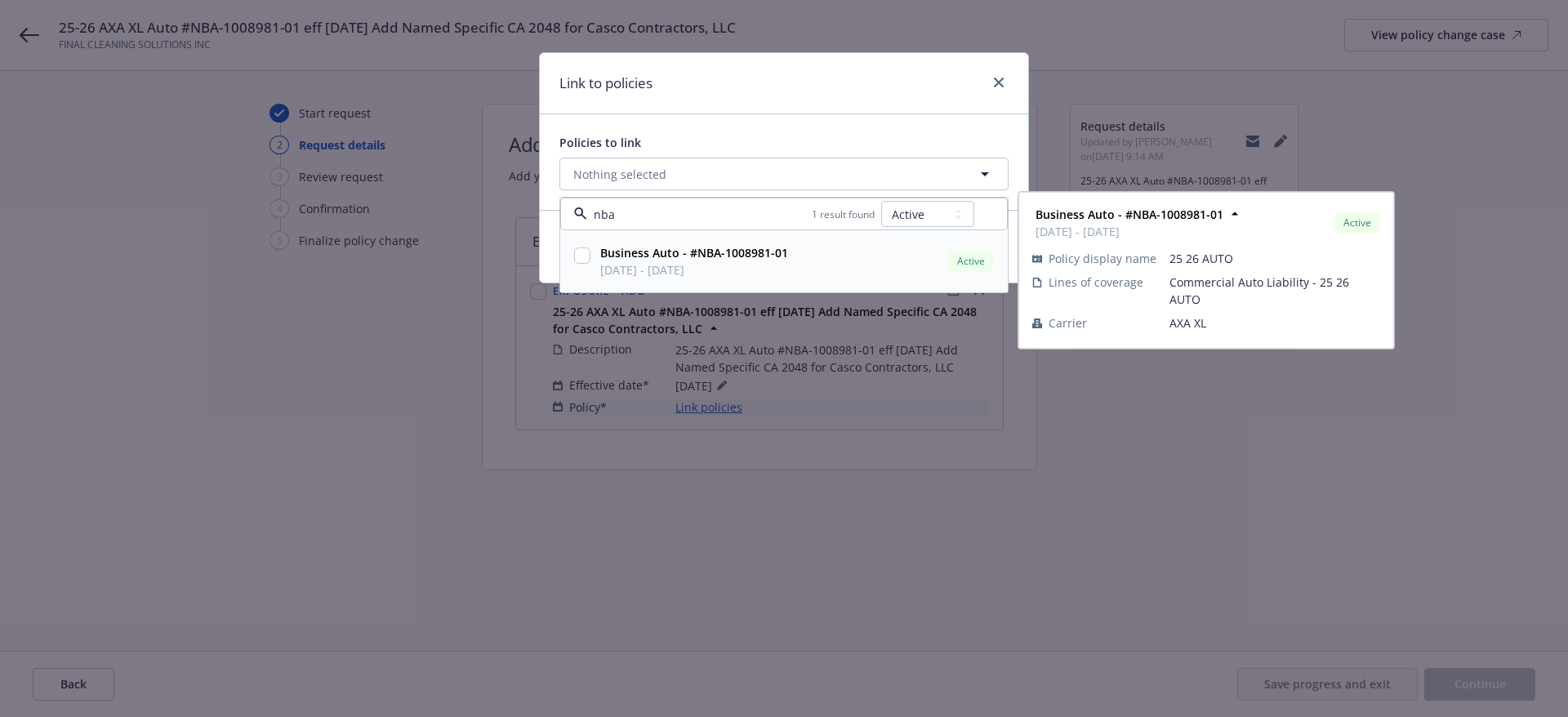
click at [577, 254] on input "checkbox" at bounding box center [582, 255] width 17 height 17
checkbox input "true"
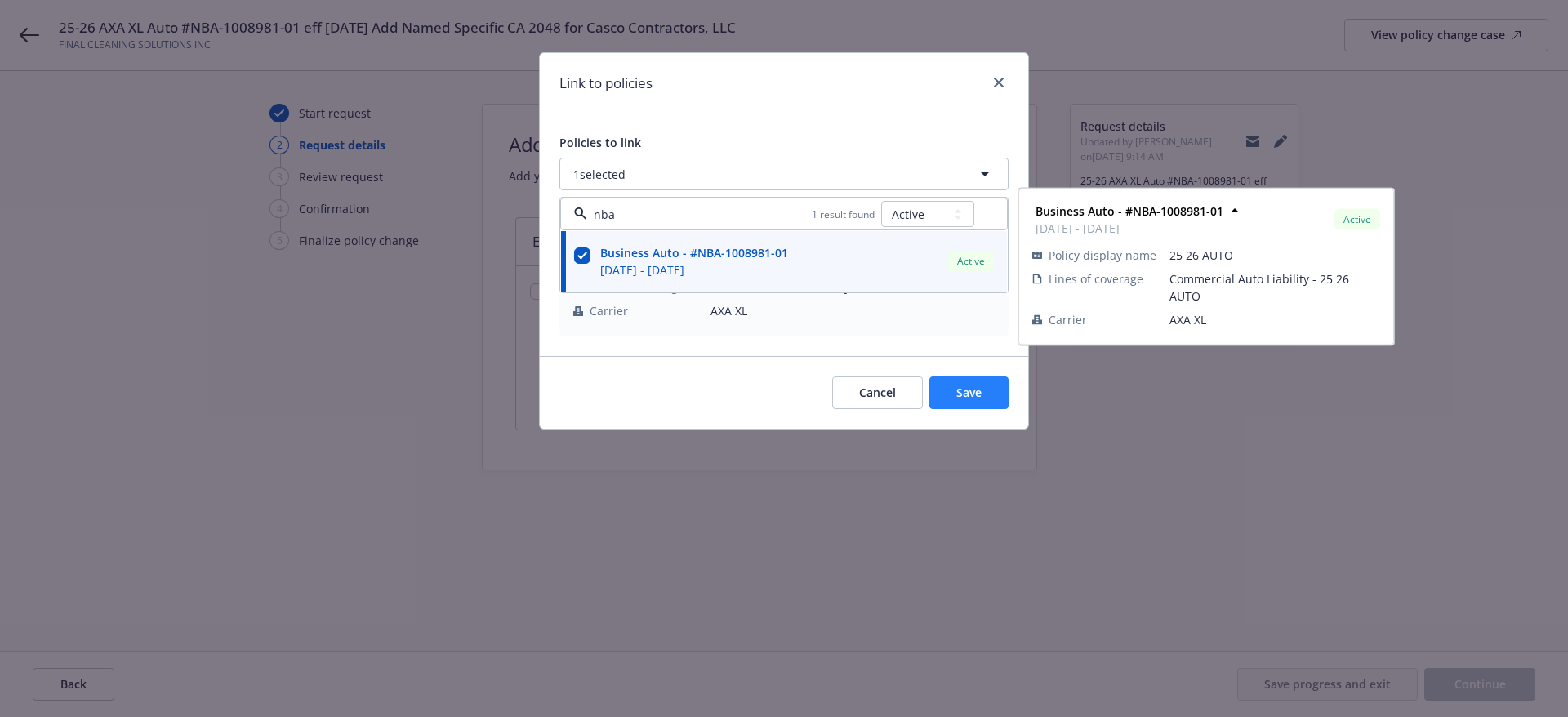
type input "nba"
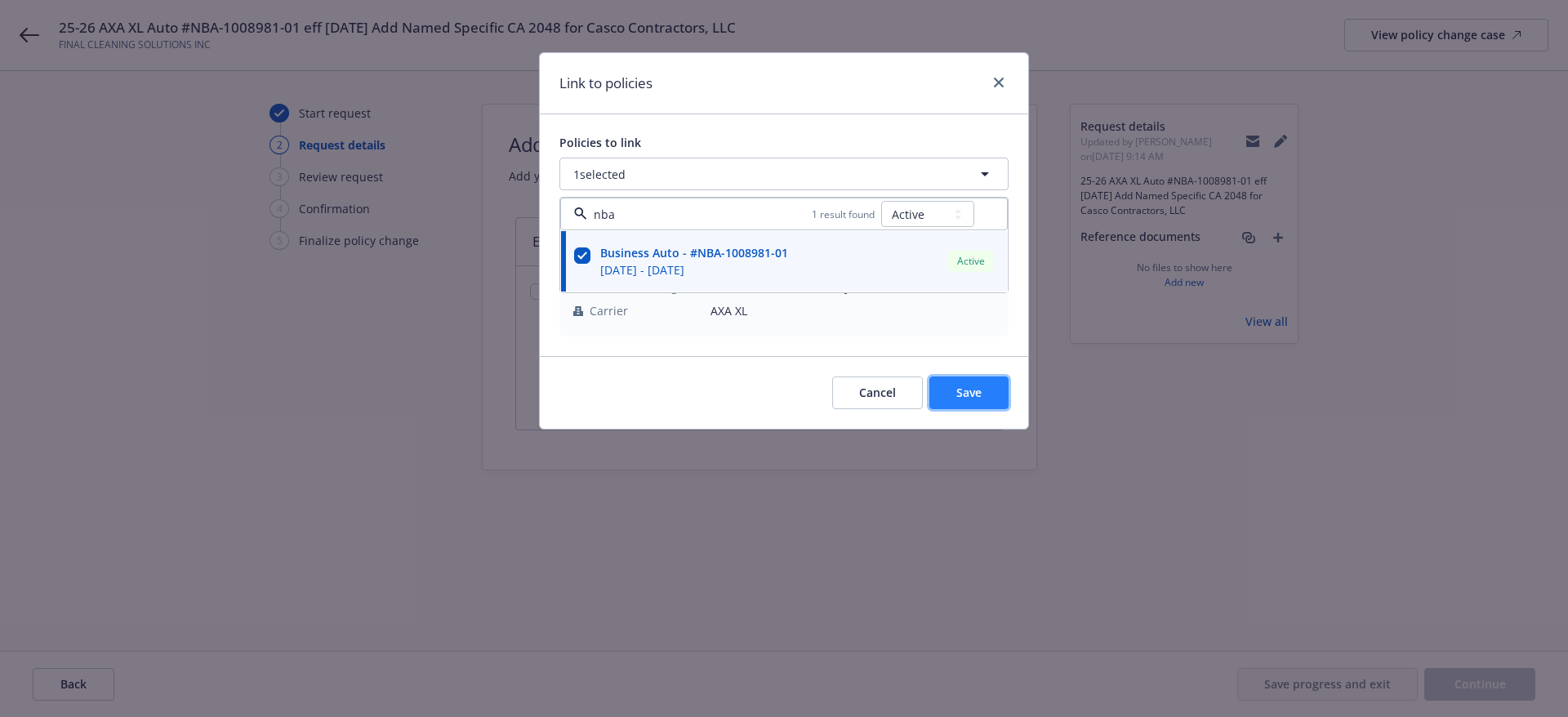
click at [958, 388] on span "Save" at bounding box center [969, 392] width 25 height 16
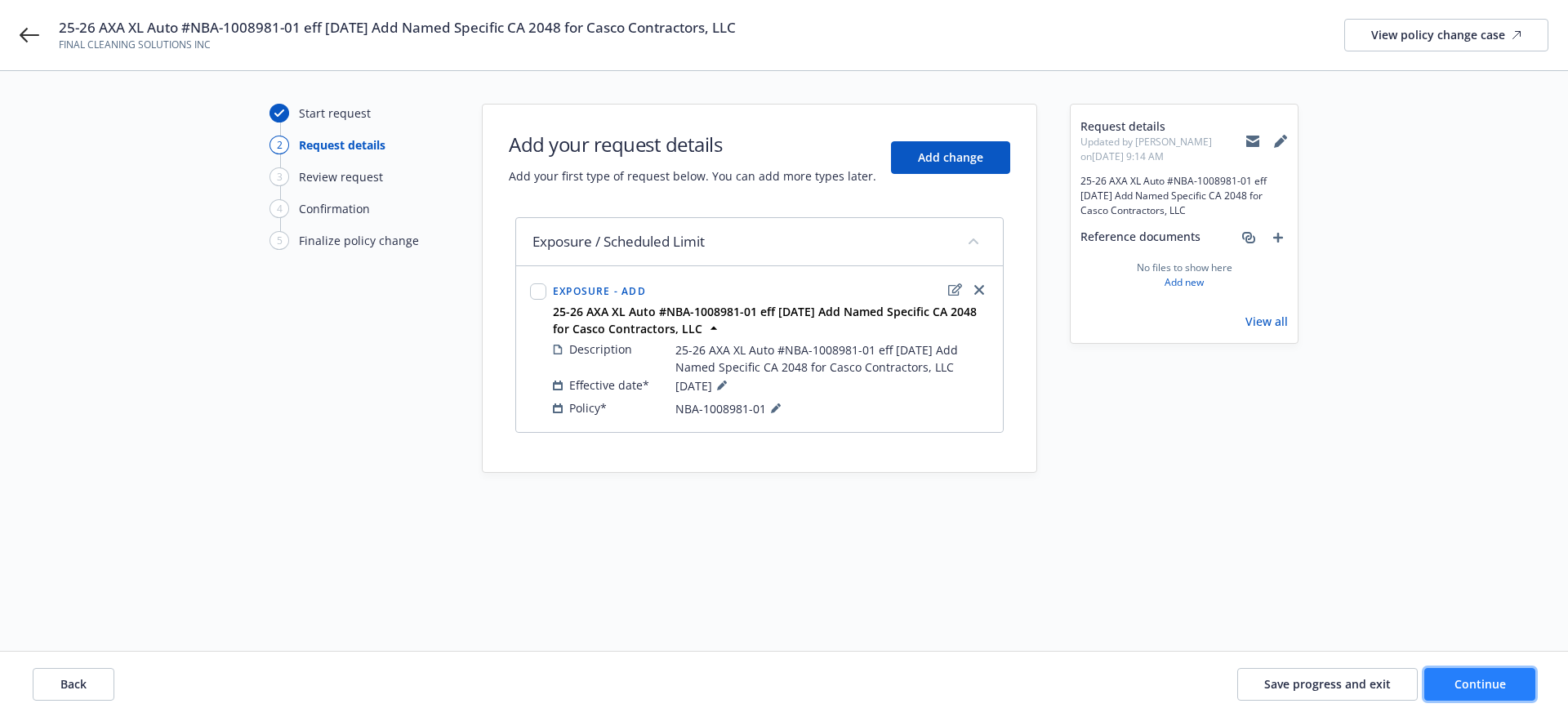
click at [1484, 688] on span "Continue" at bounding box center [1480, 684] width 52 height 16
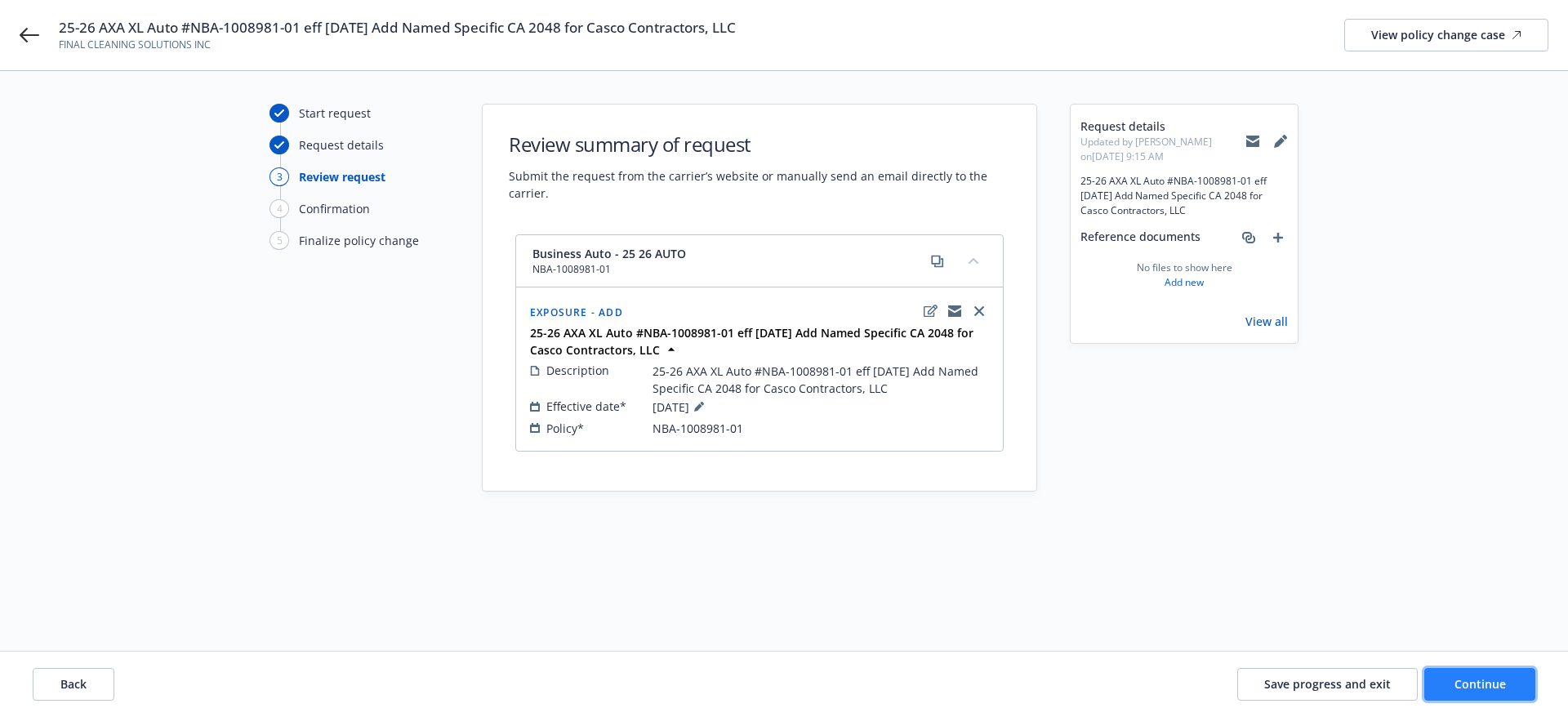
click at [1456, 684] on span "Continue" at bounding box center [1480, 684] width 52 height 16
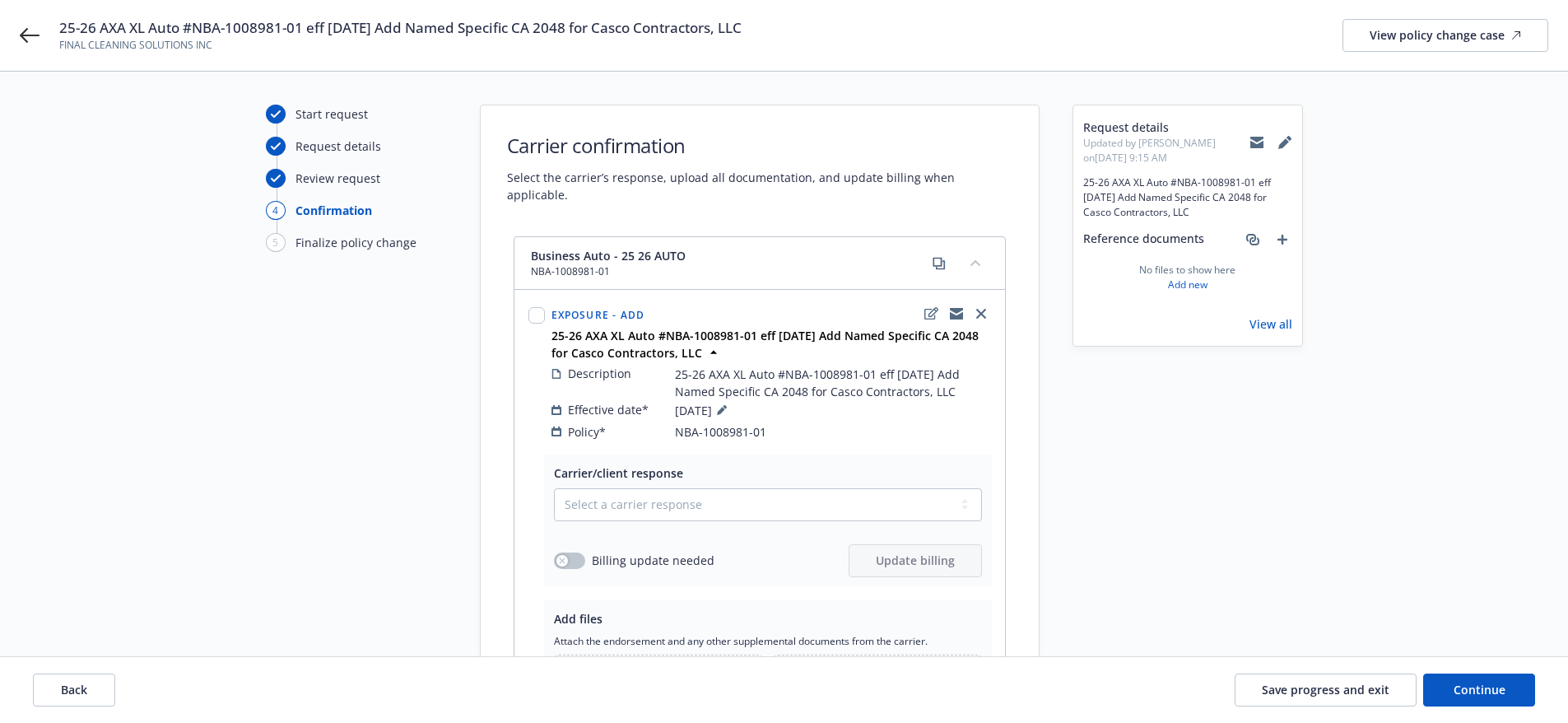
click at [1254, 142] on icon at bounding box center [1256, 142] width 13 height 13
click at [1399, 33] on div "View policy change case" at bounding box center [1446, 35] width 151 height 32
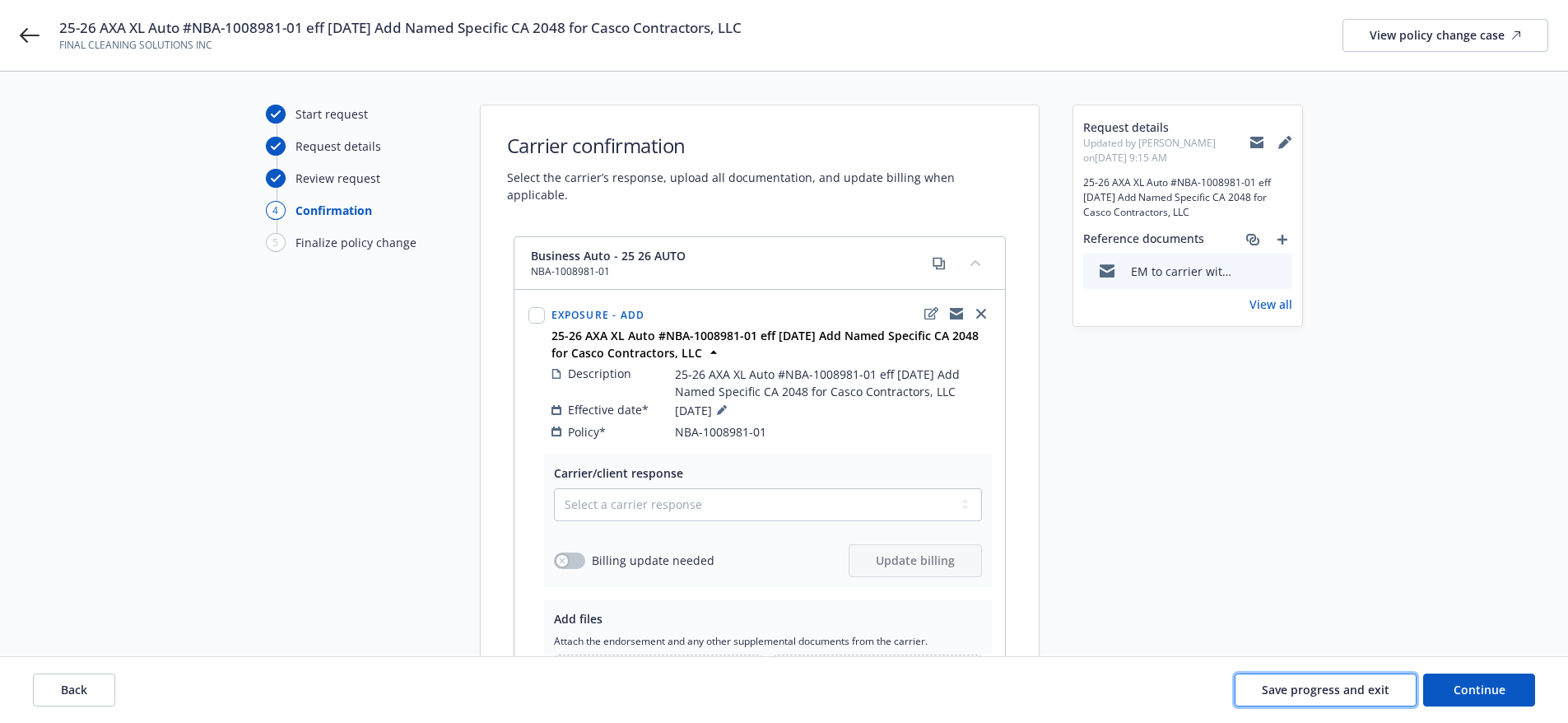
click at [1332, 678] on button "Save progress and exit" at bounding box center [1325, 690] width 182 height 33
